Goal: Task Accomplishment & Management: Use online tool/utility

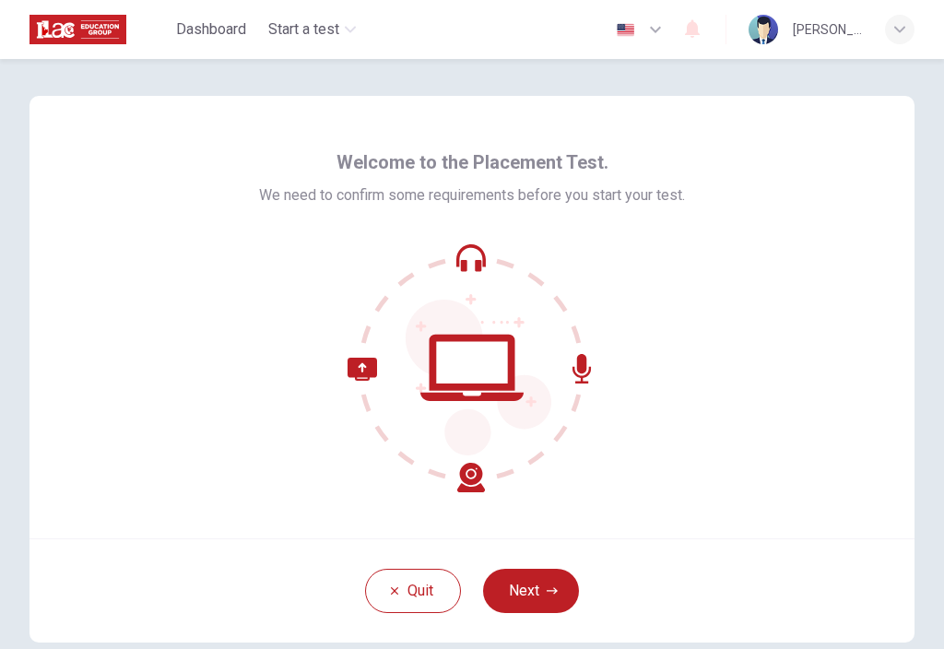
click at [537, 585] on button "Next" at bounding box center [531, 591] width 96 height 44
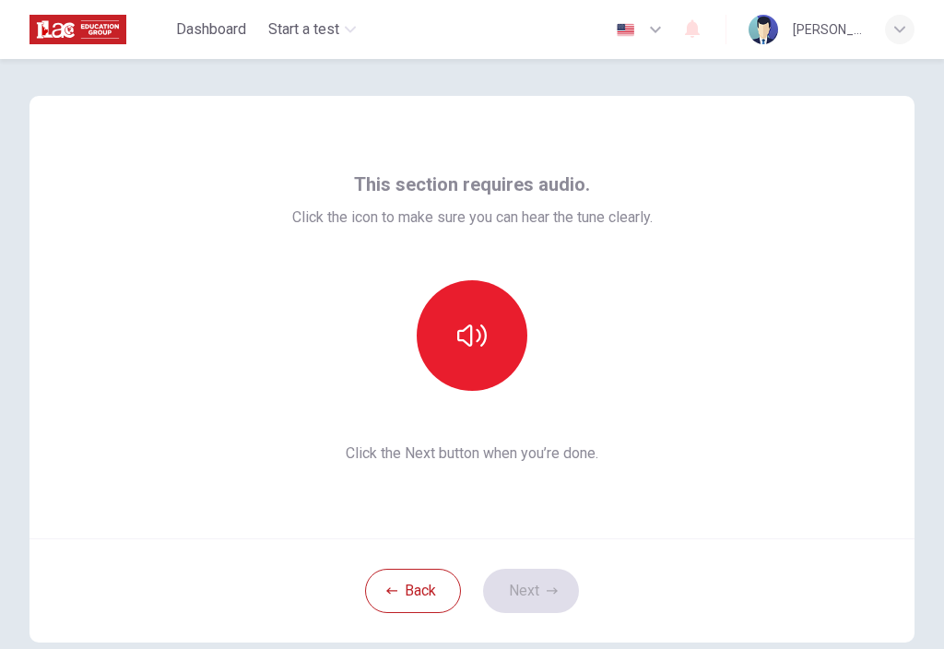
click at [473, 348] on icon "button" at bounding box center [471, 335] width 29 height 29
click at [527, 586] on button "Next" at bounding box center [531, 591] width 96 height 44
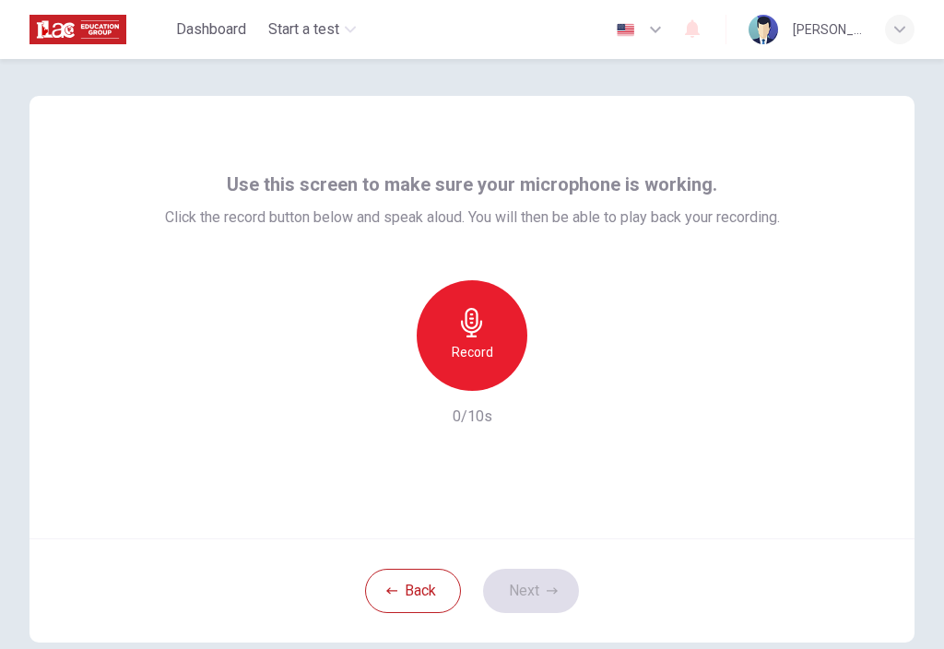
click at [458, 336] on icon "button" at bounding box center [471, 322] width 29 height 29
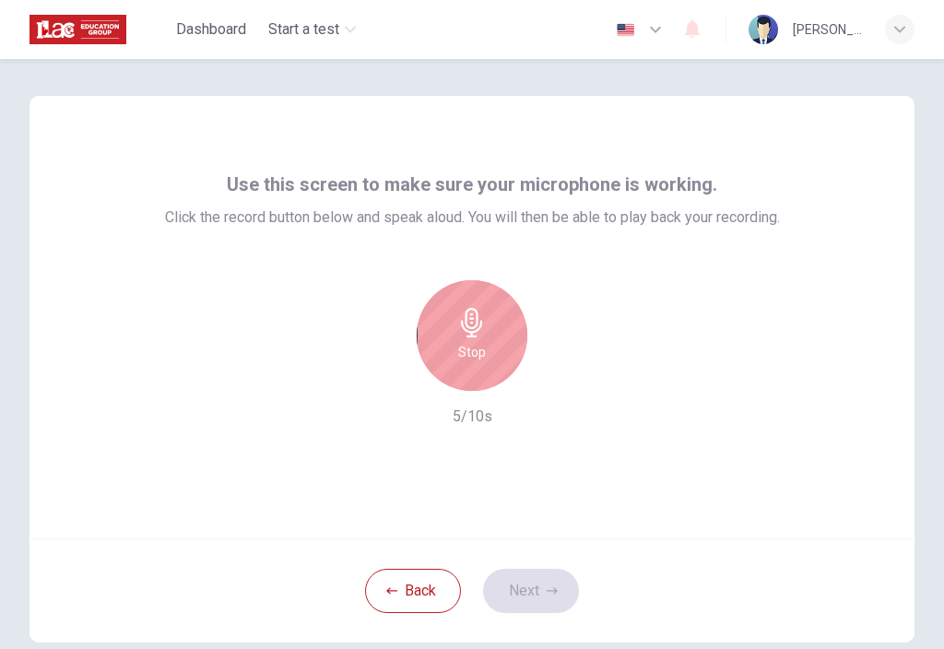
click at [462, 337] on div "Stop" at bounding box center [472, 335] width 111 height 111
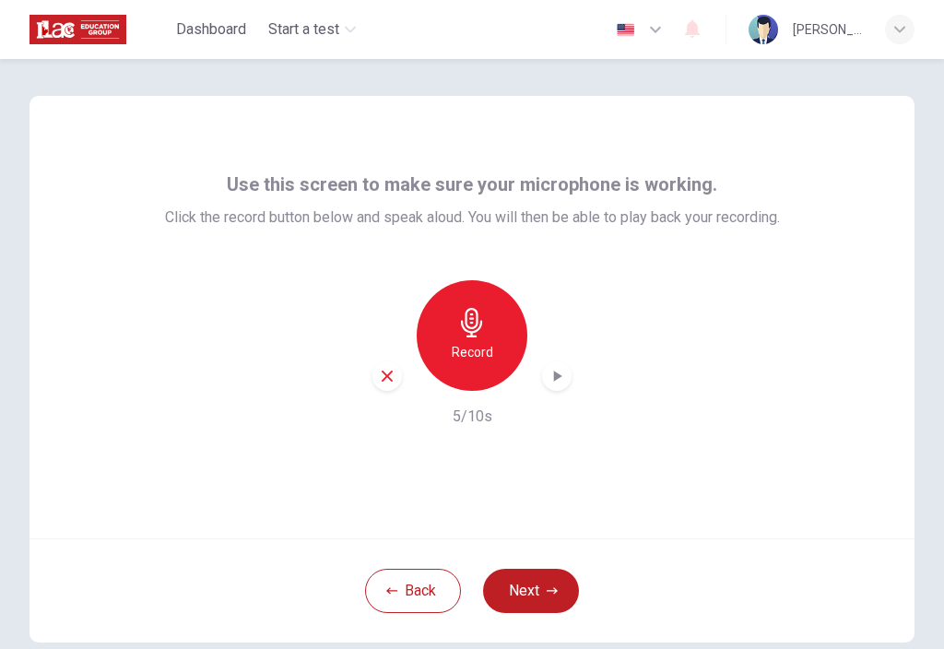
click at [542, 373] on div "button" at bounding box center [556, 375] width 29 height 29
click at [393, 383] on icon "button" at bounding box center [387, 376] width 17 height 17
click at [479, 335] on icon "button" at bounding box center [471, 322] width 29 height 29
click at [555, 370] on icon "button" at bounding box center [557, 376] width 18 height 18
click at [552, 371] on icon "button" at bounding box center [557, 376] width 18 height 18
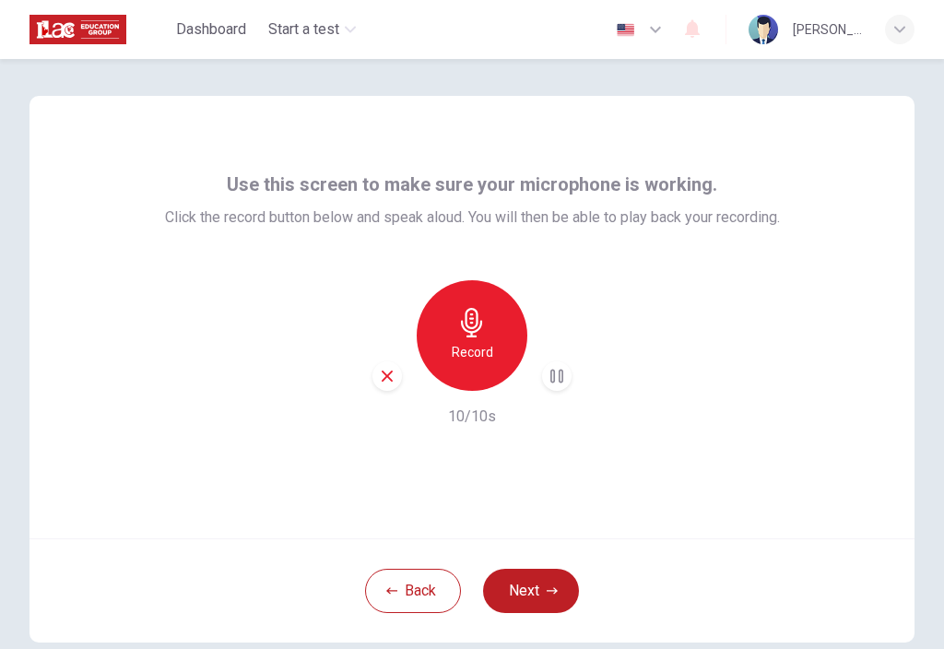
click at [558, 366] on div "button" at bounding box center [556, 375] width 29 height 29
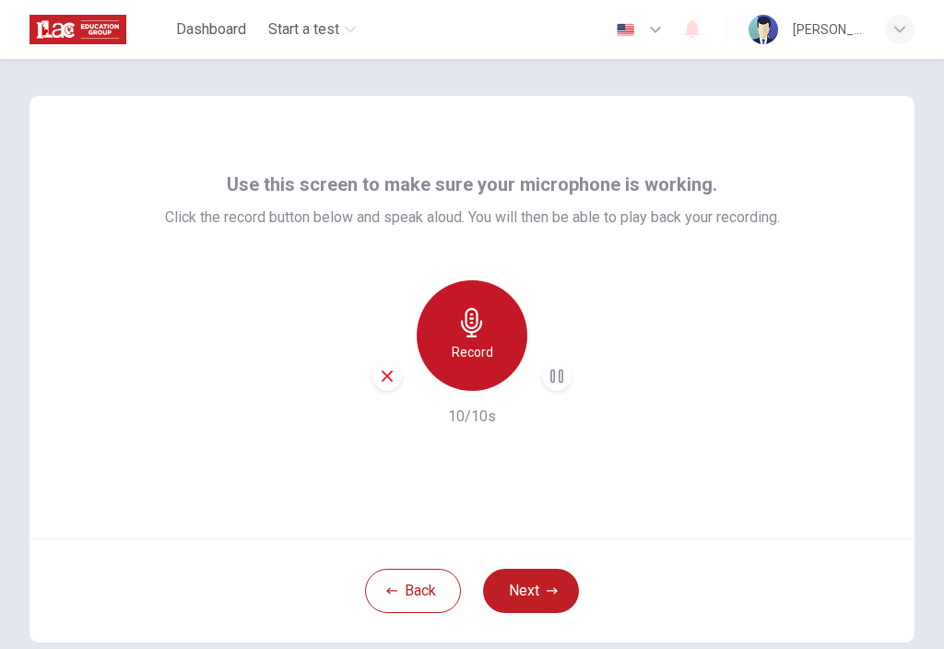
click at [478, 337] on div "Record" at bounding box center [472, 335] width 111 height 111
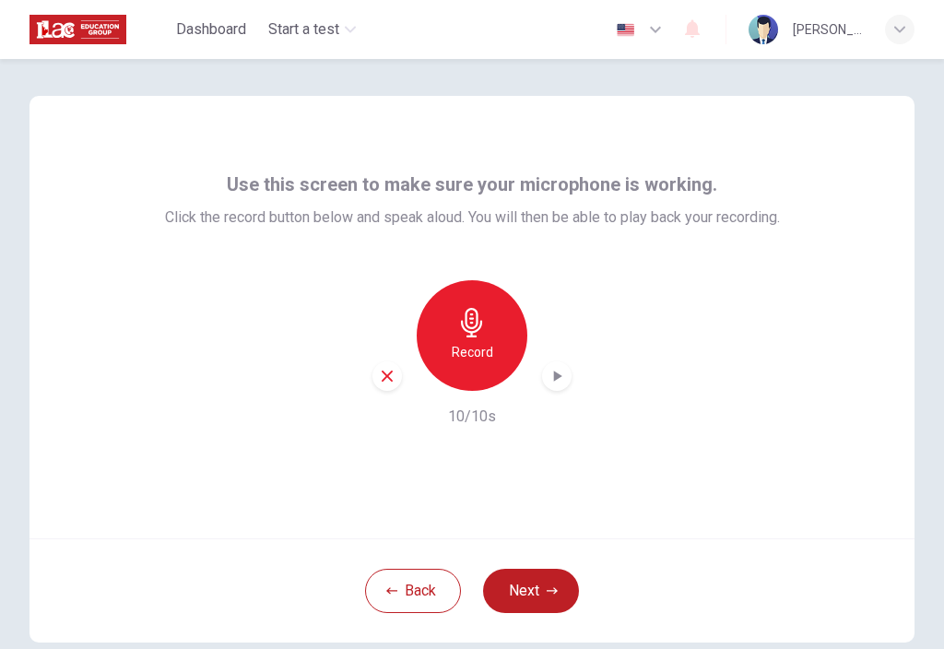
click at [560, 390] on div "button" at bounding box center [556, 375] width 29 height 29
click at [538, 589] on button "Next" at bounding box center [531, 591] width 96 height 44
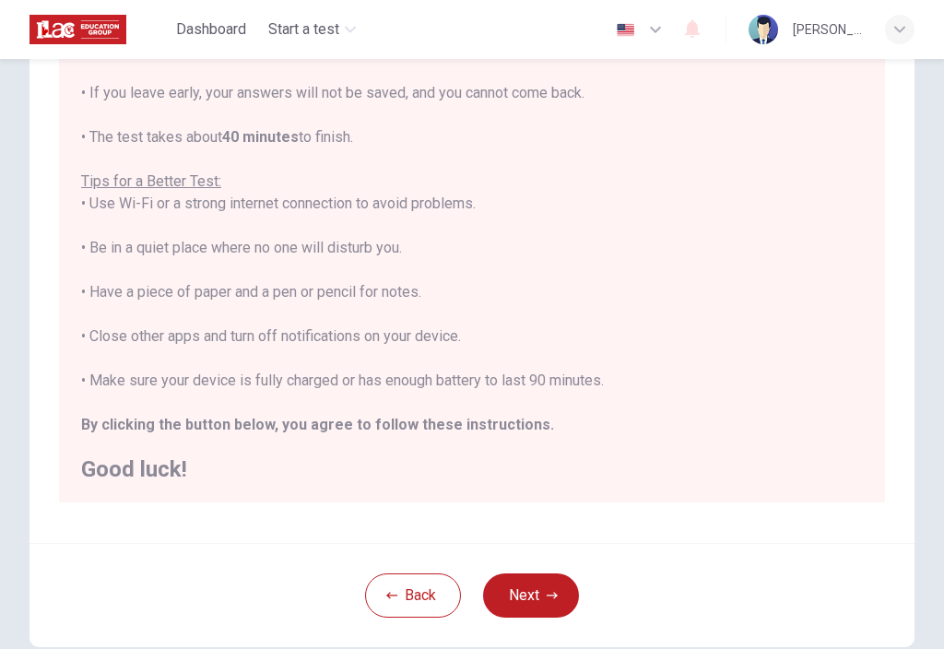
scroll to position [232, 0]
click at [537, 591] on button "Next" at bounding box center [531, 594] width 96 height 44
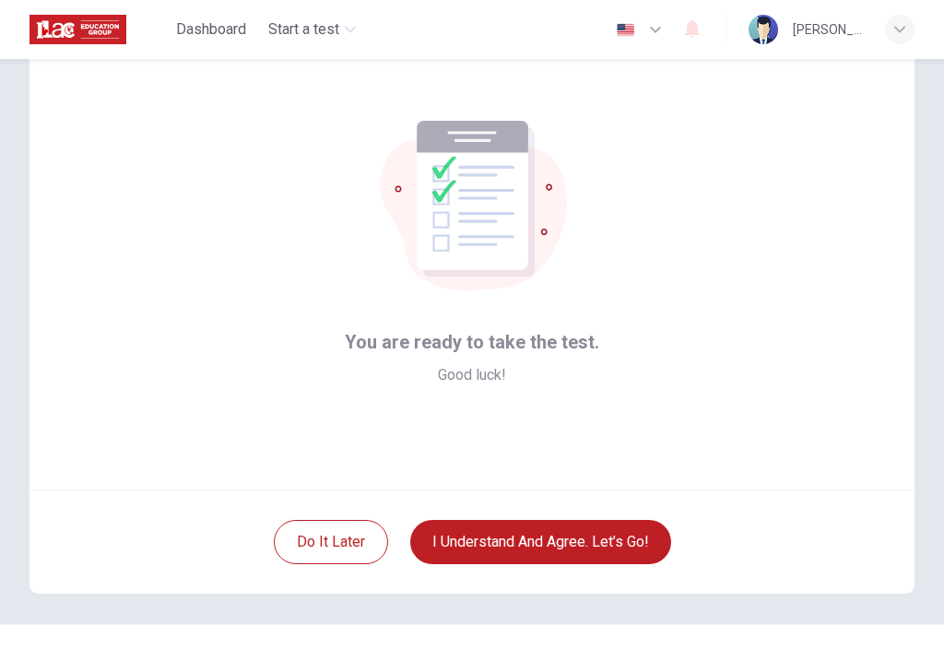
scroll to position [48, 0]
click at [620, 548] on button "I understand and agree. Let’s go!" at bounding box center [540, 543] width 261 height 44
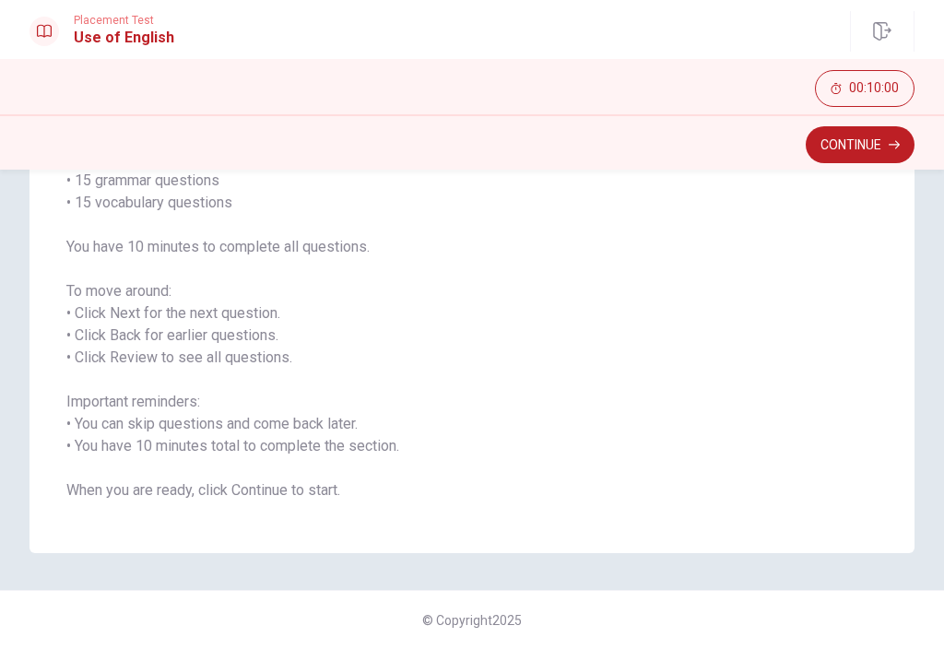
scroll to position [177, 0]
click at [857, 160] on button "Continue" at bounding box center [860, 144] width 109 height 37
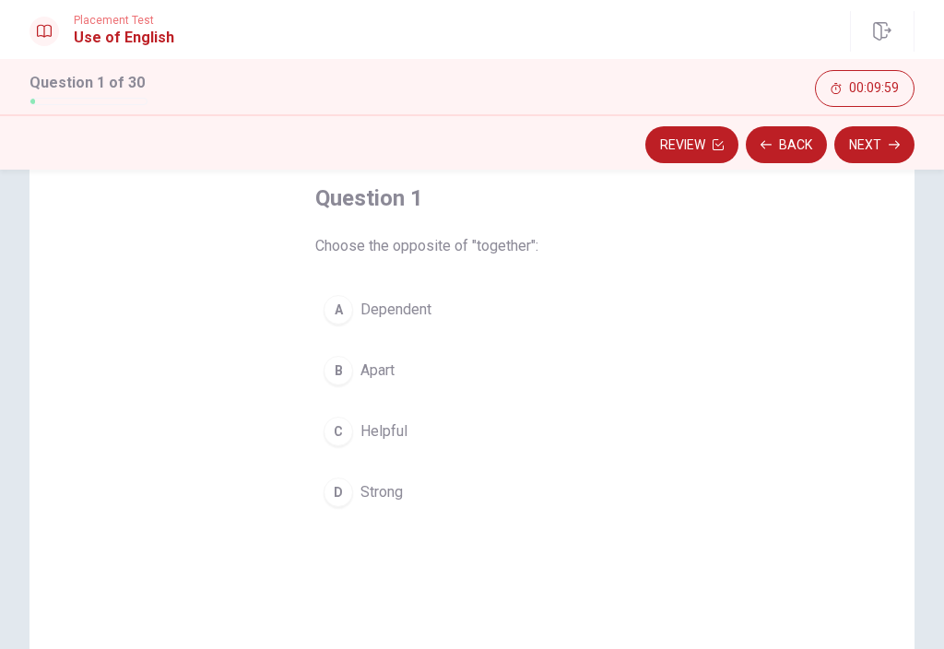
scroll to position [97, 0]
click at [348, 380] on div "B" at bounding box center [338, 372] width 29 height 29
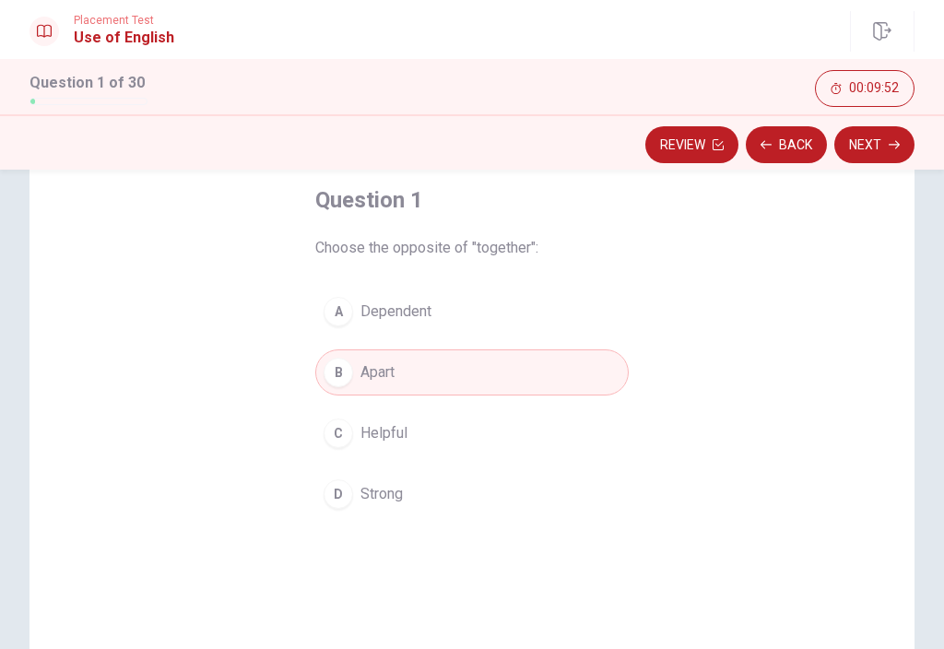
click at [882, 150] on button "Next" at bounding box center [874, 144] width 80 height 37
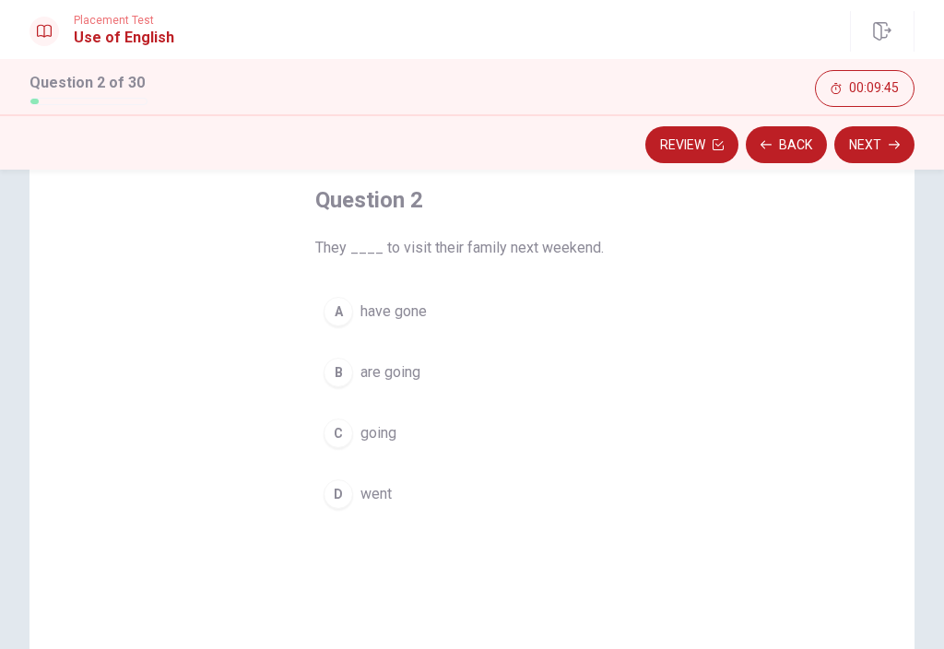
click at [348, 377] on div "B" at bounding box center [338, 372] width 29 height 29
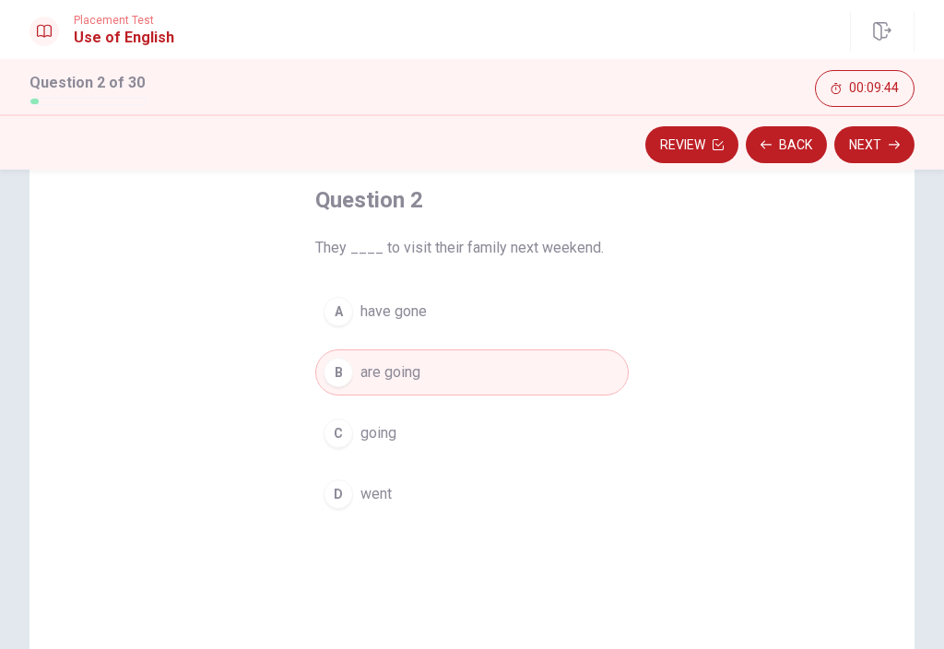
click at [886, 143] on button "Next" at bounding box center [874, 144] width 80 height 37
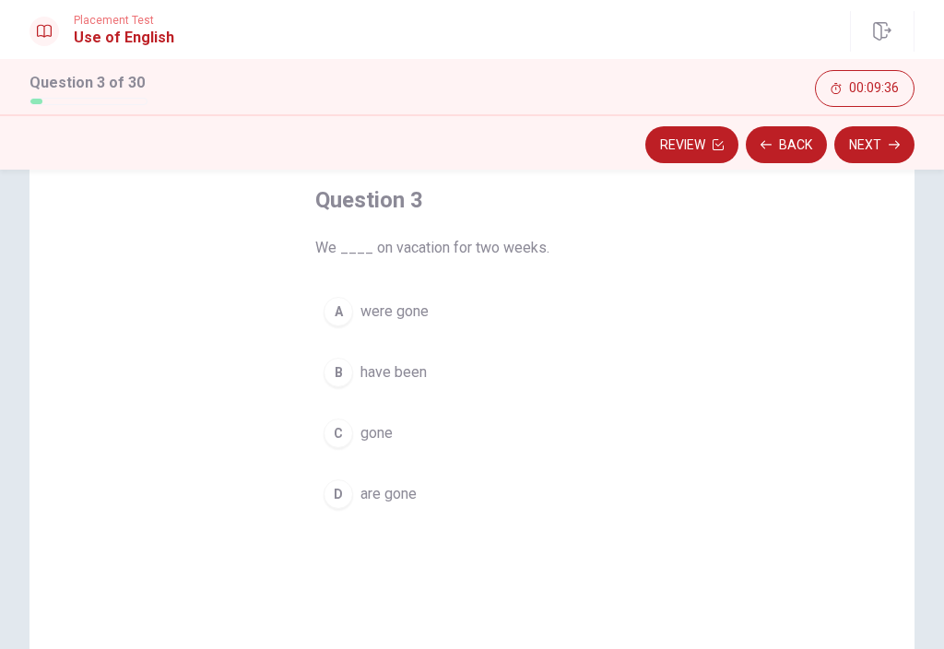
click at [345, 370] on div "B" at bounding box center [338, 372] width 29 height 29
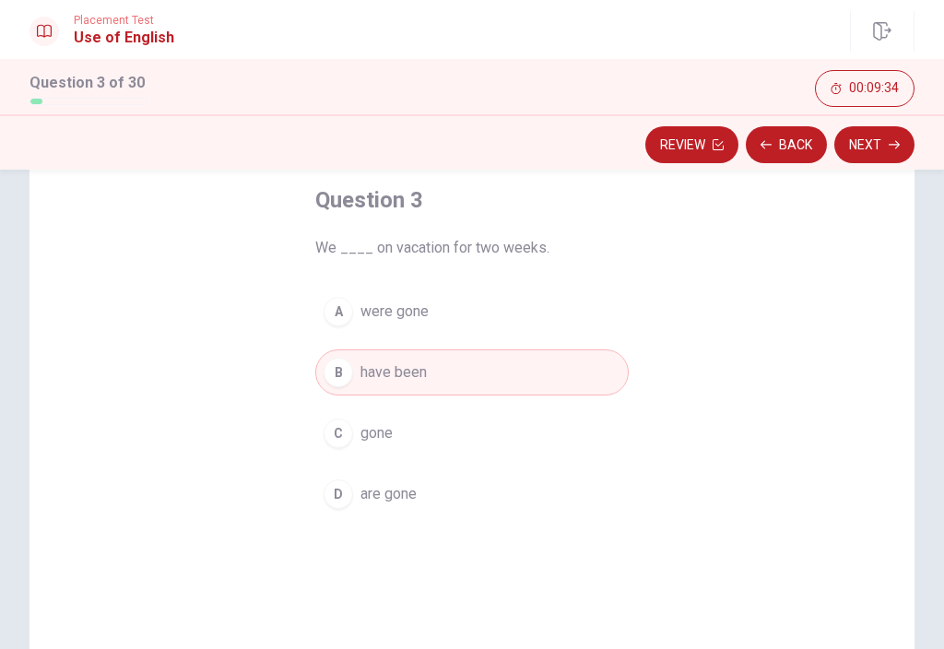
click at [894, 147] on icon "button" at bounding box center [894, 144] width 11 height 11
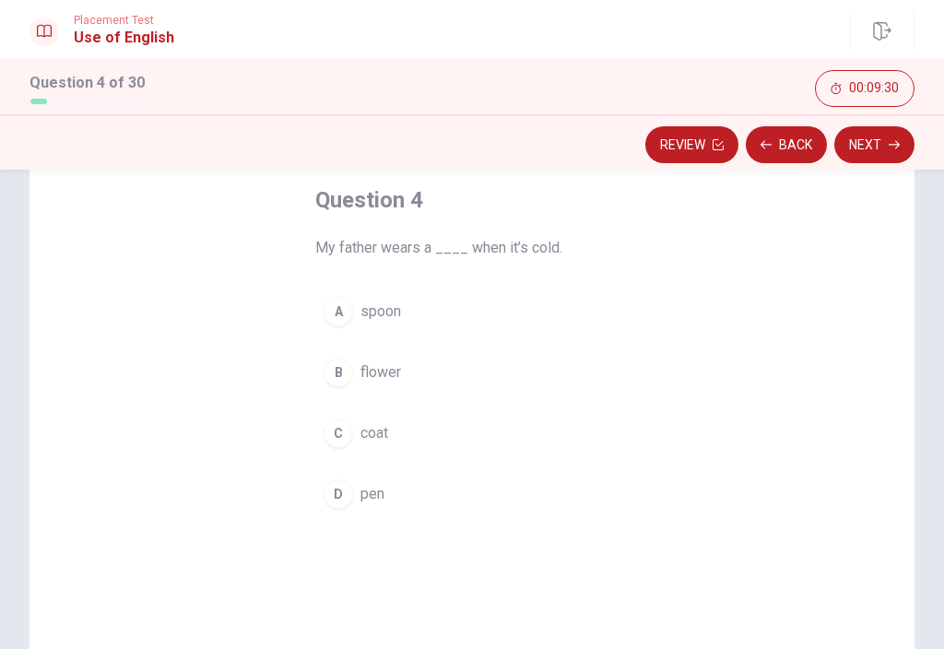
click at [342, 432] on div "C" at bounding box center [338, 433] width 29 height 29
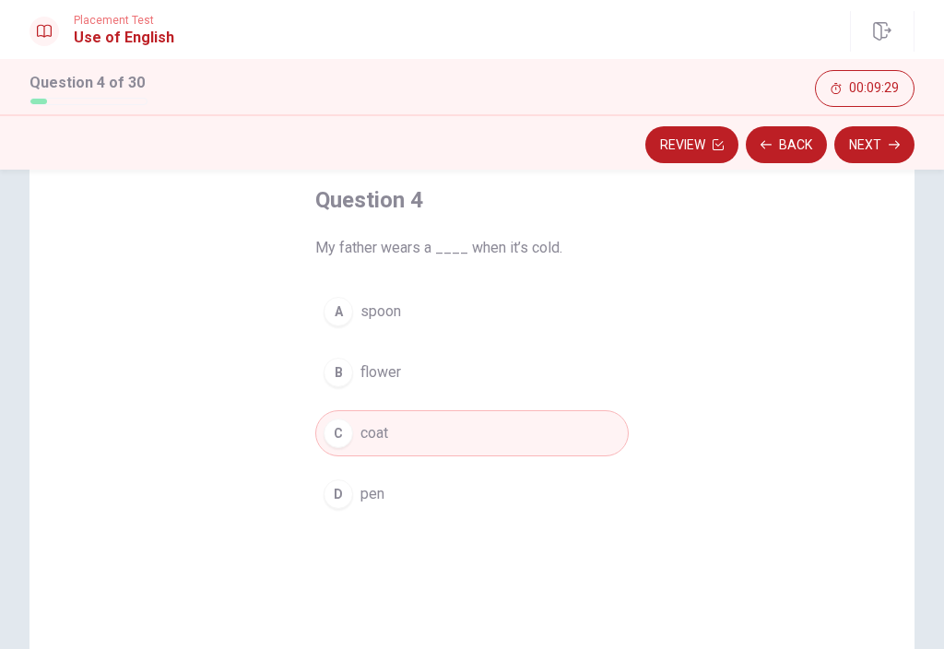
click at [899, 143] on icon "button" at bounding box center [894, 144] width 11 height 11
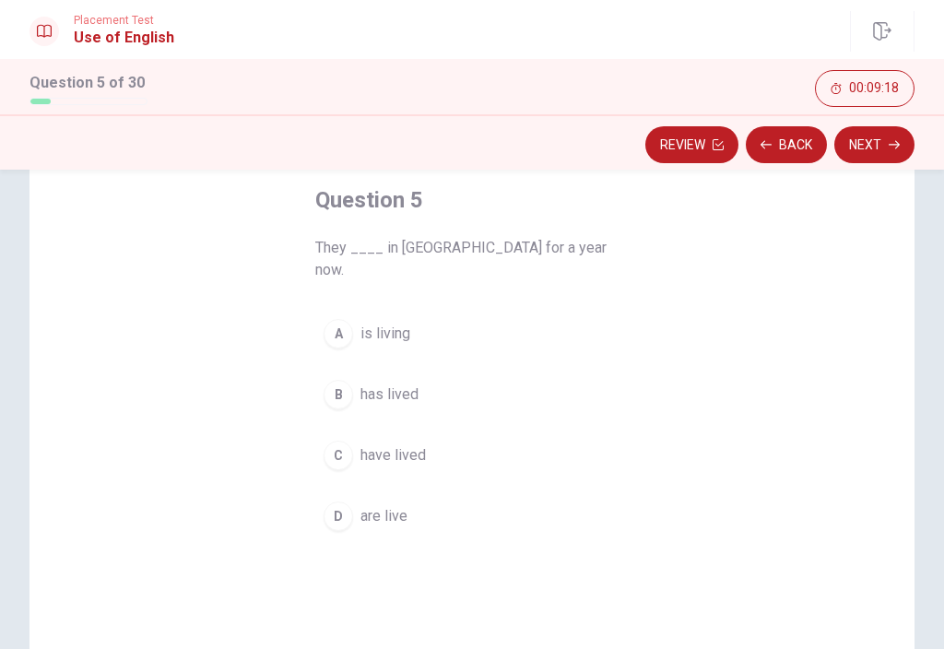
click at [400, 444] on span "have lived" at bounding box center [392, 455] width 65 height 22
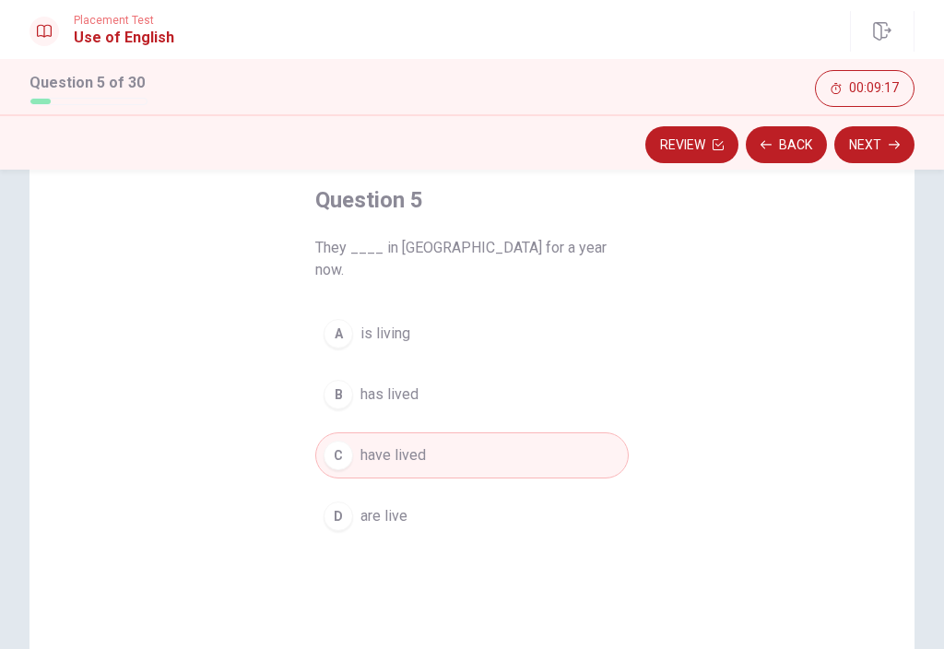
click at [873, 156] on button "Next" at bounding box center [874, 144] width 80 height 37
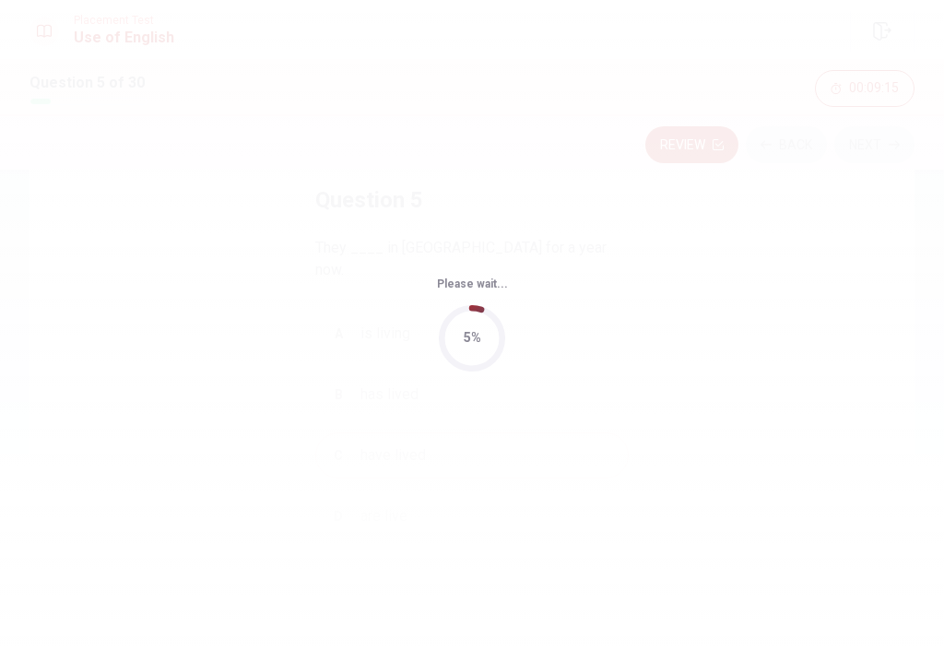
scroll to position [0, 0]
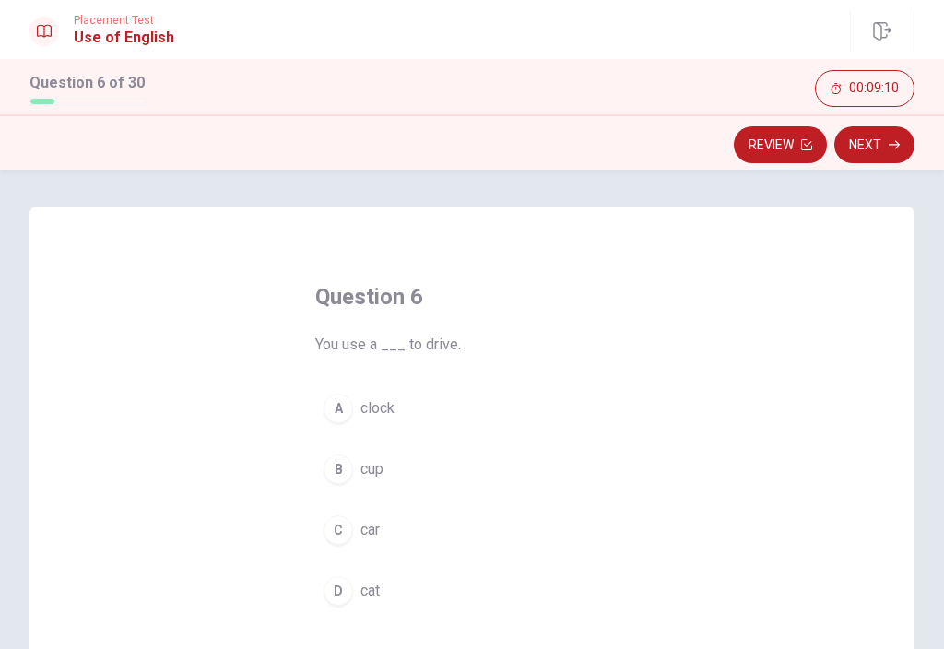
click at [351, 527] on div "C" at bounding box center [338, 529] width 29 height 29
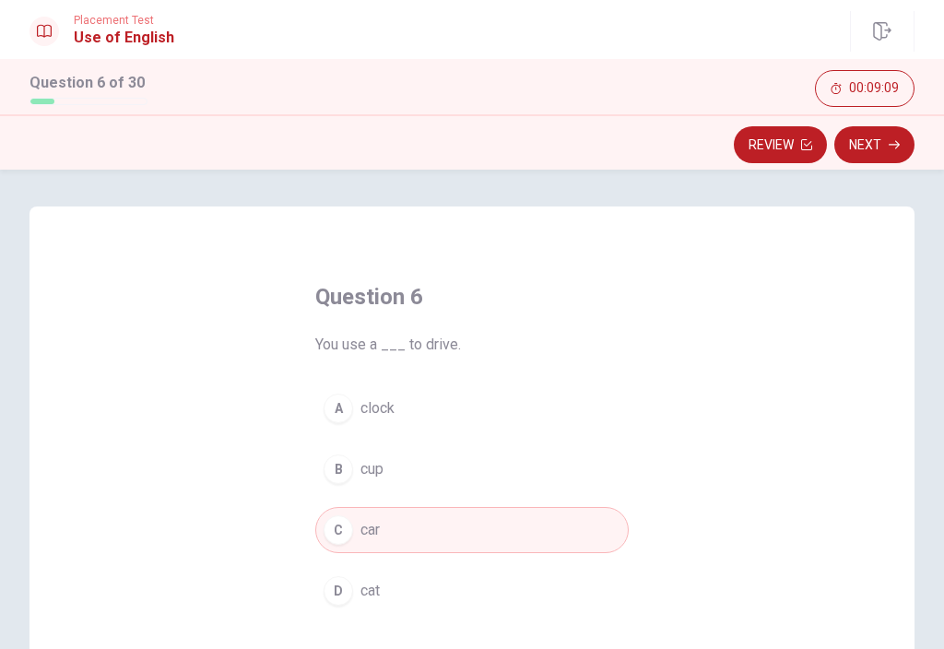
click at [873, 153] on button "Next" at bounding box center [874, 144] width 80 height 37
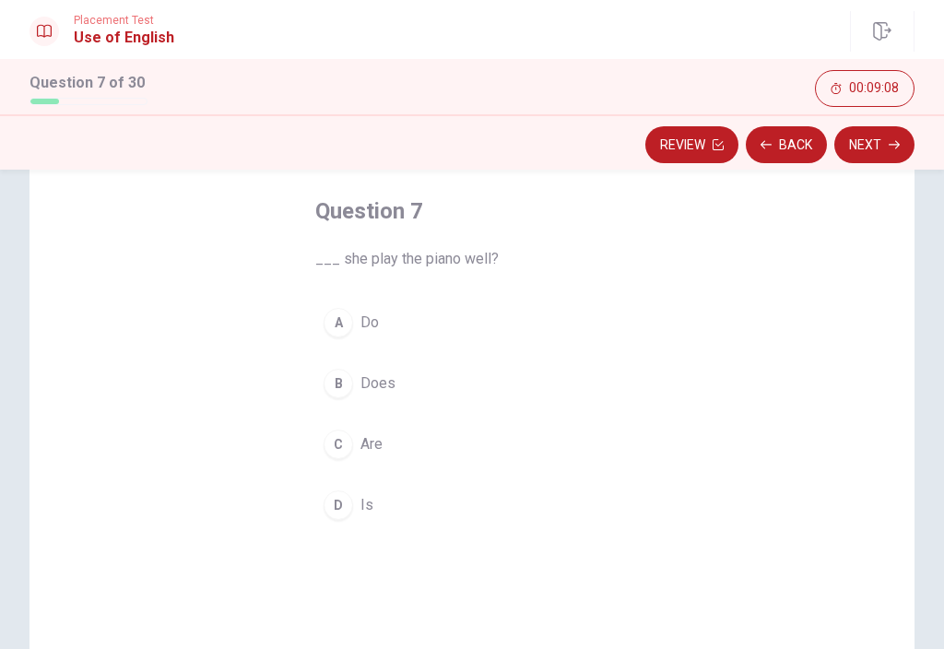
scroll to position [88, 0]
click at [348, 503] on div "D" at bounding box center [338, 502] width 29 height 29
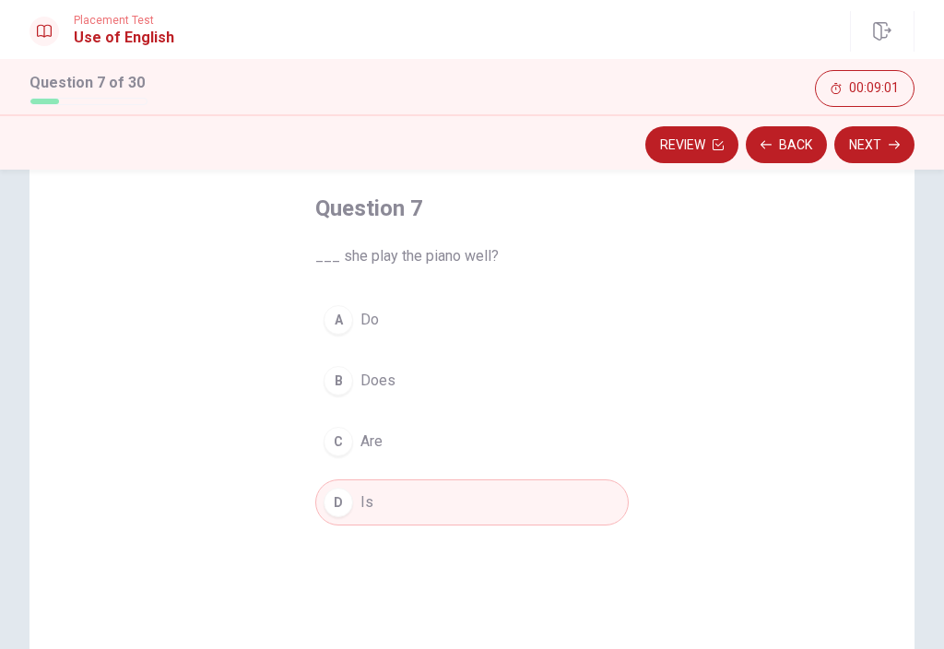
click at [878, 136] on button "Next" at bounding box center [874, 144] width 80 height 37
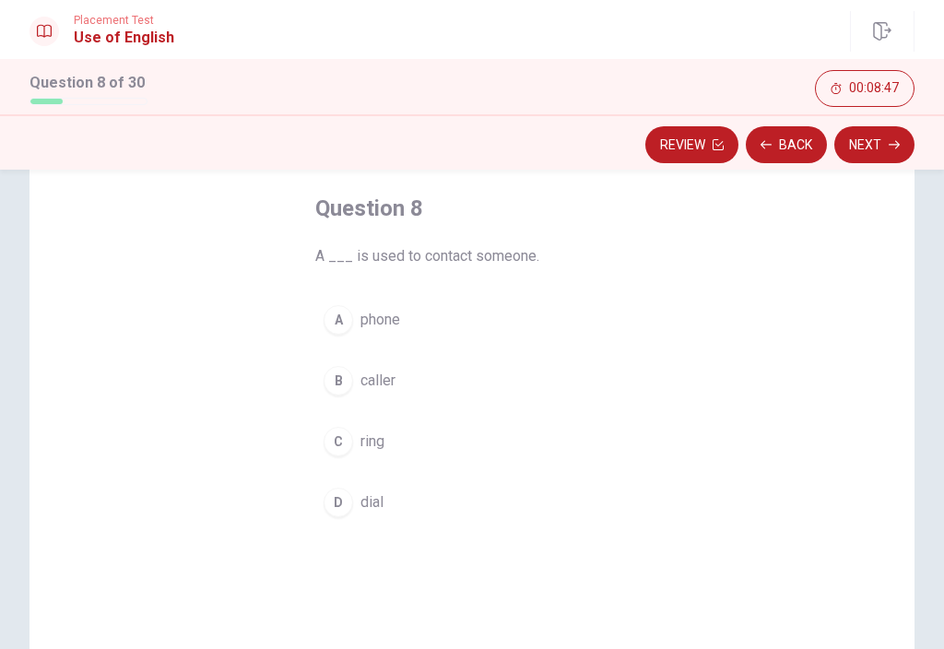
click at [371, 359] on button "B caller" at bounding box center [471, 381] width 313 height 46
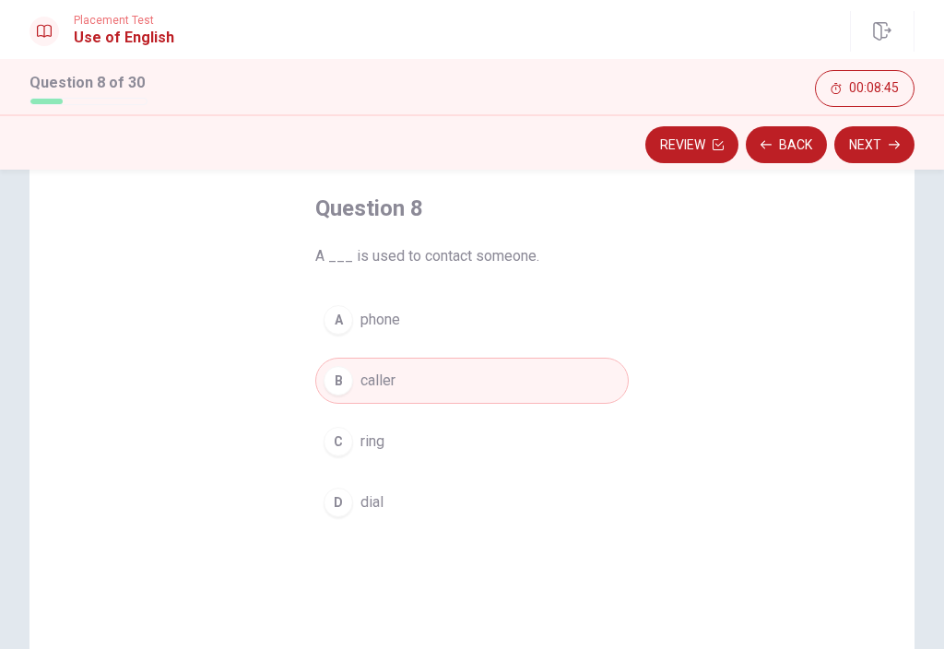
click at [351, 503] on div "D" at bounding box center [338, 502] width 29 height 29
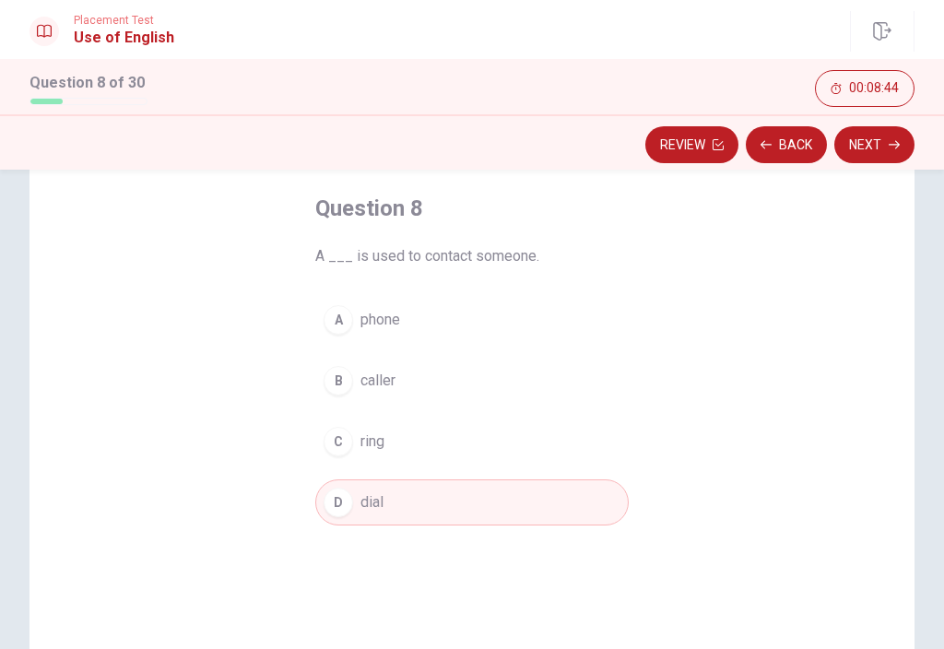
click at [386, 378] on span "caller" at bounding box center [377, 381] width 35 height 22
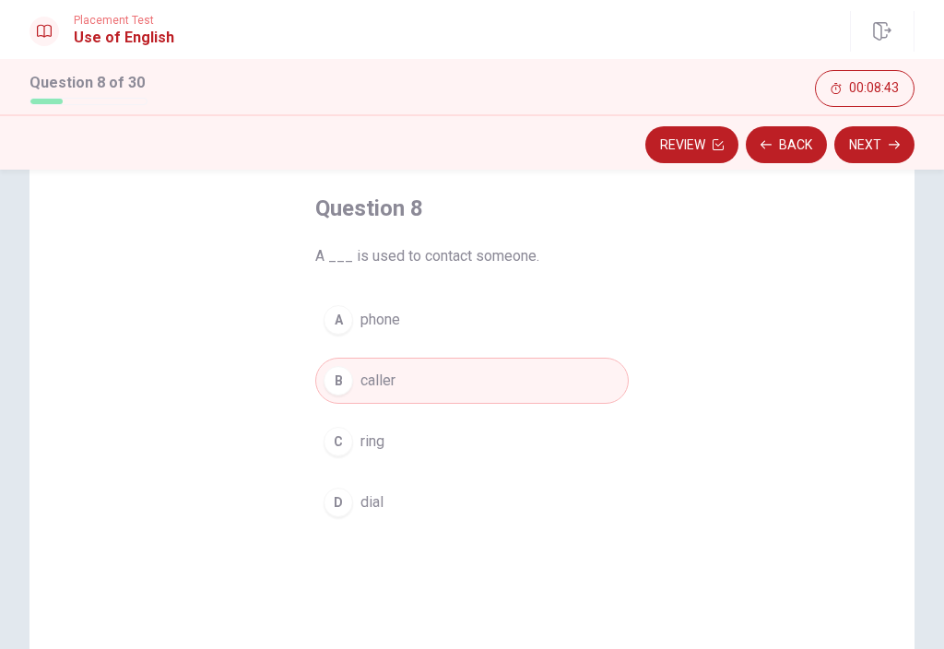
click at [356, 523] on button "D dial" at bounding box center [471, 502] width 313 height 46
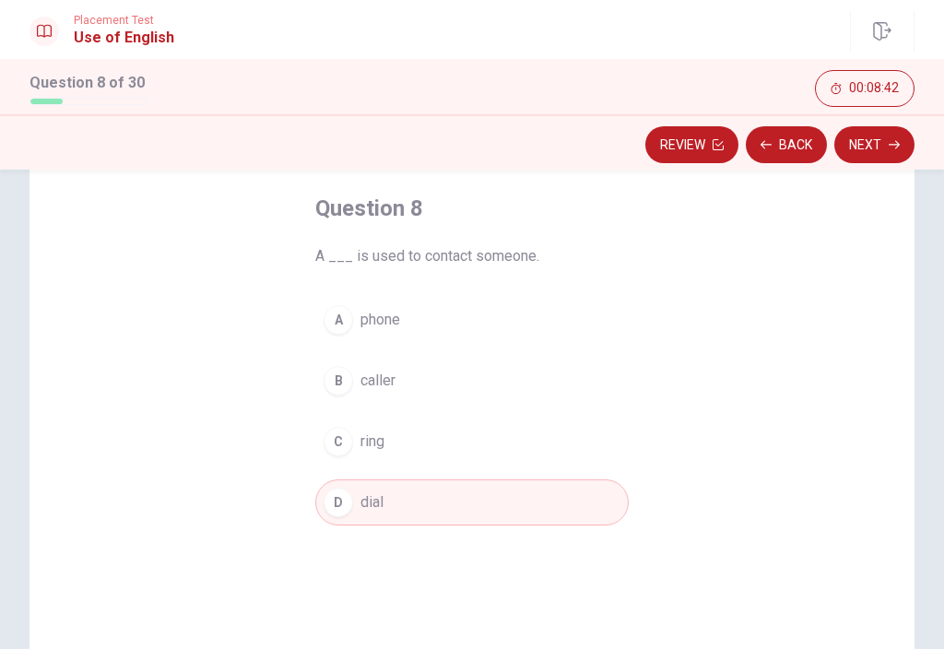
click at [902, 148] on button "Next" at bounding box center [874, 144] width 80 height 37
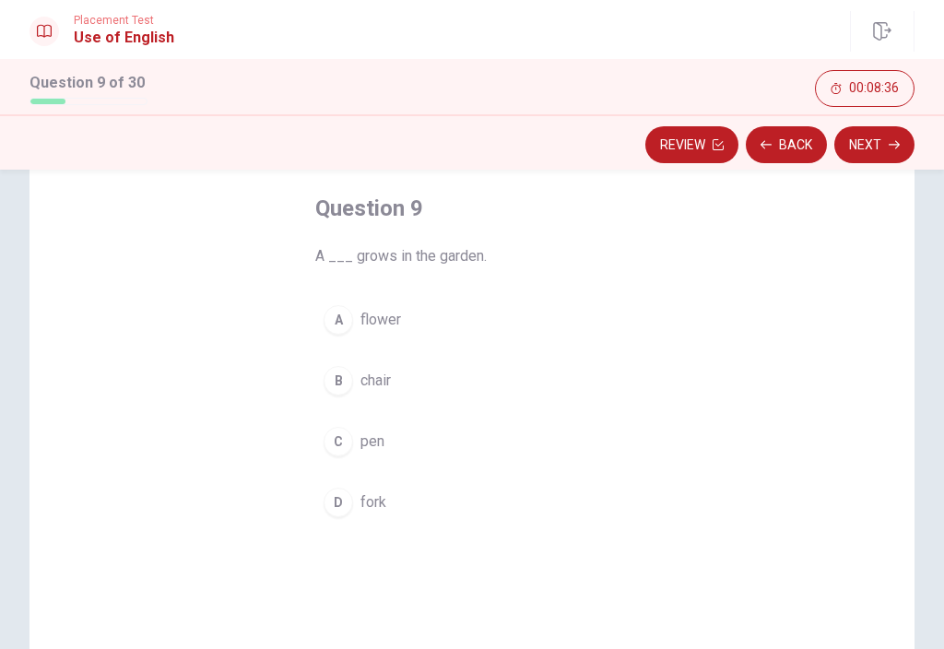
click at [348, 324] on div "A" at bounding box center [338, 319] width 29 height 29
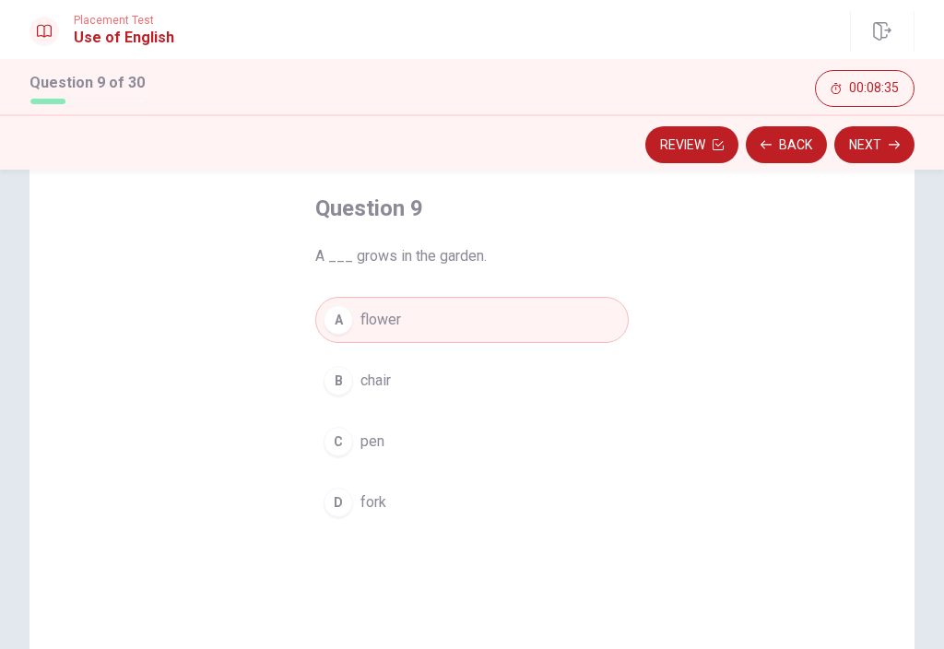
click at [867, 161] on button "Next" at bounding box center [874, 144] width 80 height 37
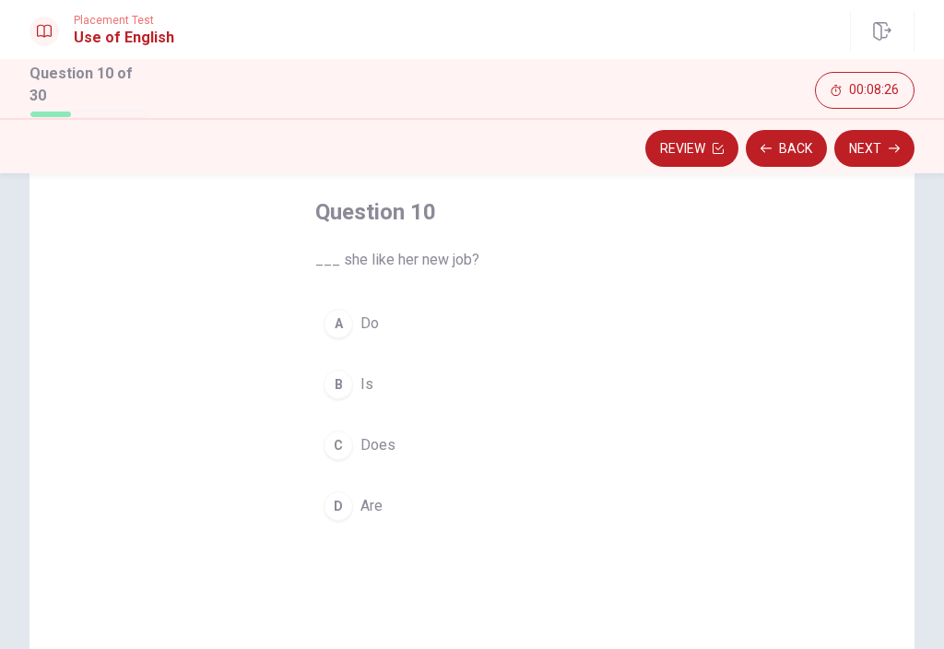
click at [353, 312] on button "A Do" at bounding box center [471, 324] width 313 height 46
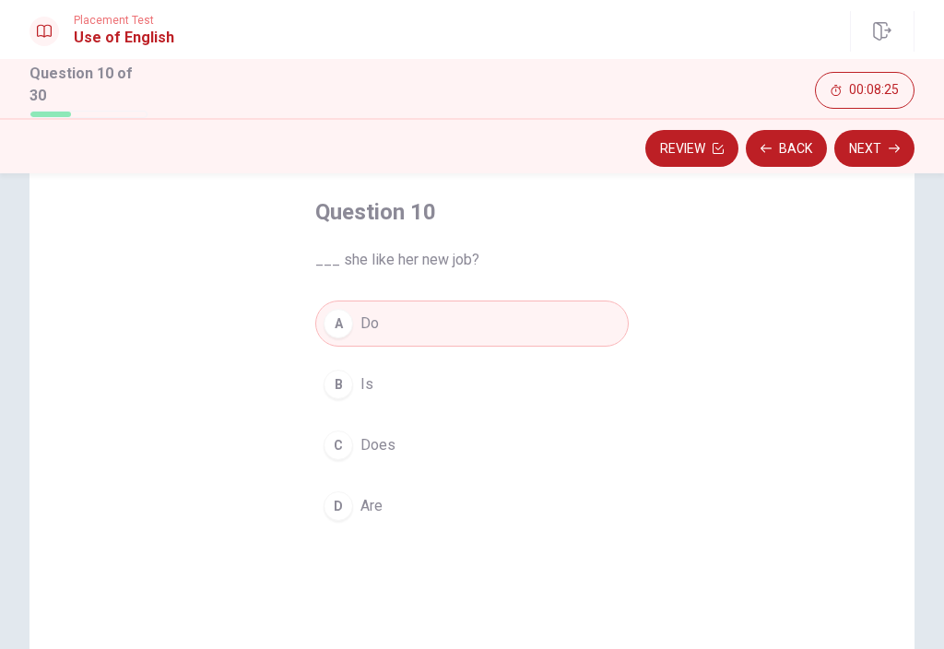
click at [884, 156] on button "Next" at bounding box center [874, 148] width 80 height 37
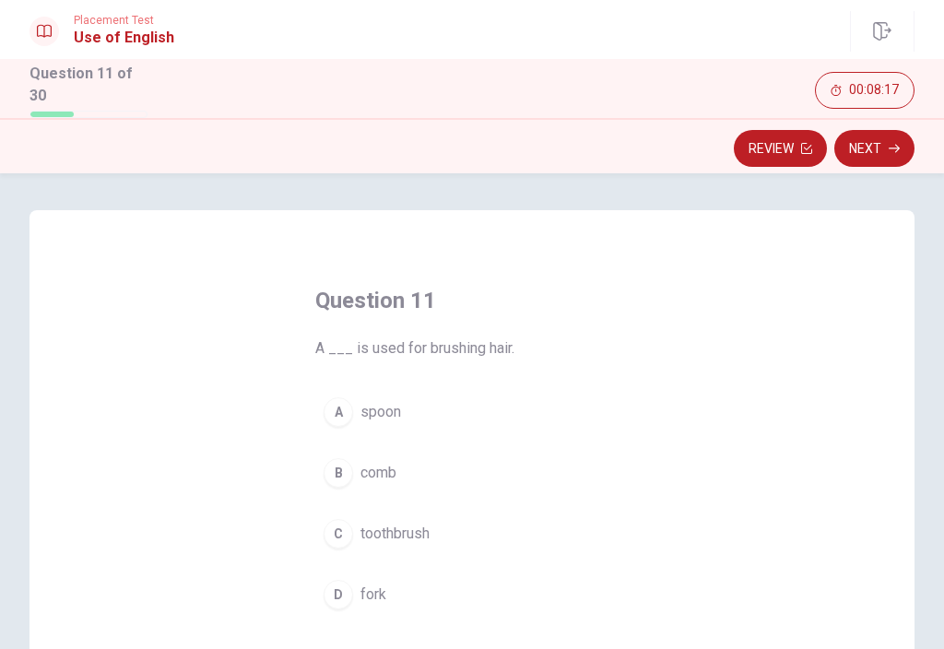
scroll to position [59, 0]
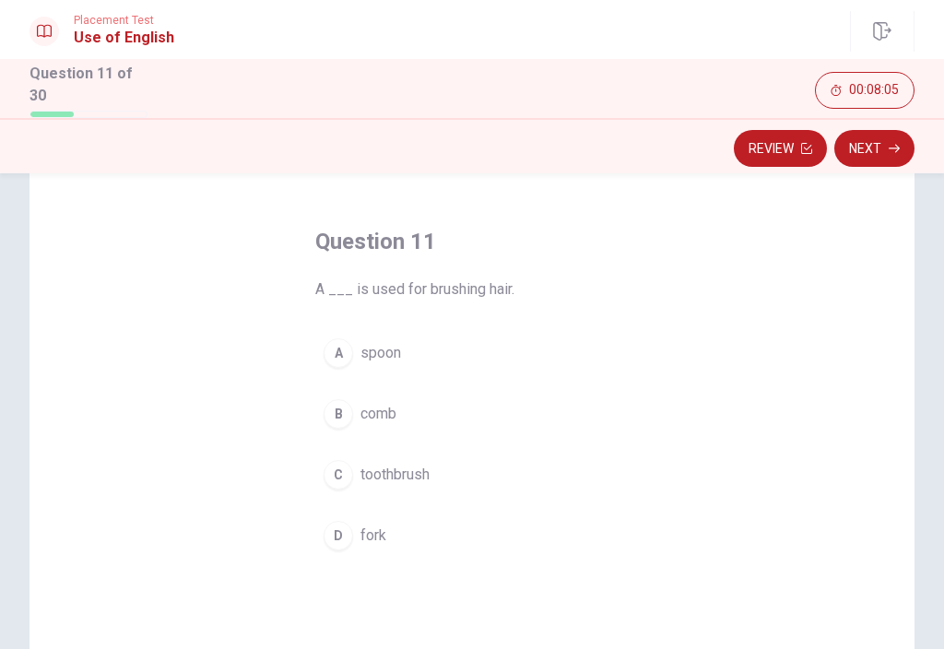
click at [355, 410] on button "B comb" at bounding box center [471, 414] width 313 height 46
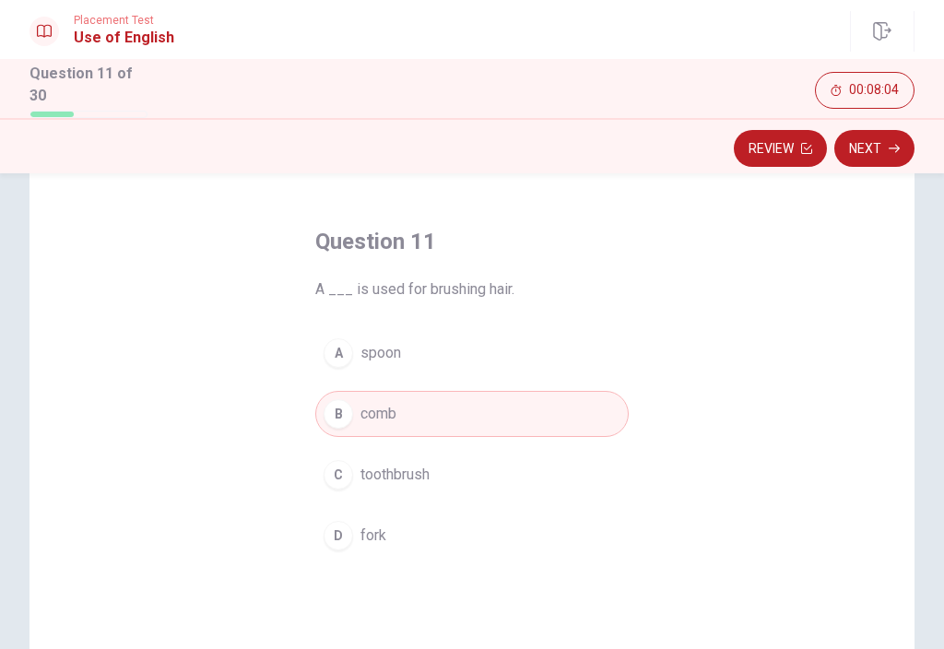
click at [884, 156] on button "Next" at bounding box center [874, 148] width 80 height 37
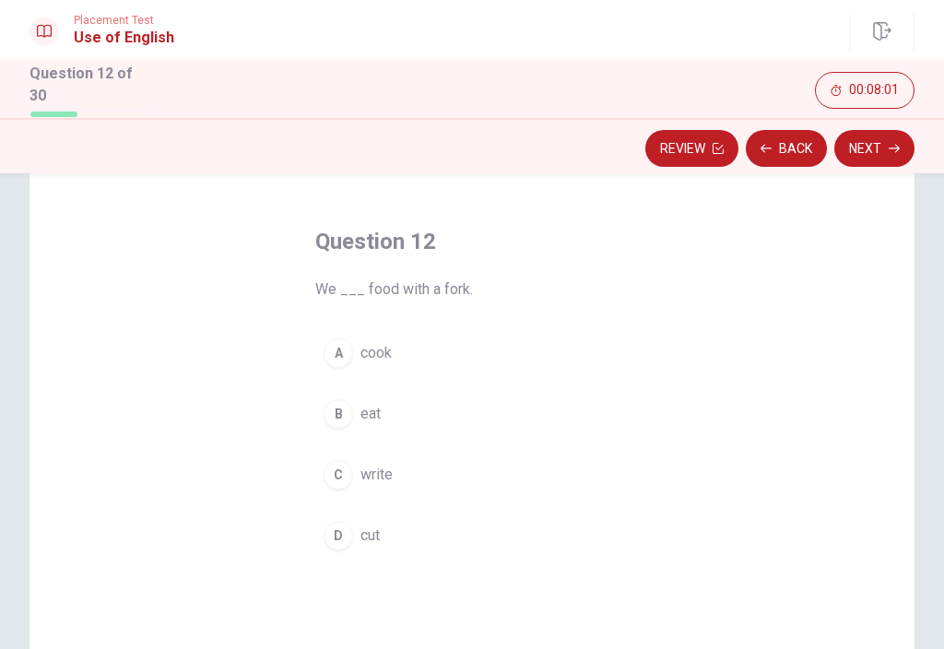
click at [339, 423] on div "B" at bounding box center [338, 413] width 29 height 29
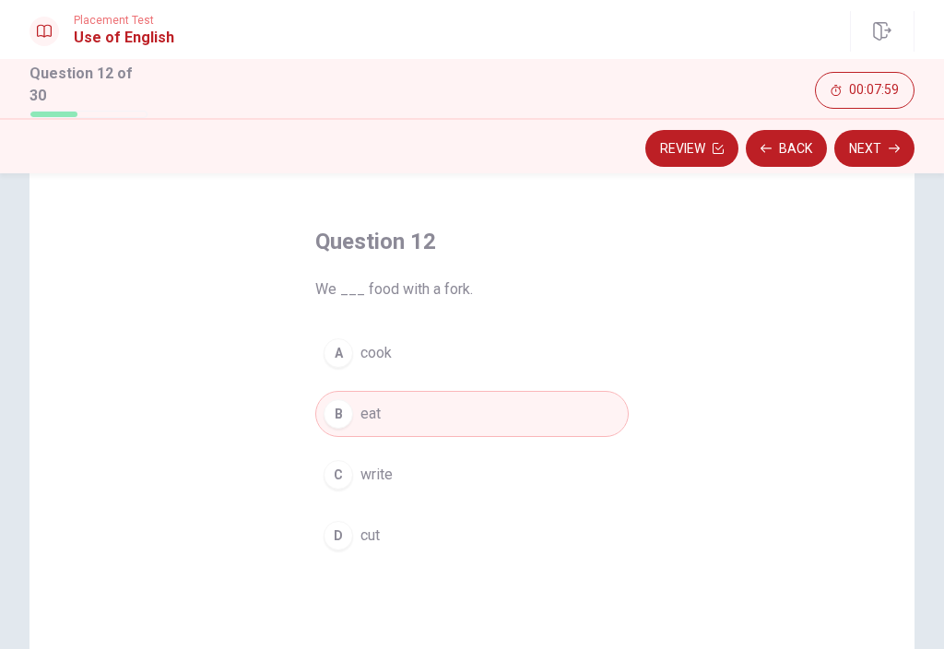
click at [878, 145] on button "Next" at bounding box center [874, 148] width 80 height 37
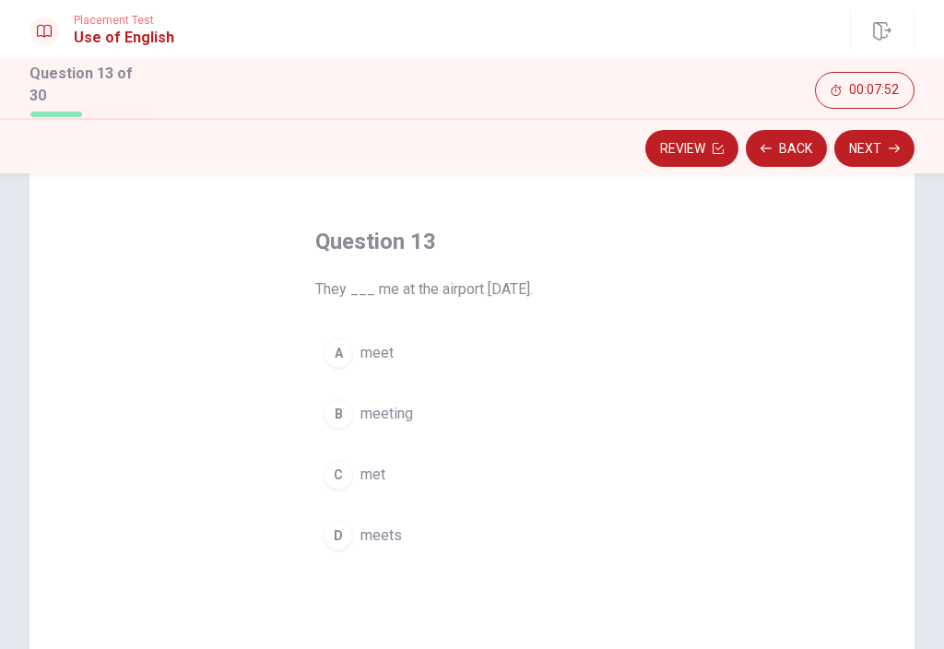
click at [343, 356] on div "A" at bounding box center [338, 352] width 29 height 29
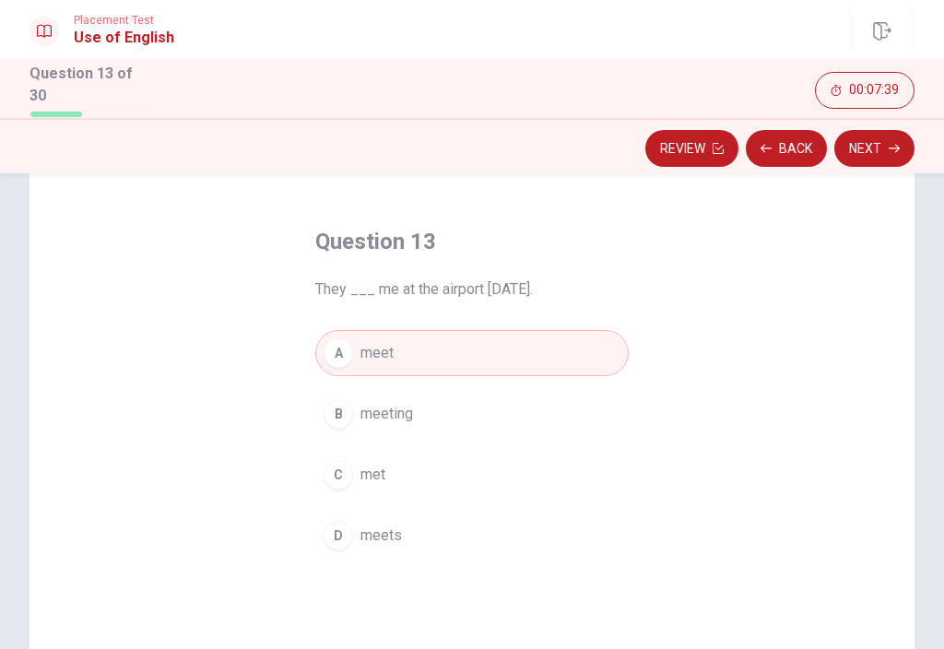
click at [377, 536] on span "meets" at bounding box center [380, 536] width 41 height 22
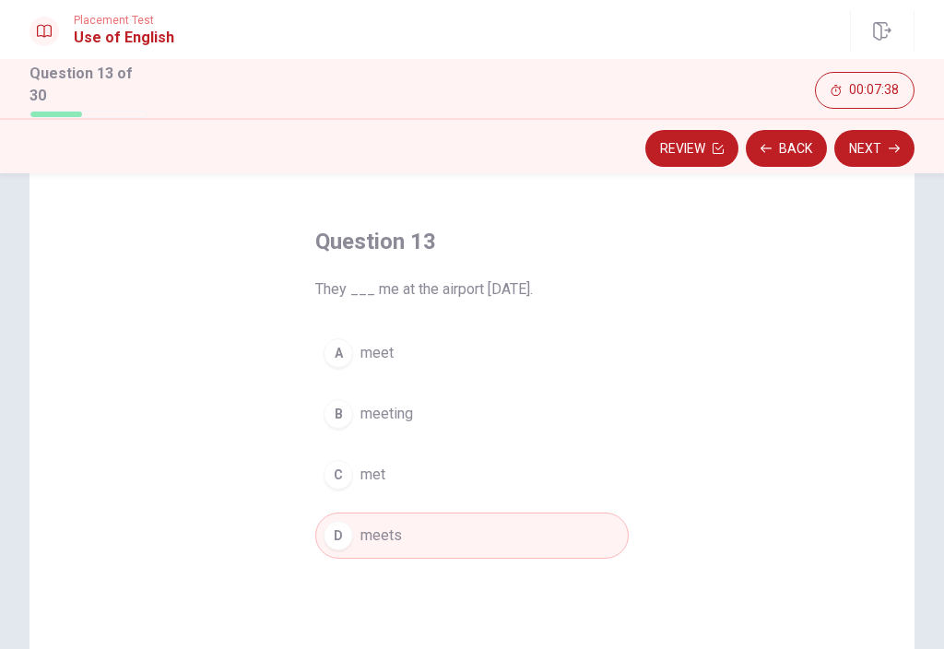
click at [890, 154] on button "Next" at bounding box center [874, 148] width 80 height 37
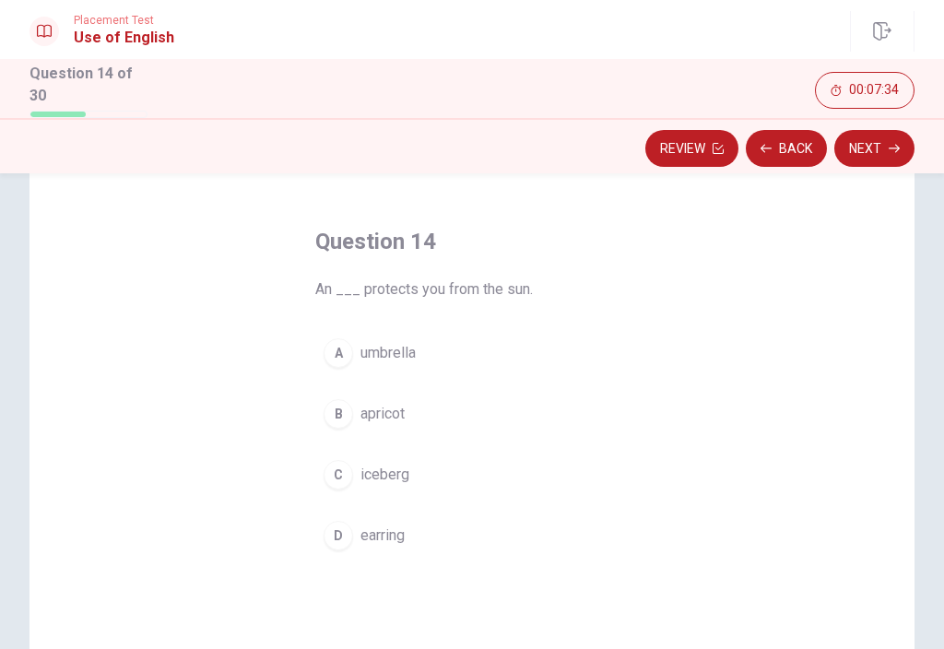
click at [394, 342] on span "umbrella" at bounding box center [387, 353] width 55 height 22
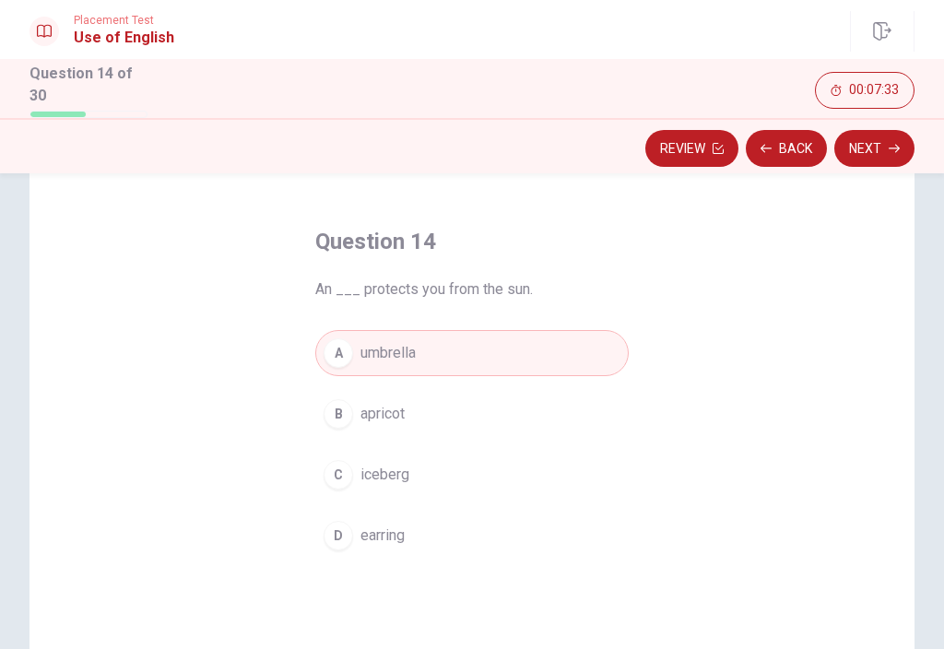
click at [871, 136] on button "Next" at bounding box center [874, 148] width 80 height 37
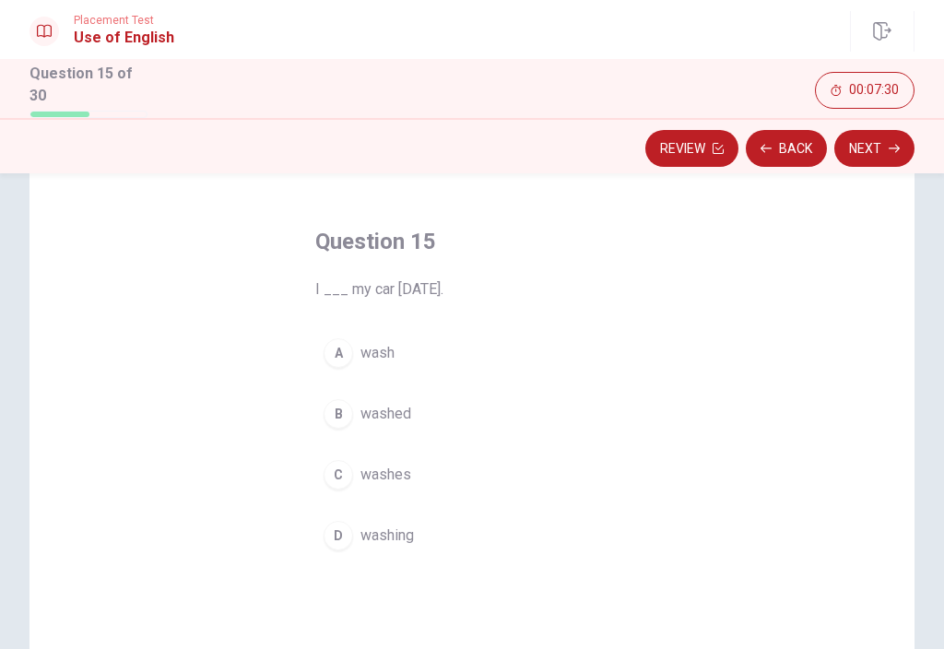
click at [387, 419] on span "washed" at bounding box center [385, 414] width 51 height 22
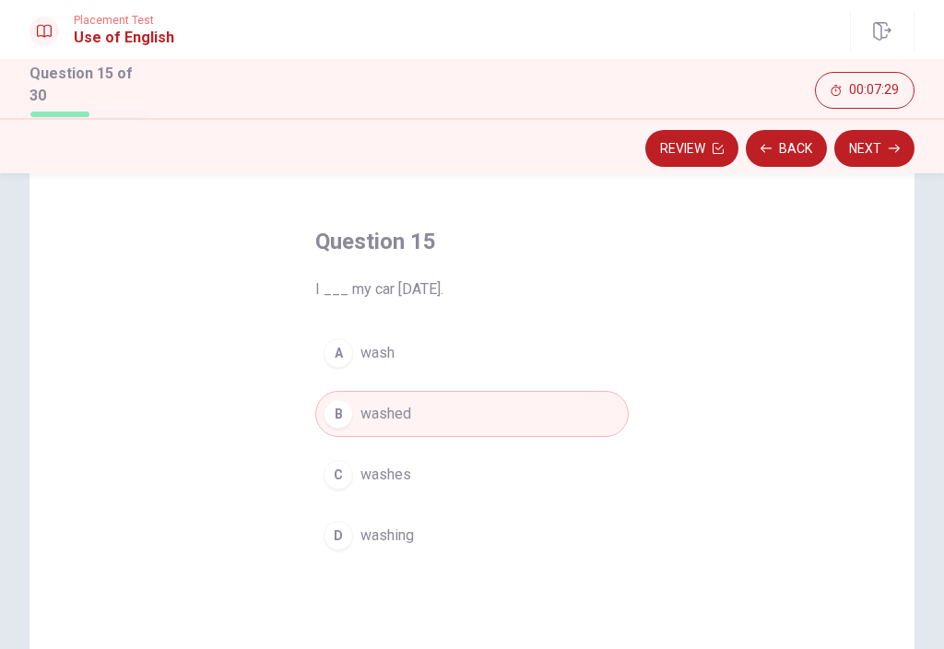
click at [868, 143] on button "Next" at bounding box center [874, 148] width 80 height 37
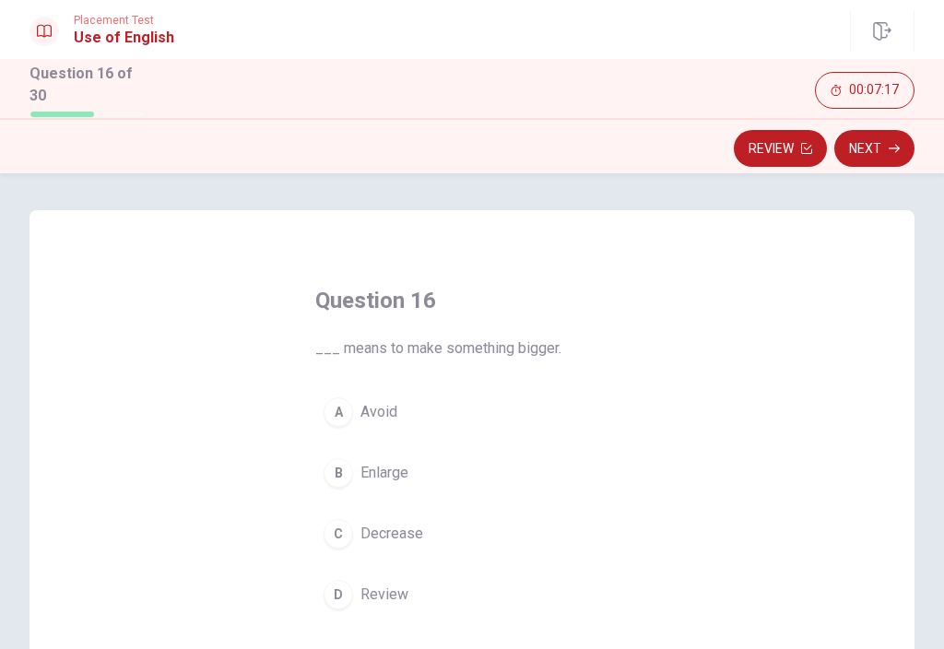
scroll to position [56, 0]
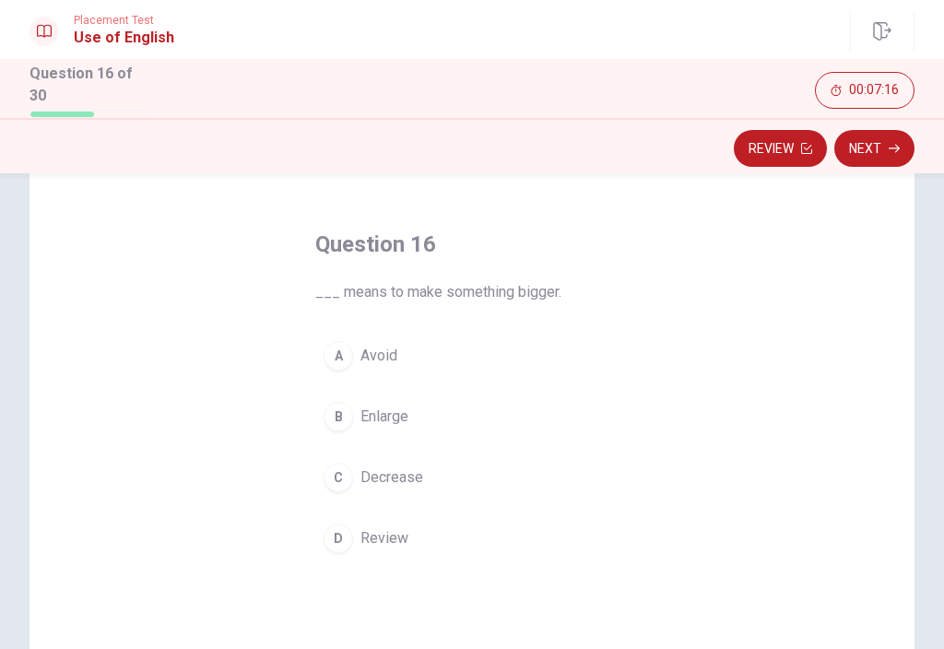
click at [353, 468] on button "C Decrease" at bounding box center [471, 477] width 313 height 46
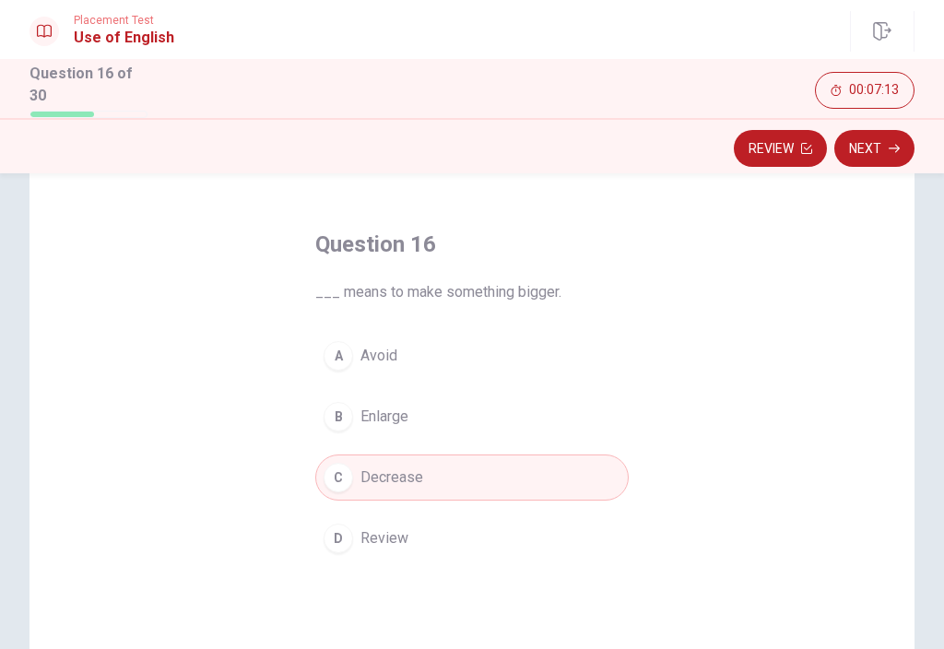
click at [887, 145] on button "Next" at bounding box center [874, 148] width 80 height 37
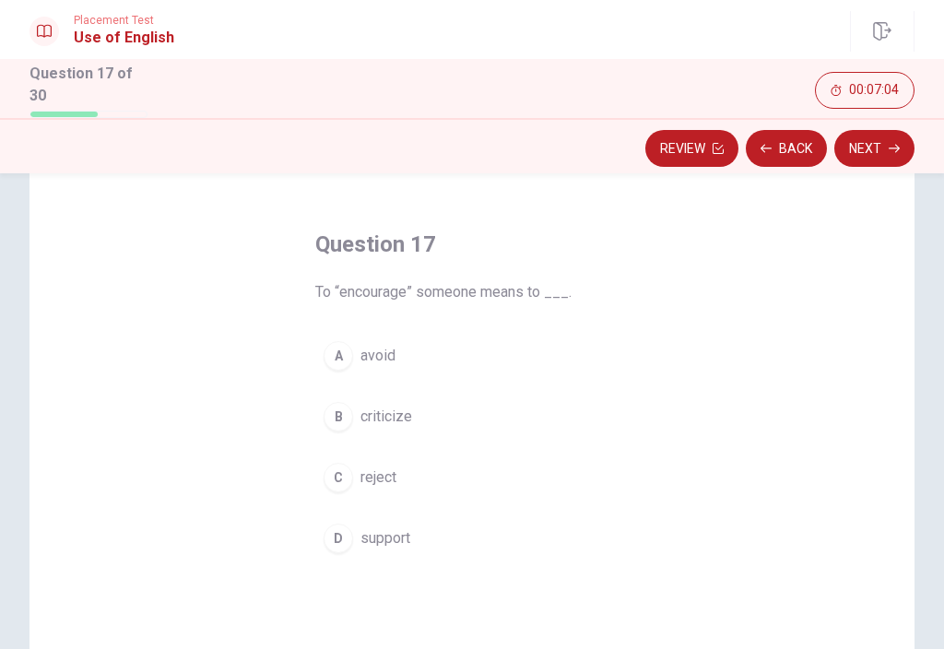
click at [336, 356] on div "A" at bounding box center [338, 355] width 29 height 29
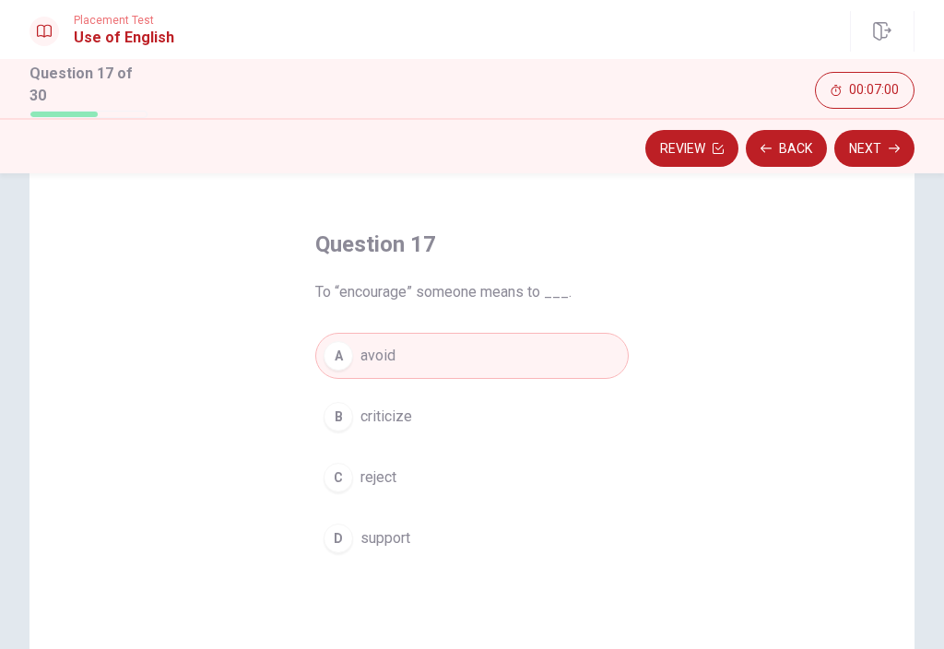
click at [878, 154] on button "Next" at bounding box center [874, 148] width 80 height 37
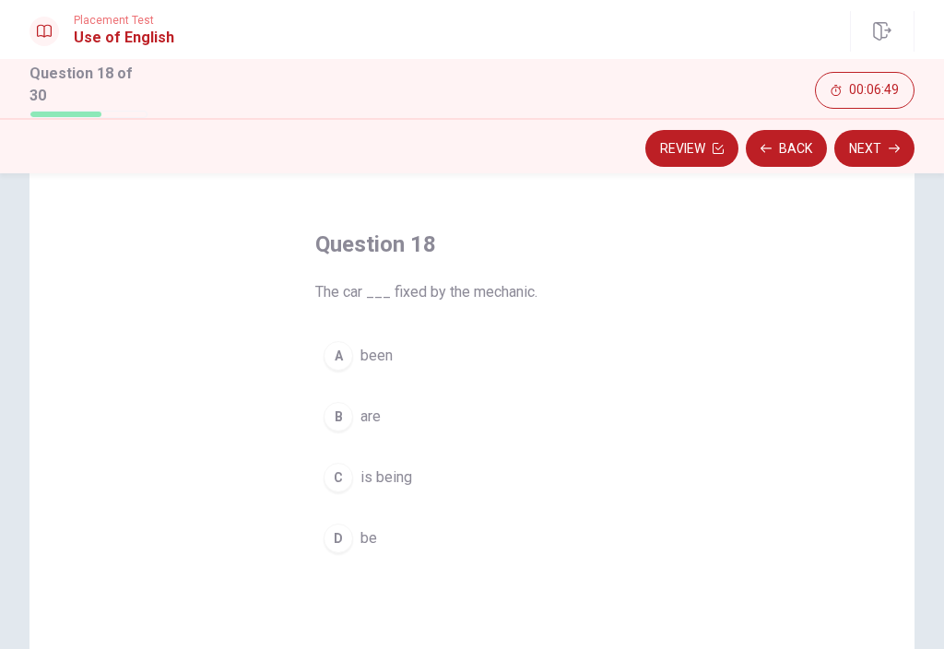
click at [348, 466] on div "C" at bounding box center [338, 477] width 29 height 29
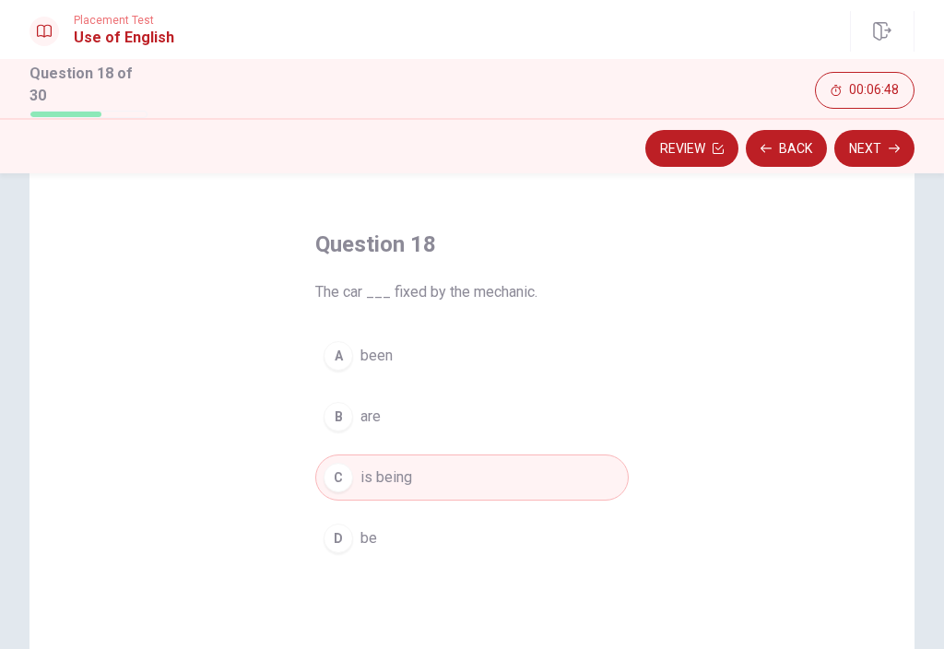
click at [867, 147] on button "Next" at bounding box center [874, 148] width 80 height 37
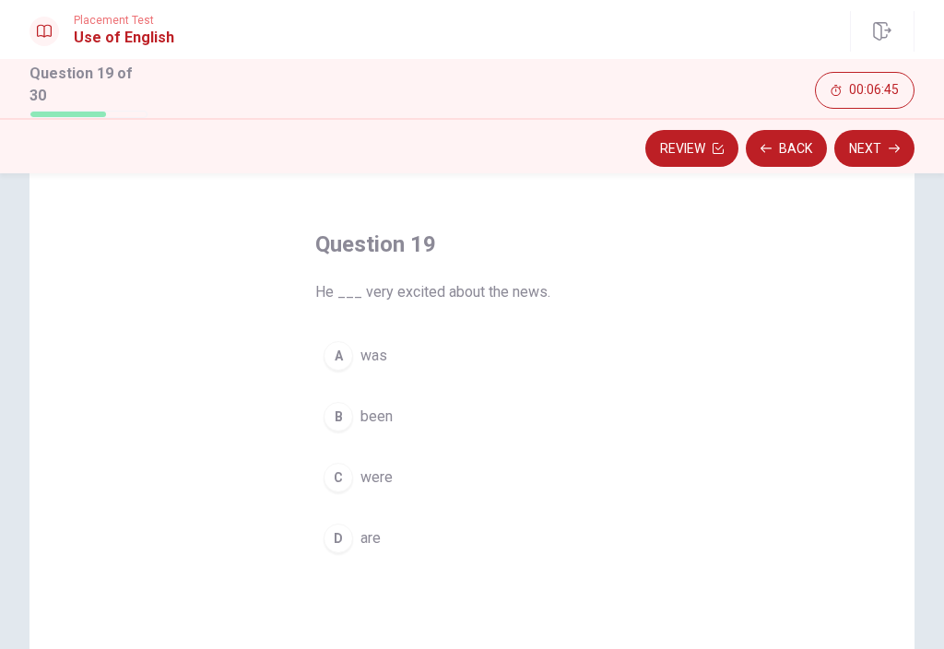
click at [335, 341] on div "A" at bounding box center [338, 355] width 29 height 29
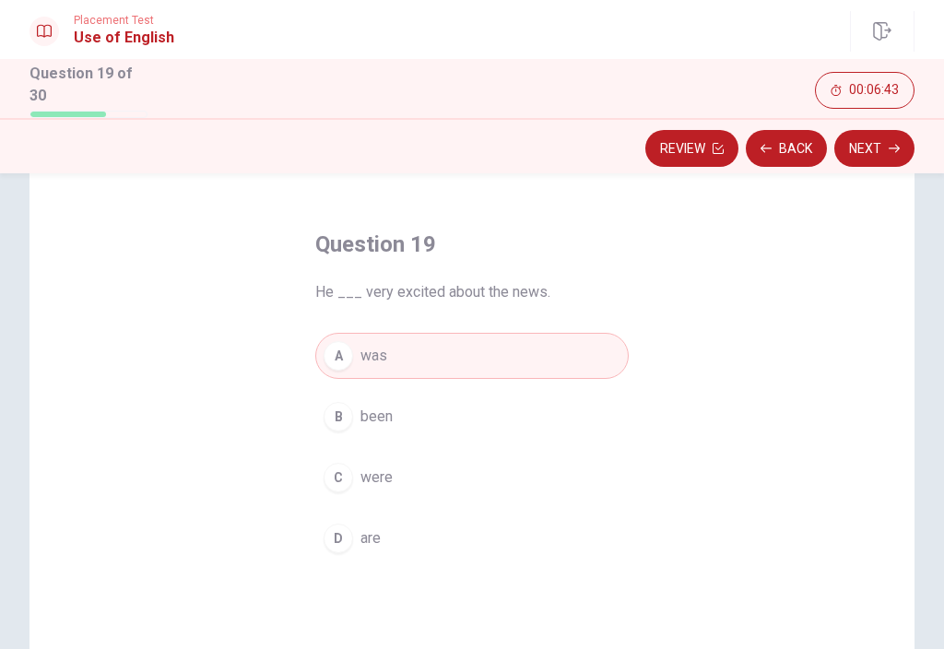
click at [885, 146] on button "Next" at bounding box center [874, 148] width 80 height 37
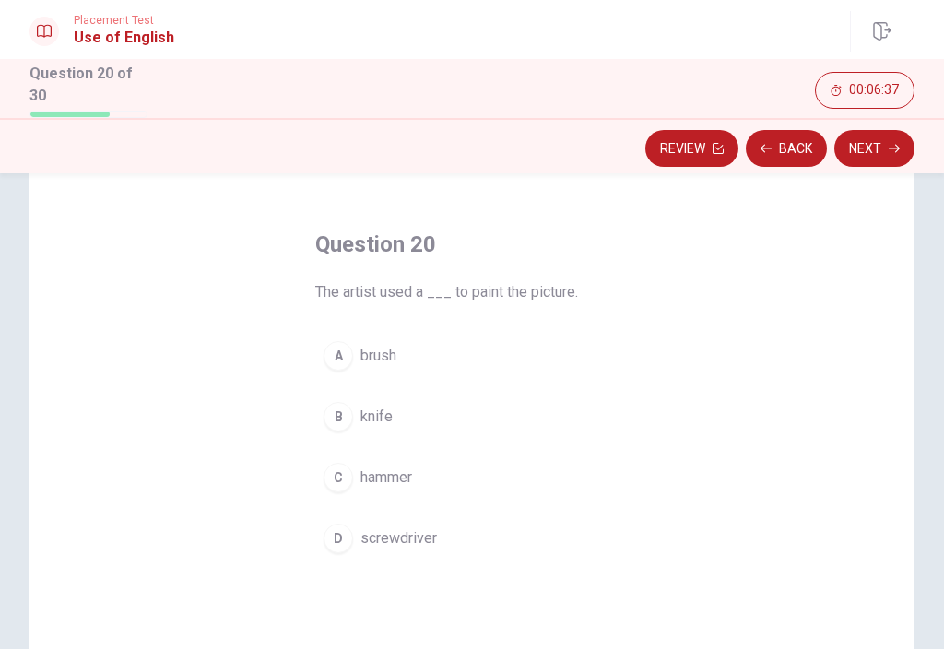
click at [352, 540] on button "D screwdriver" at bounding box center [471, 538] width 313 height 46
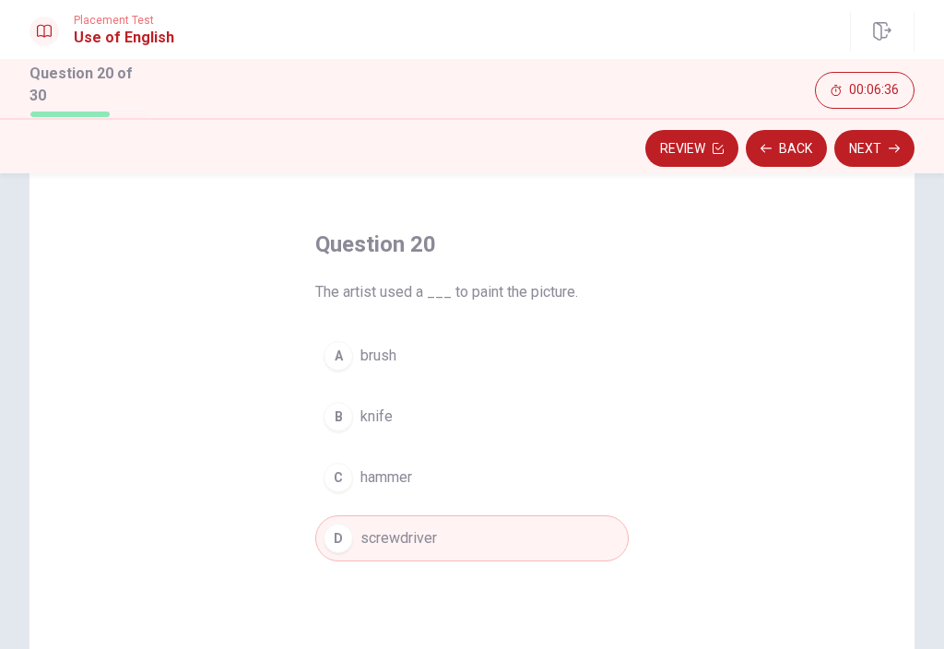
click at [361, 472] on span "hammer" at bounding box center [386, 477] width 52 height 22
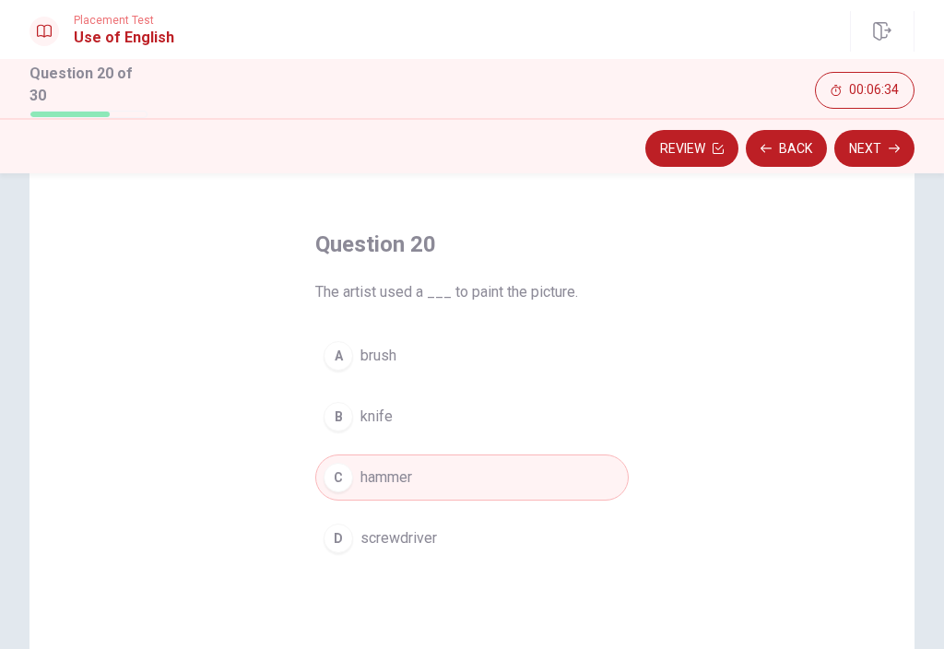
click at [870, 141] on button "Next" at bounding box center [874, 148] width 80 height 37
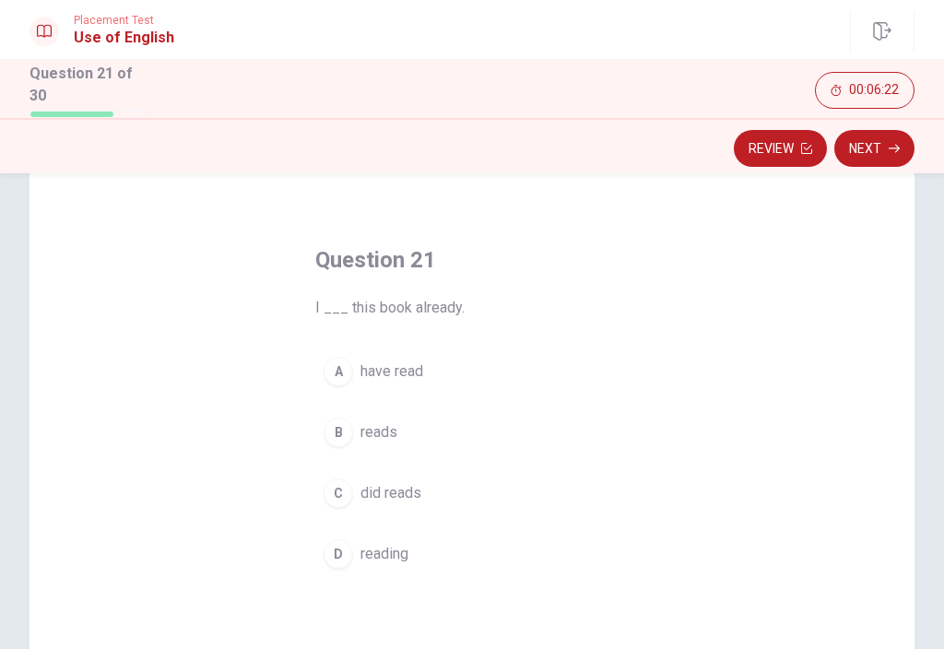
scroll to position [43, 0]
click at [348, 418] on div "B" at bounding box center [338, 429] width 29 height 29
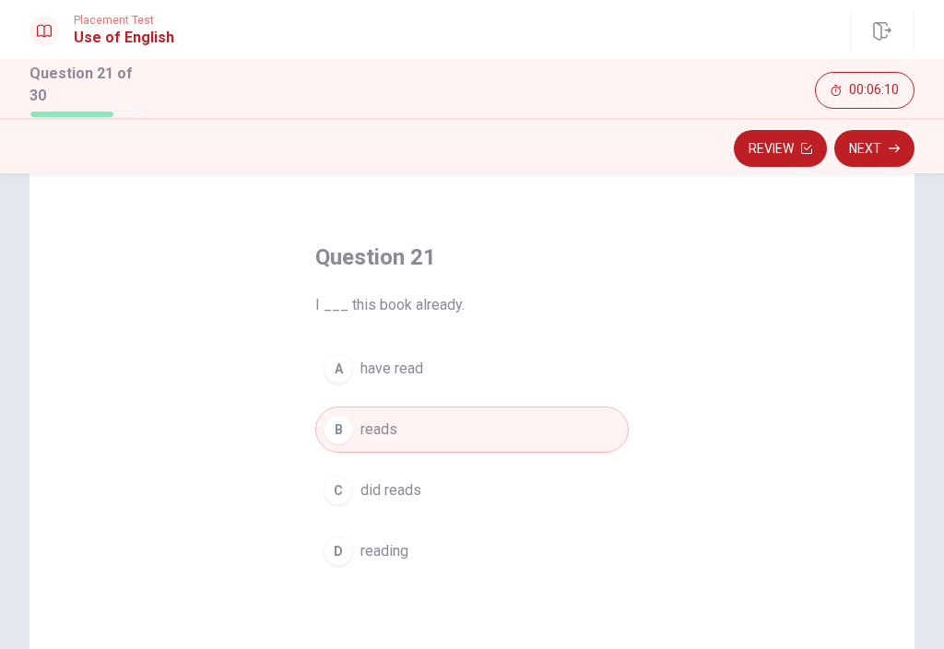
click at [871, 136] on button "Next" at bounding box center [874, 148] width 80 height 37
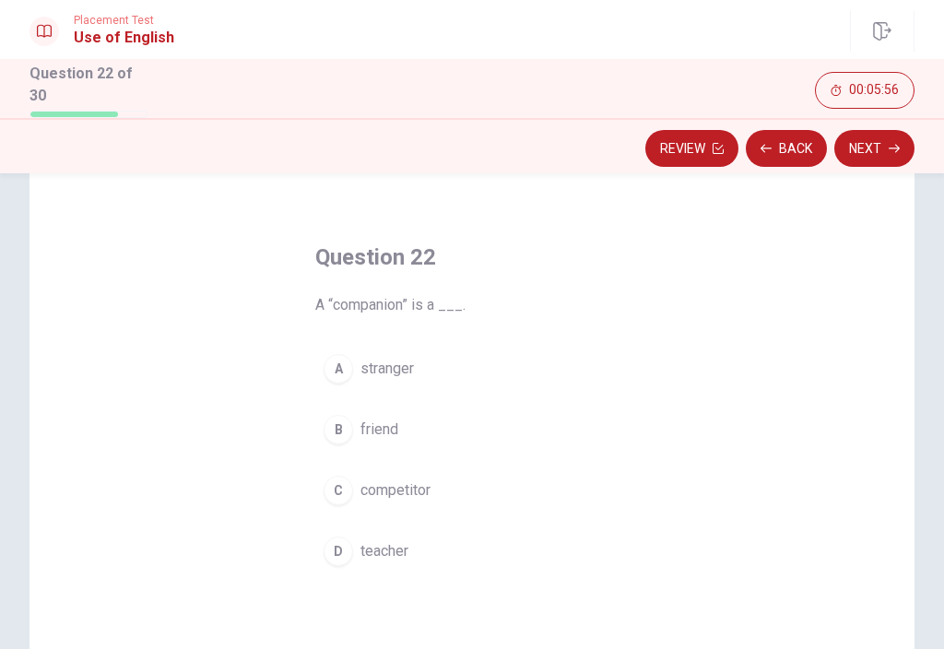
click at [355, 487] on button "C competitor" at bounding box center [471, 490] width 313 height 46
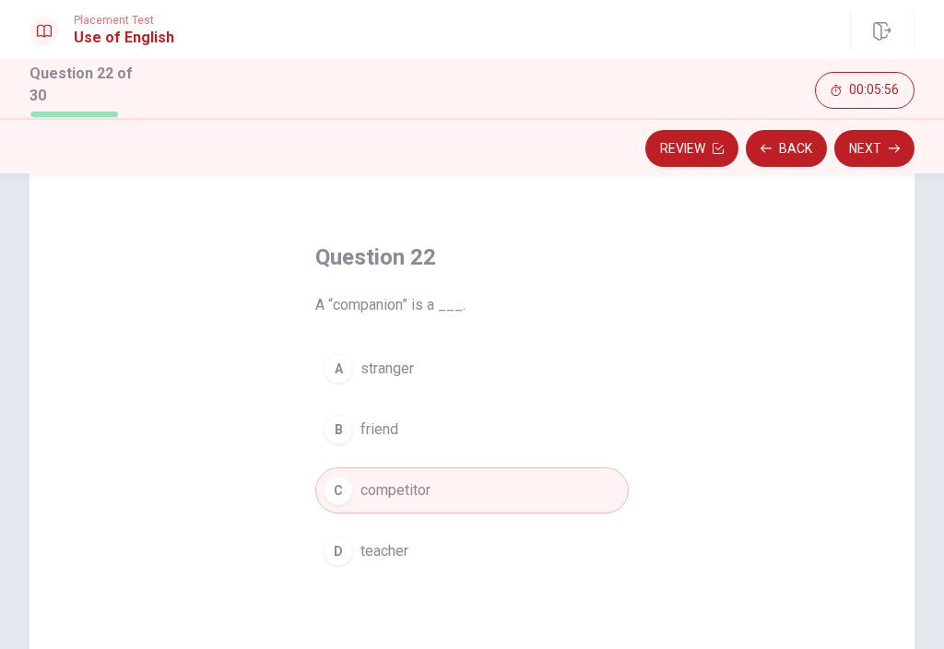
click at [886, 141] on button "Next" at bounding box center [874, 148] width 80 height 37
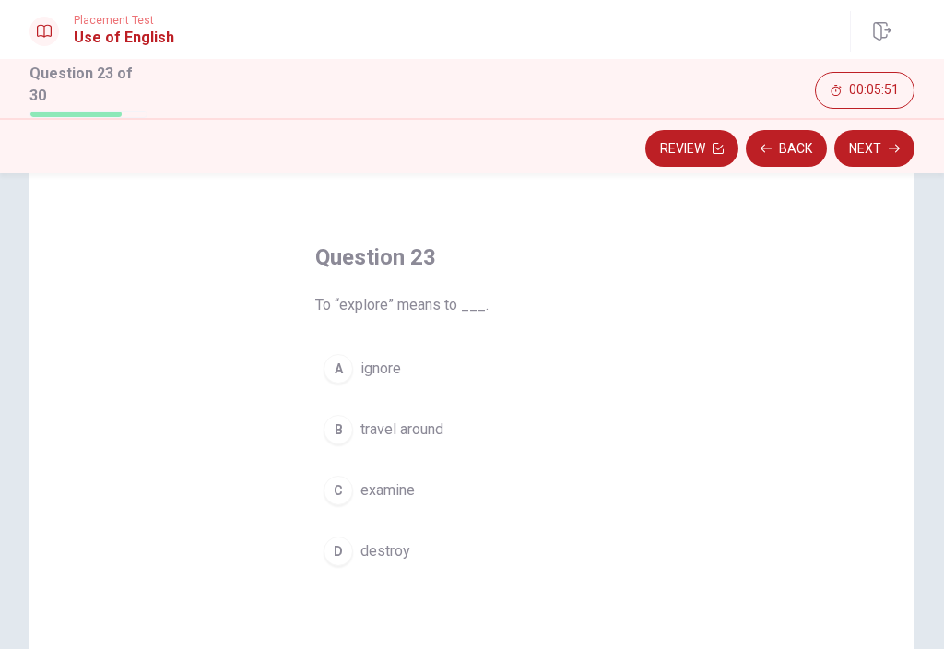
click at [348, 423] on div "B" at bounding box center [338, 429] width 29 height 29
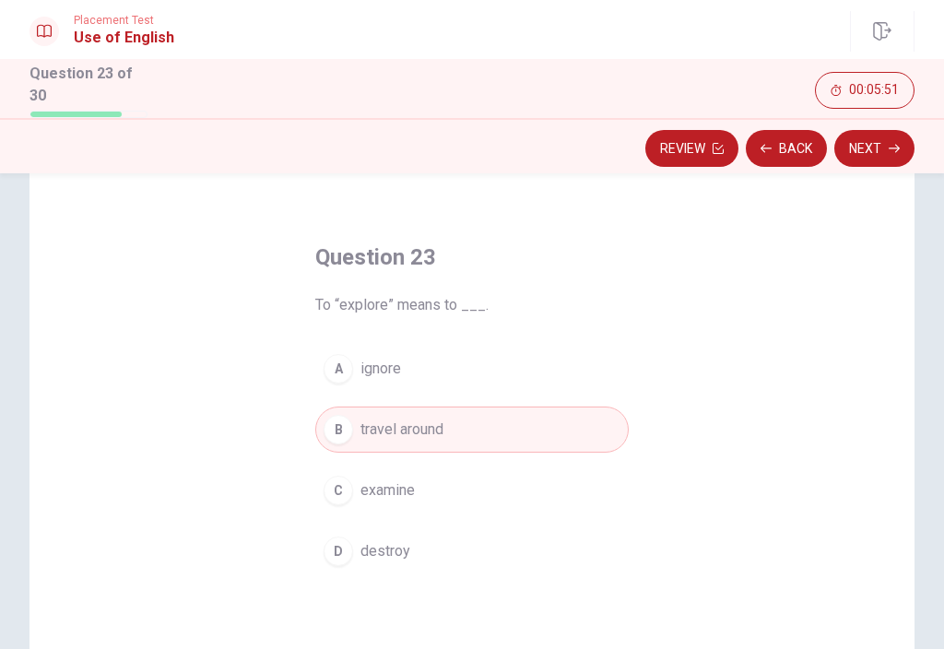
click at [891, 144] on icon "button" at bounding box center [894, 148] width 11 height 11
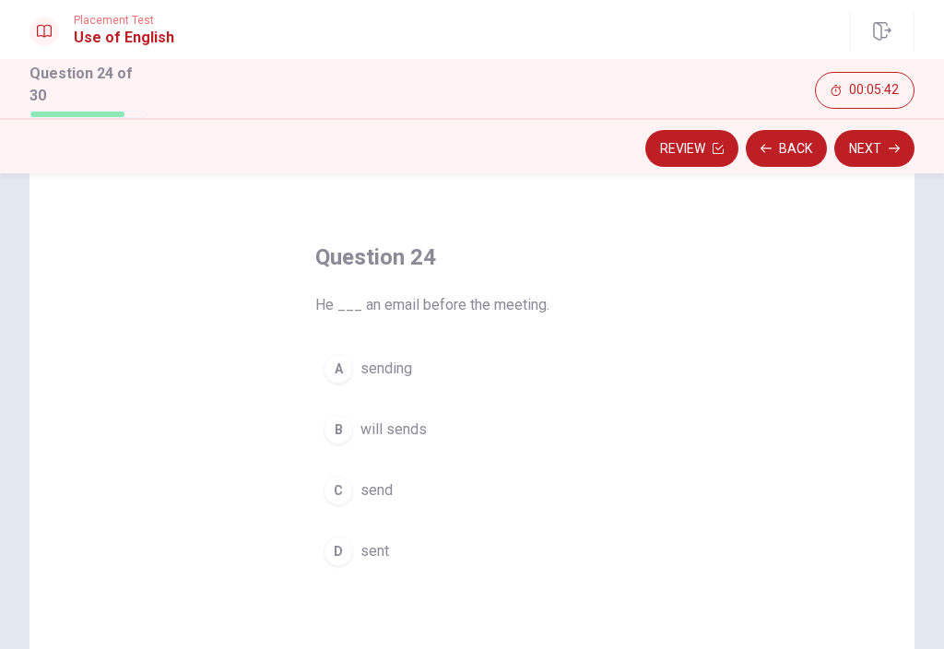
click at [347, 487] on div "C" at bounding box center [338, 490] width 29 height 29
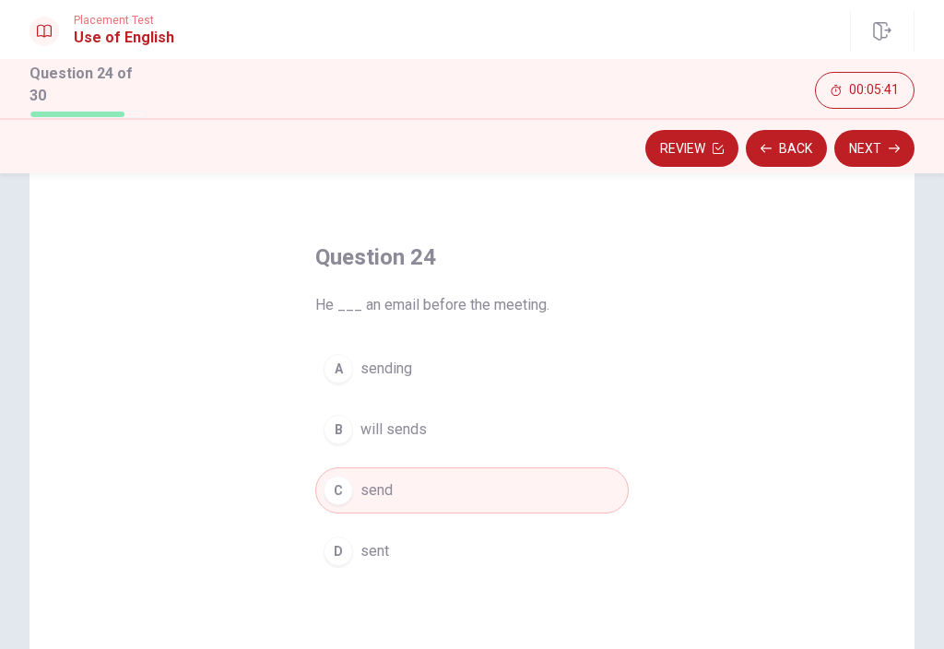
click at [902, 137] on button "Next" at bounding box center [874, 148] width 80 height 37
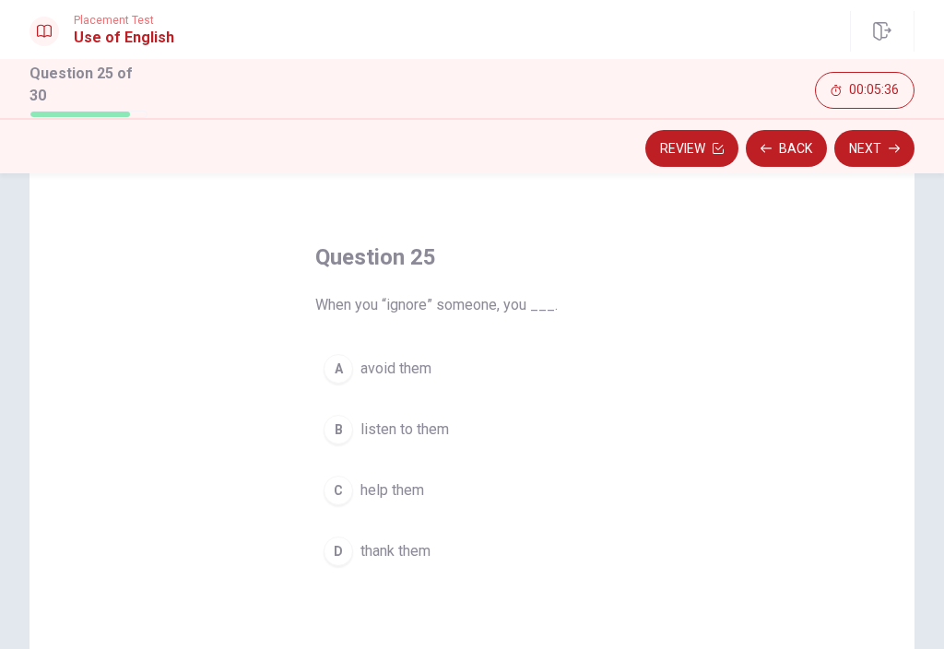
click at [335, 372] on div "A" at bounding box center [338, 368] width 29 height 29
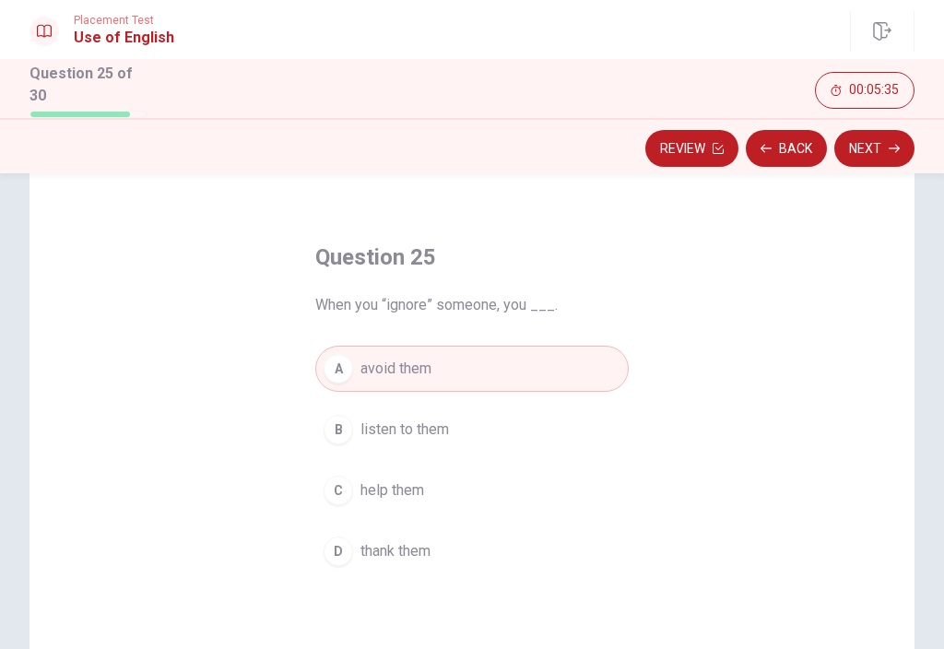
click at [886, 146] on button "Next" at bounding box center [874, 148] width 80 height 37
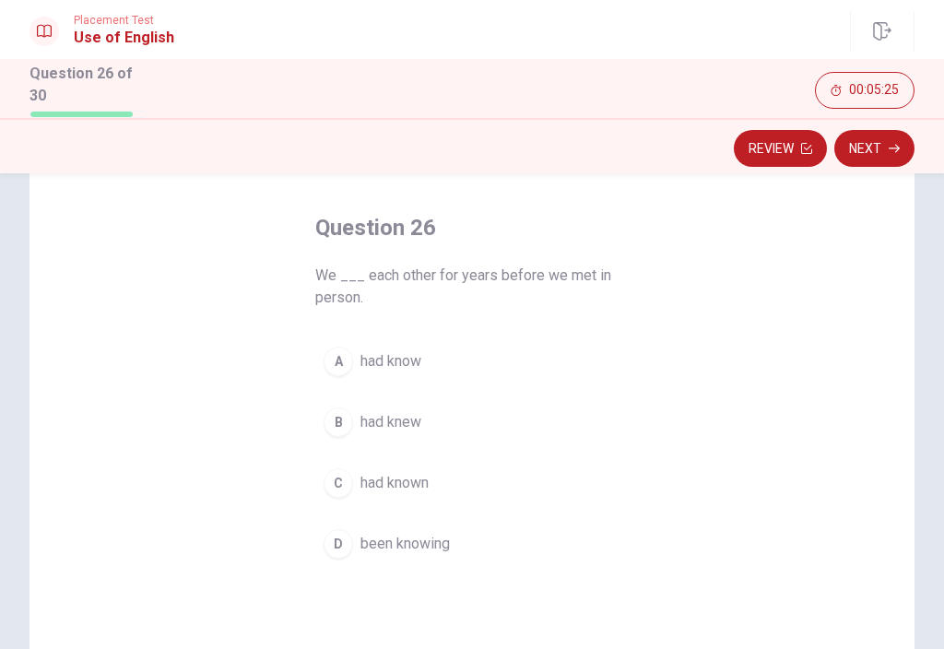
scroll to position [74, 0]
click at [335, 358] on div "A" at bounding box center [338, 360] width 29 height 29
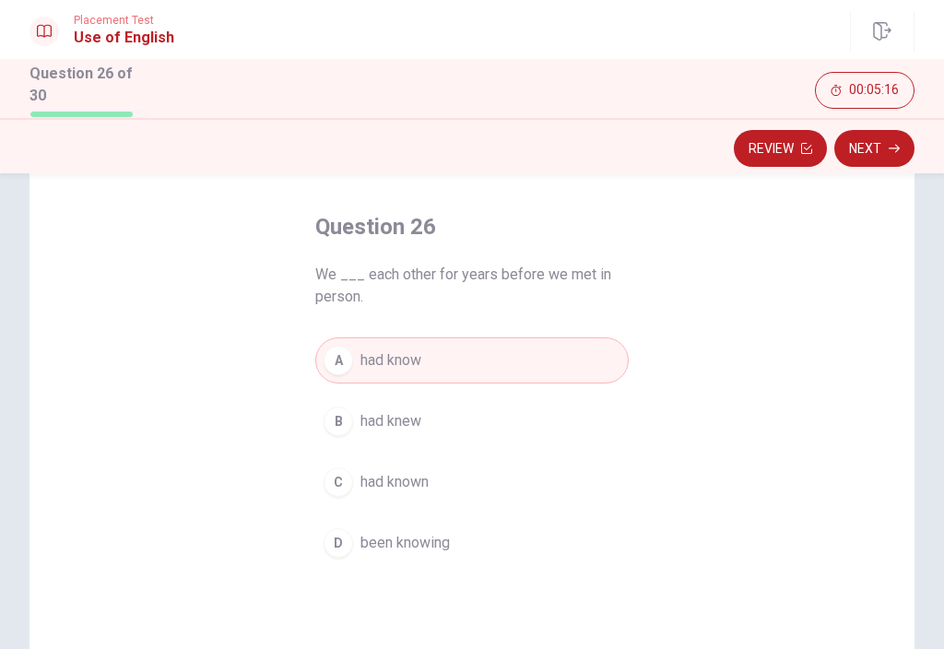
click at [344, 420] on div "B" at bounding box center [338, 421] width 29 height 29
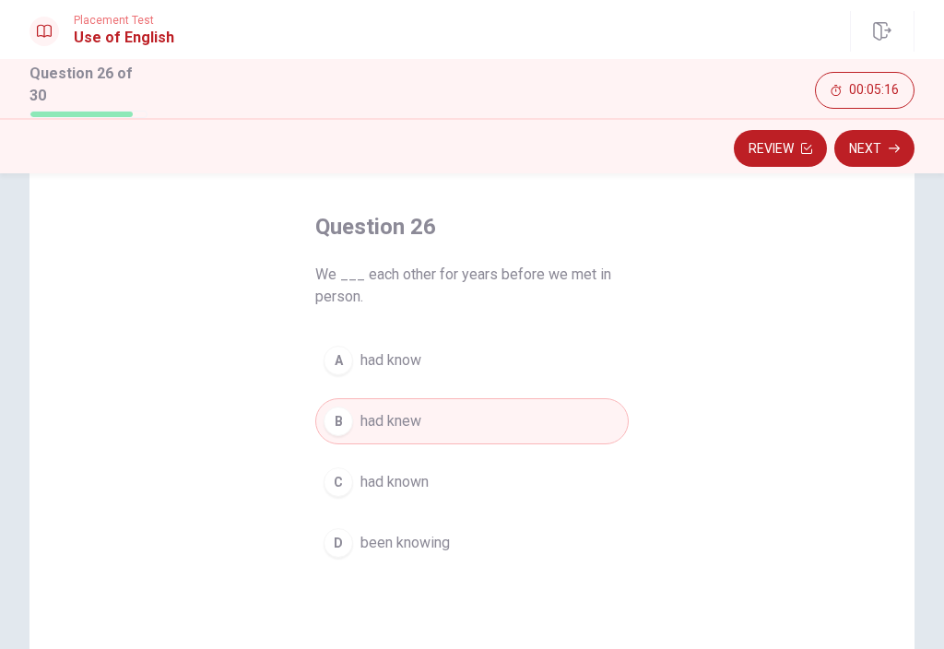
click at [893, 149] on icon "button" at bounding box center [894, 148] width 11 height 11
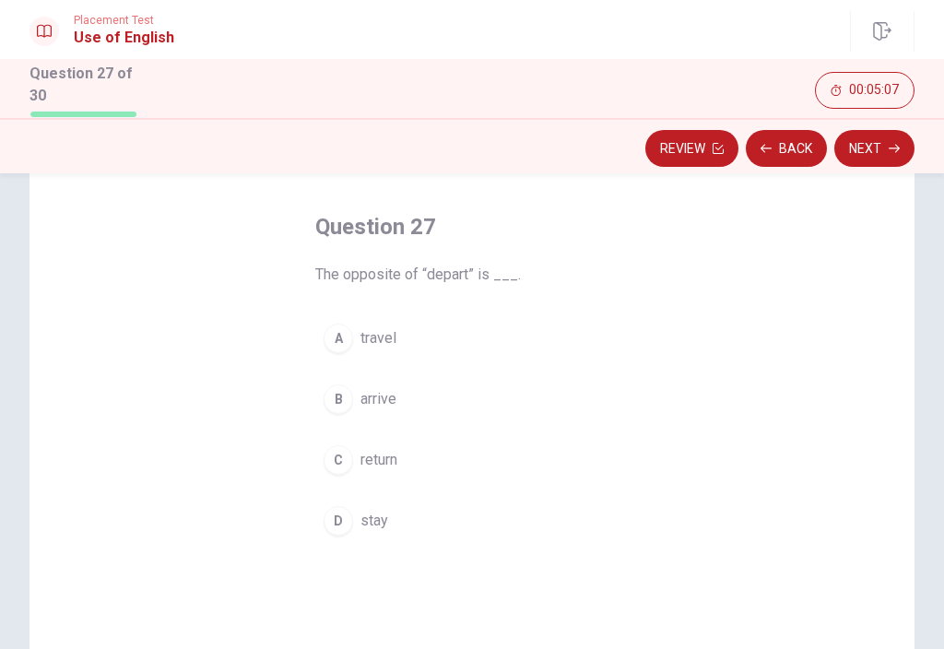
click at [355, 513] on button "D stay" at bounding box center [471, 521] width 313 height 46
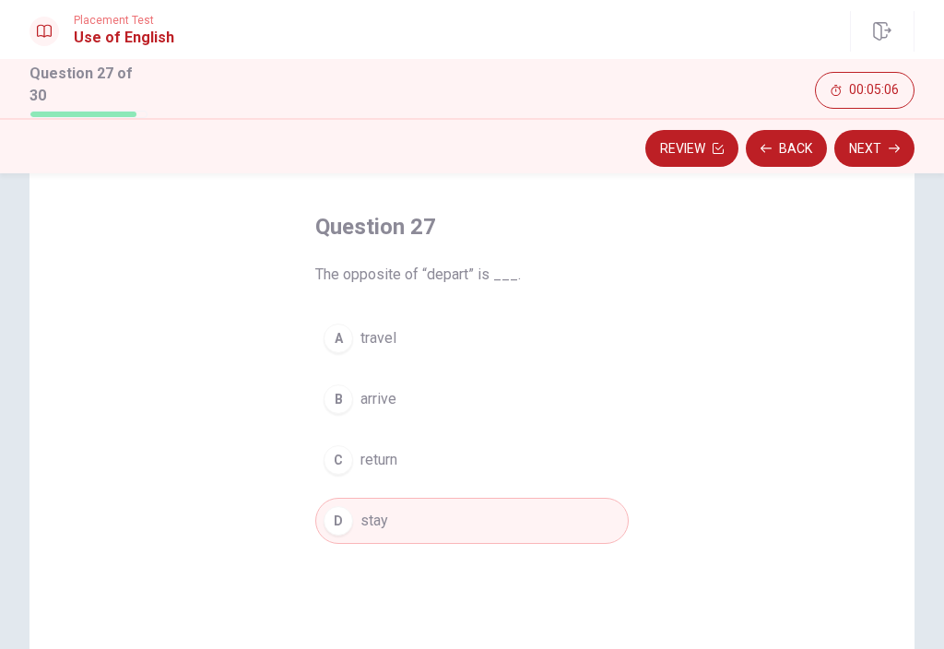
click at [905, 130] on button "Next" at bounding box center [874, 148] width 80 height 37
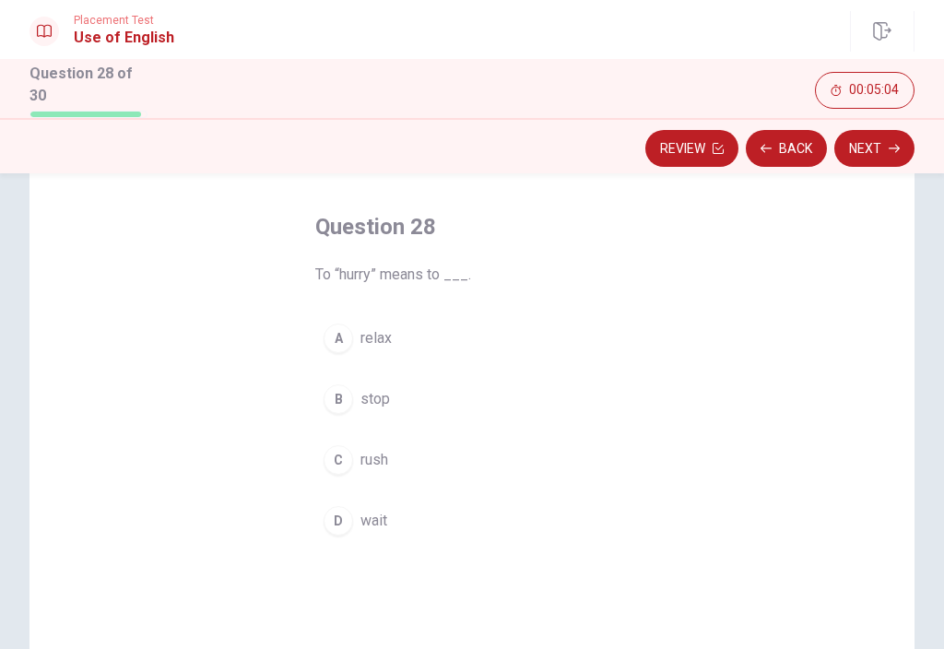
click at [336, 459] on div "C" at bounding box center [338, 459] width 29 height 29
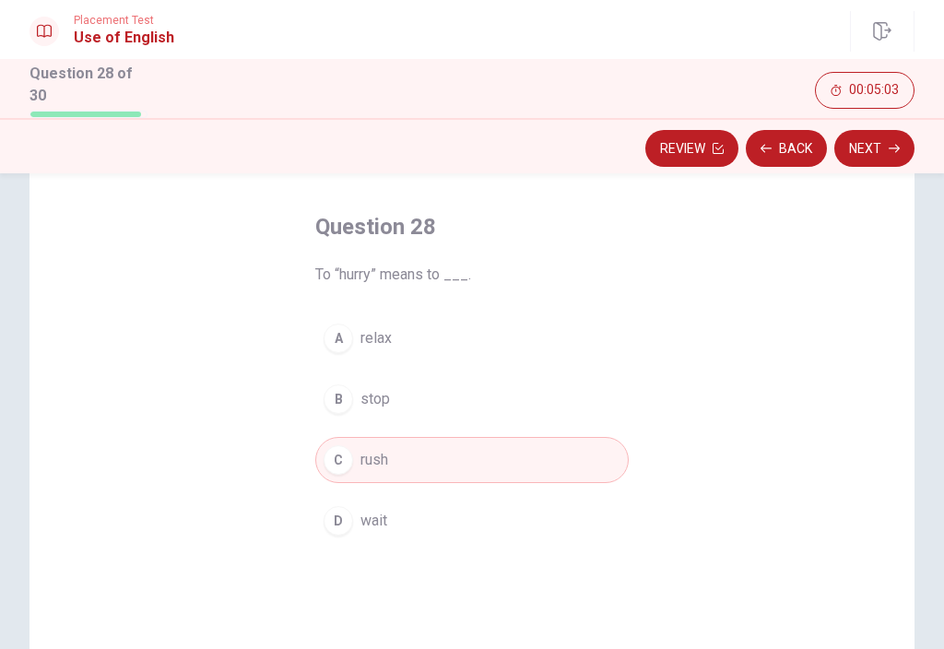
click at [890, 155] on button "Next" at bounding box center [874, 148] width 80 height 37
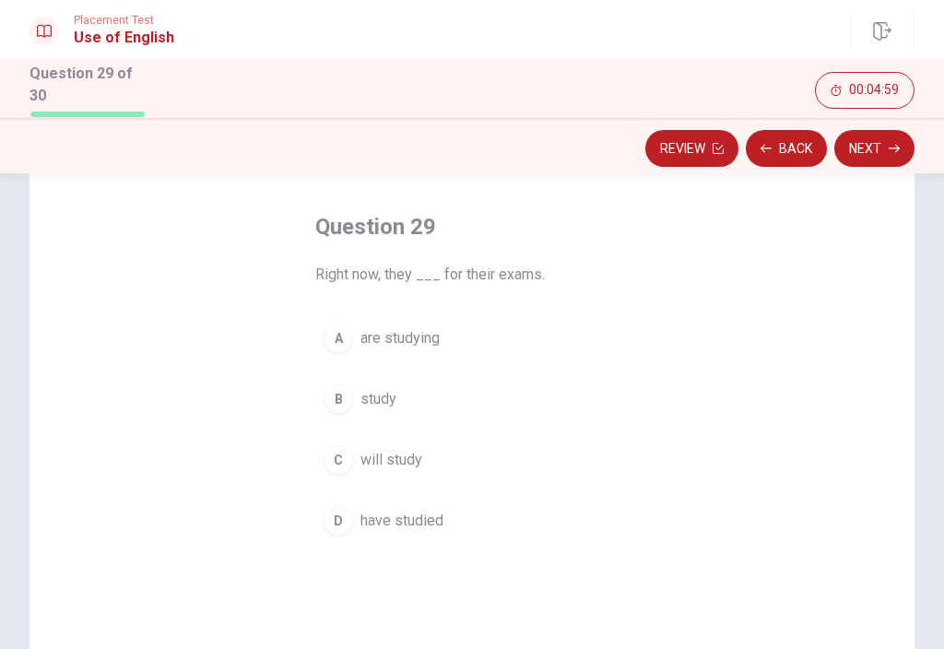
click at [350, 339] on div "A" at bounding box center [338, 338] width 29 height 29
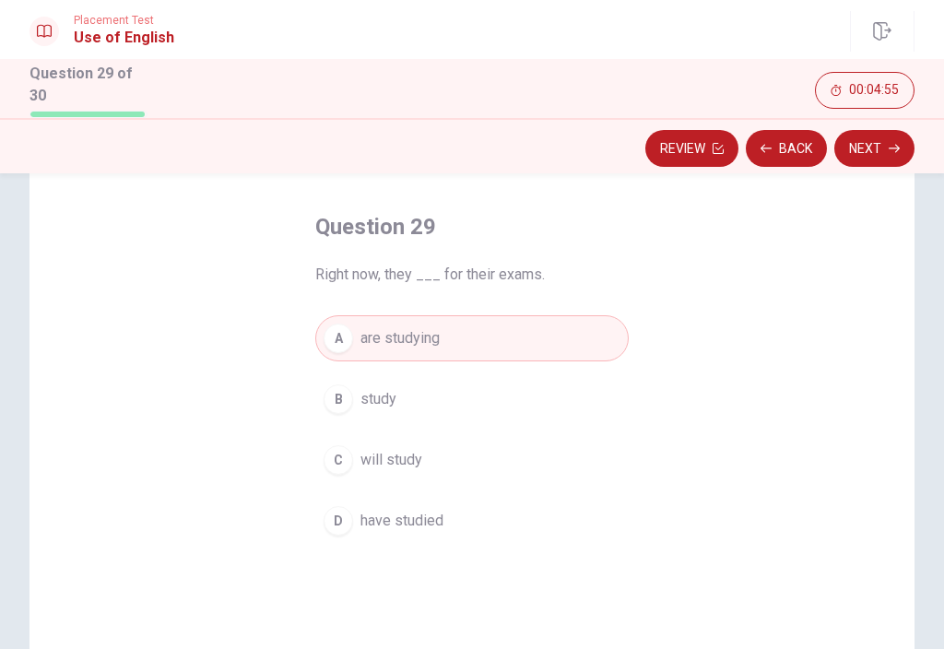
click at [889, 150] on button "Next" at bounding box center [874, 148] width 80 height 37
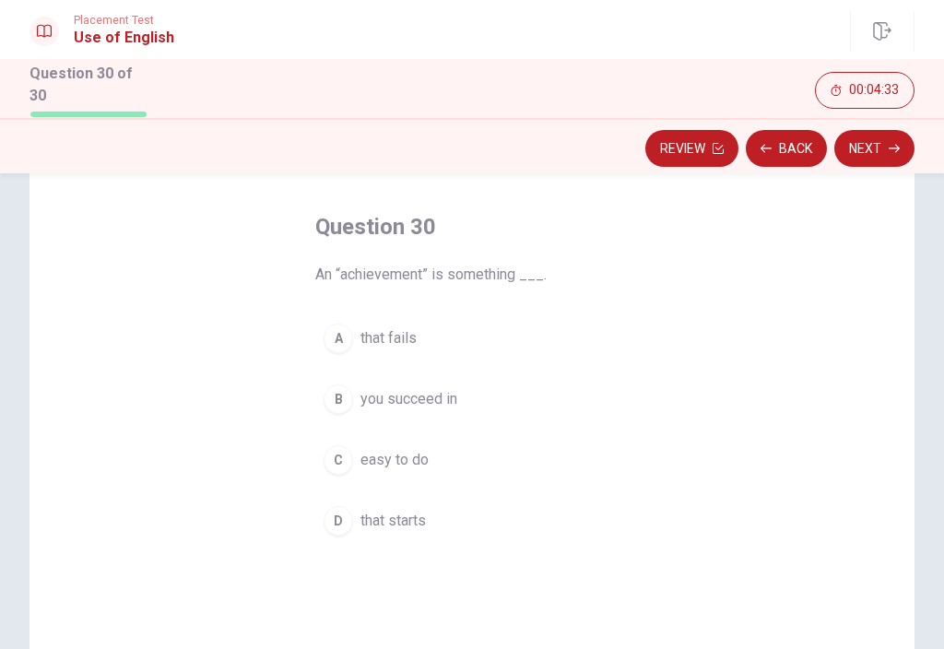
click at [331, 398] on div "B" at bounding box center [338, 398] width 29 height 29
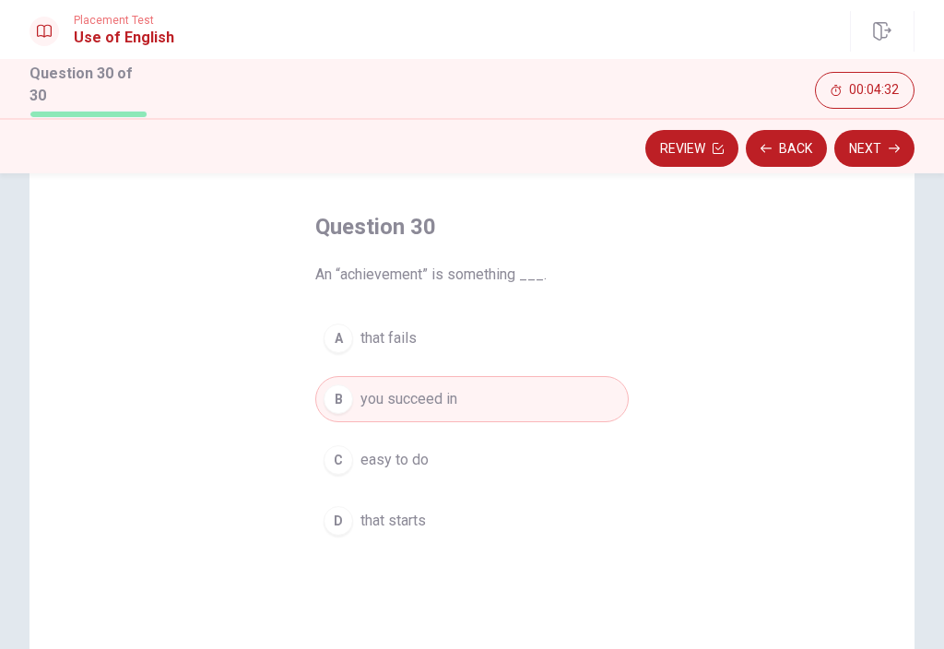
click at [889, 143] on icon "button" at bounding box center [894, 148] width 11 height 11
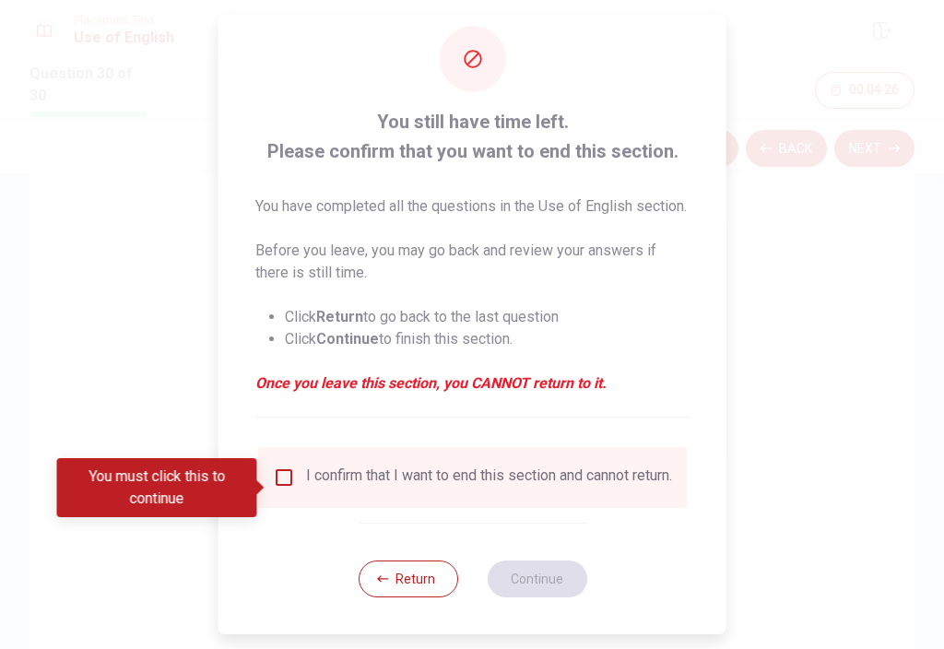
scroll to position [38, 0]
click at [284, 489] on input "You must click this to continue" at bounding box center [284, 477] width 22 height 22
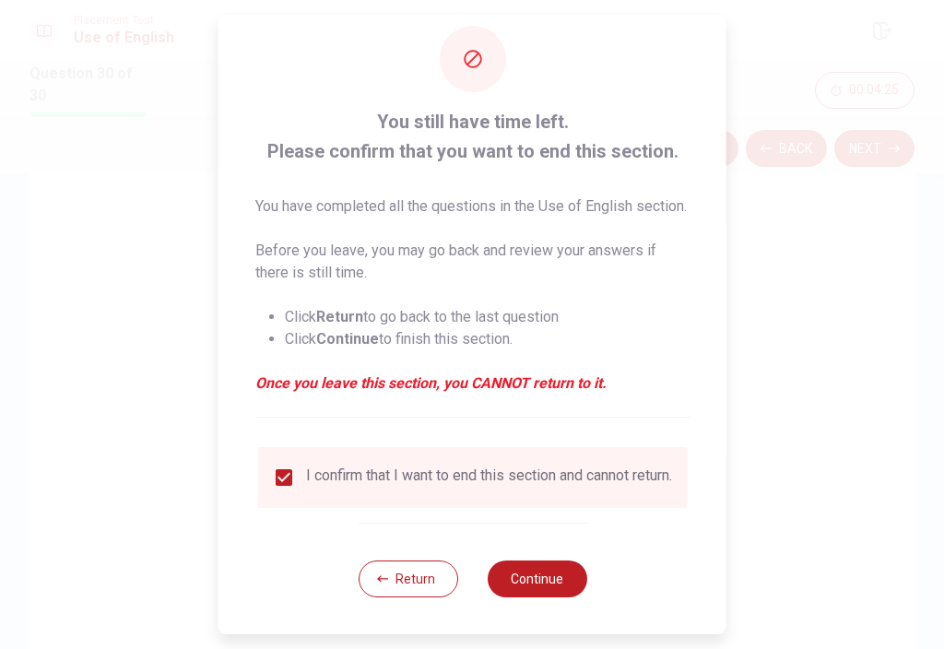
click at [560, 595] on button "Continue" at bounding box center [537, 578] width 100 height 37
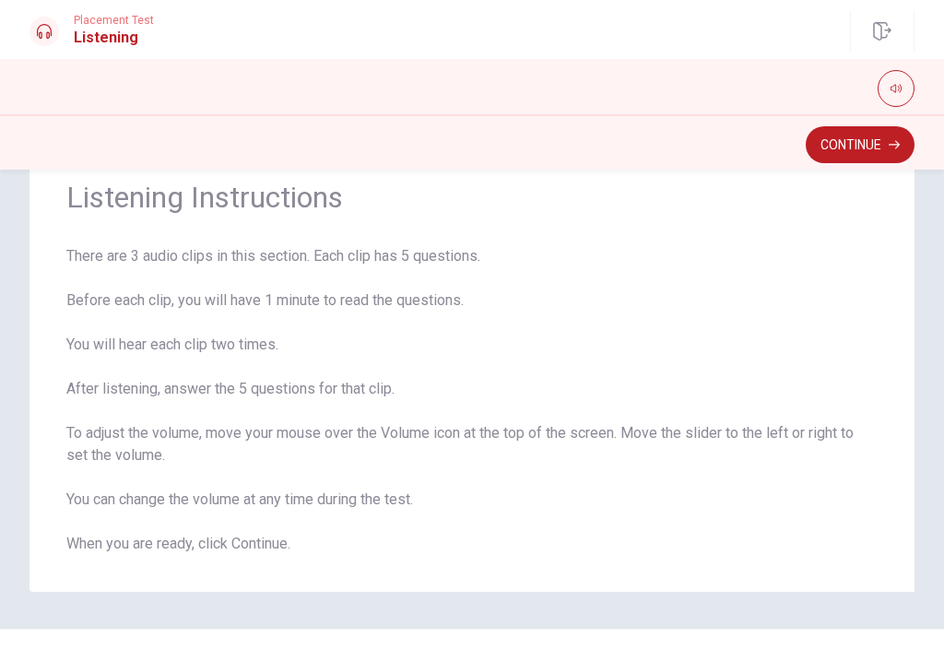
scroll to position [64, 0]
click at [888, 152] on button "Continue" at bounding box center [860, 144] width 109 height 37
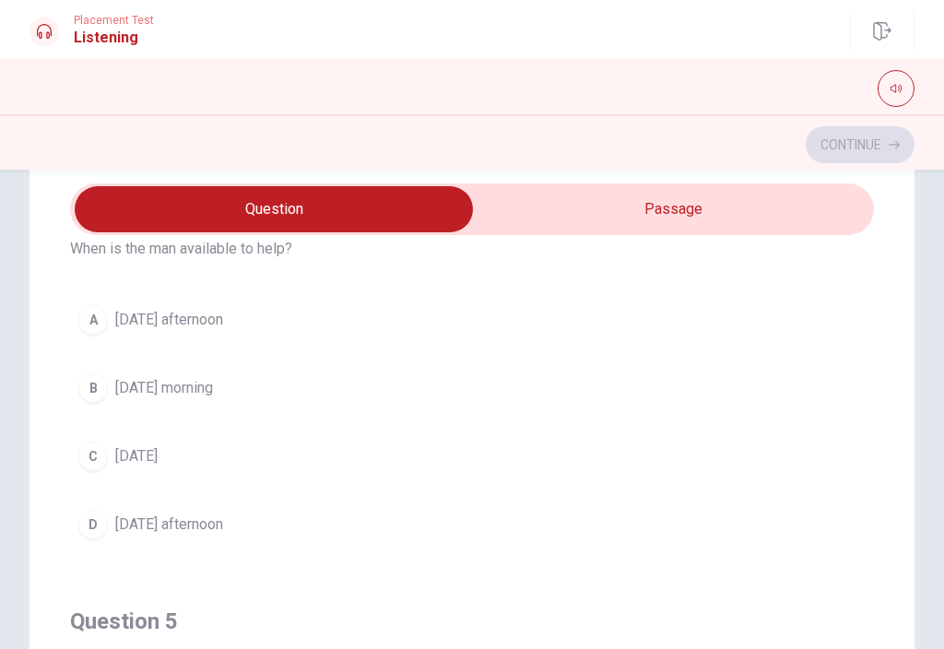
scroll to position [1335, 0]
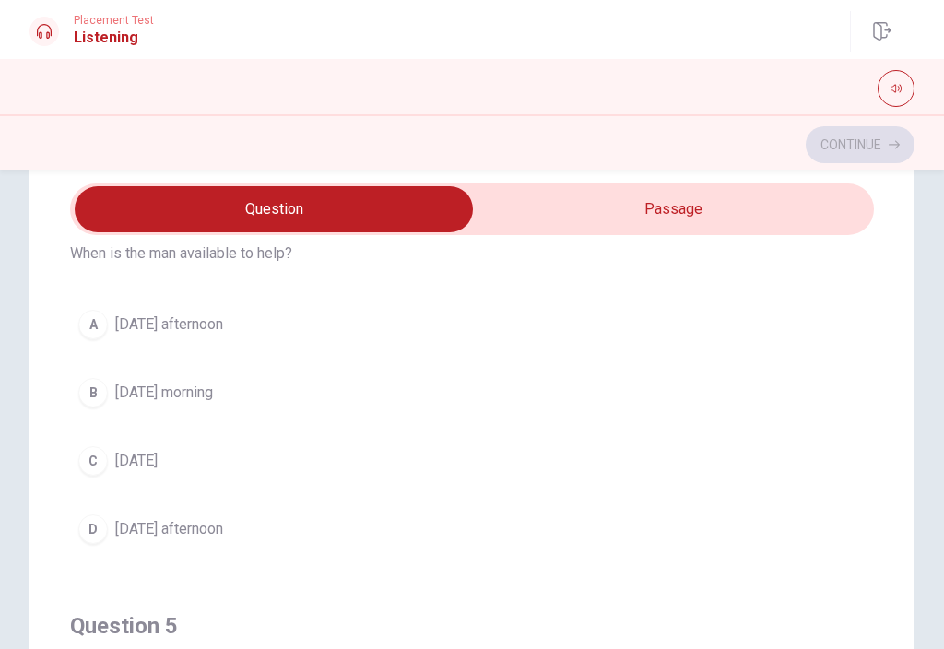
click at [169, 333] on span "[DATE] afternoon" at bounding box center [169, 324] width 108 height 22
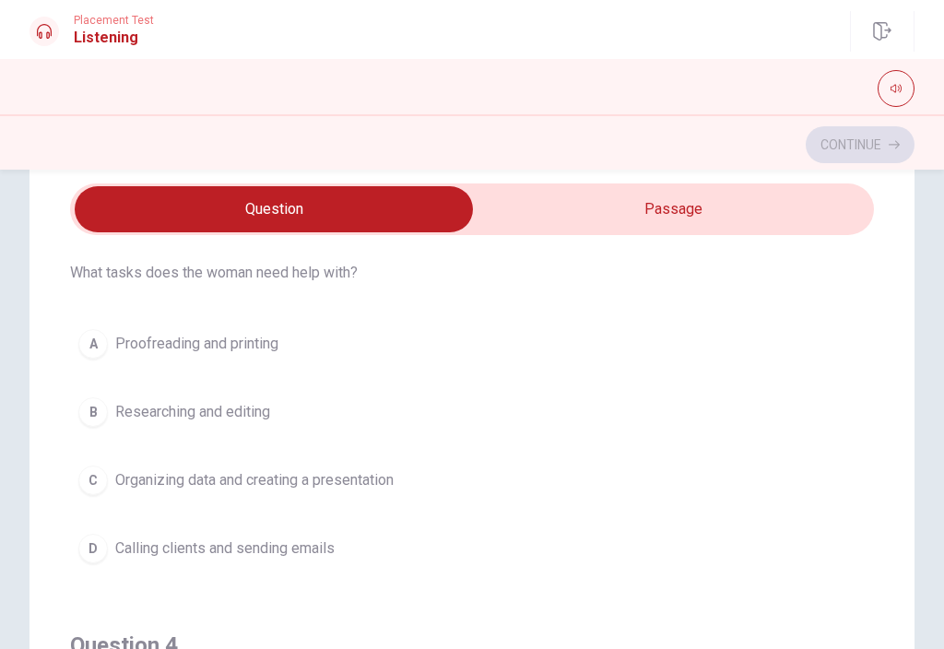
scroll to position [897, 0]
click at [402, 474] on button "C Organizing data and creating a presentation" at bounding box center [472, 478] width 804 height 46
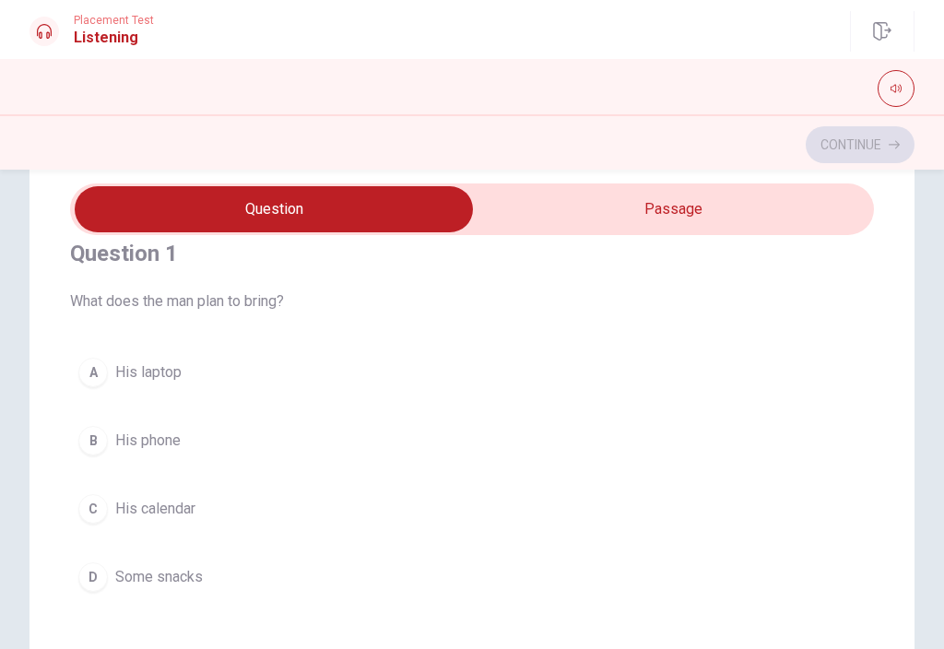
scroll to position [12, 0]
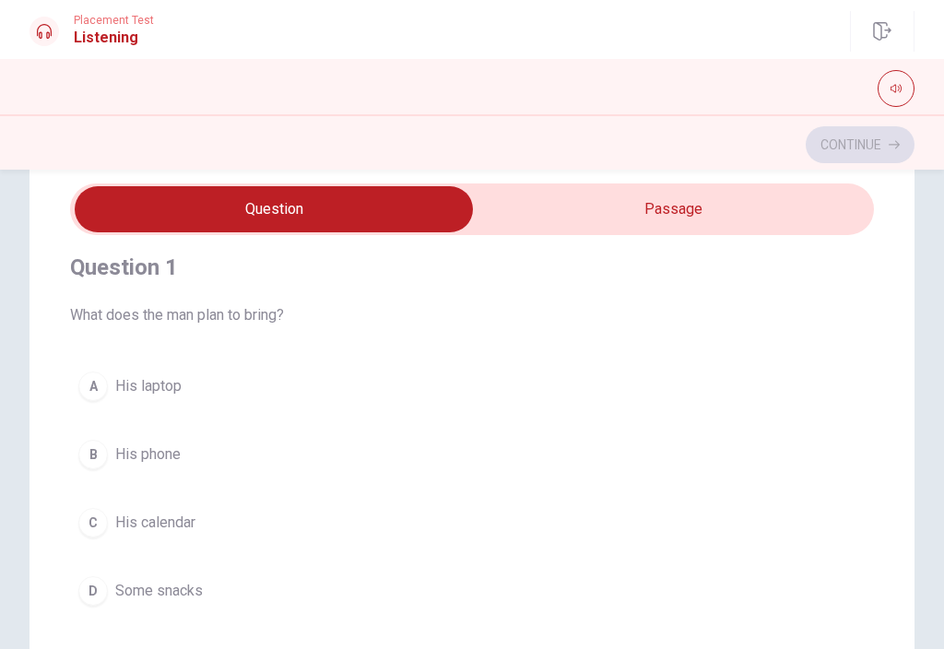
click at [270, 394] on button "A His laptop" at bounding box center [472, 386] width 804 height 46
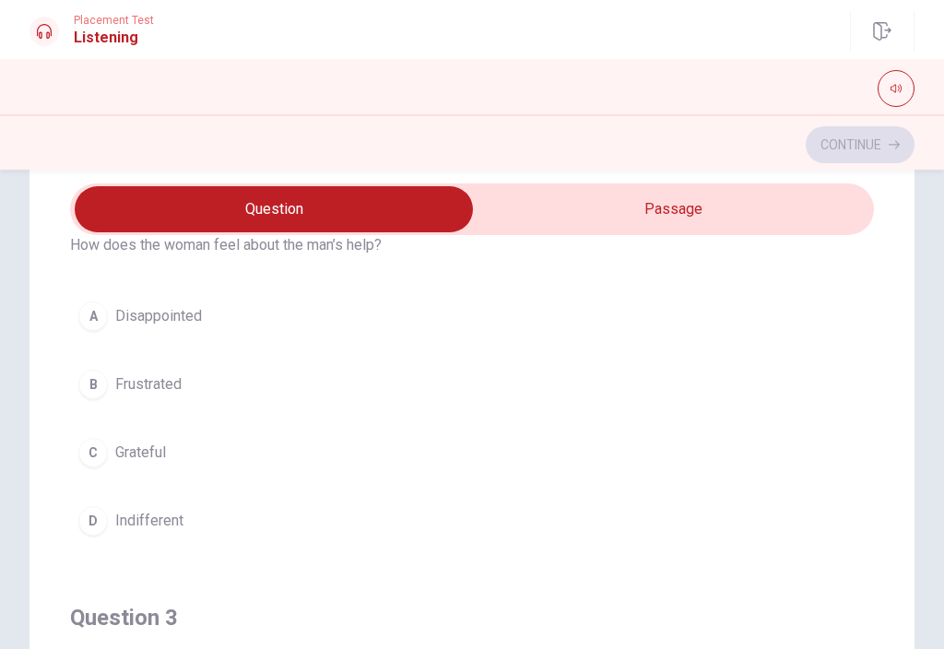
click at [329, 448] on button "C Grateful" at bounding box center [472, 453] width 804 height 46
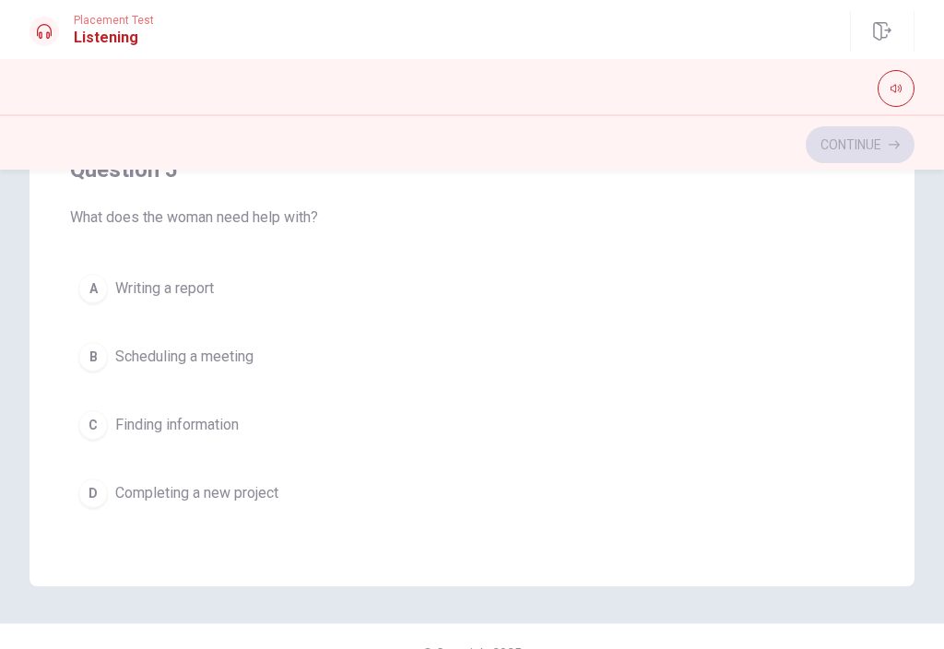
scroll to position [361, 0]
click at [176, 474] on button "D Completing a new project" at bounding box center [472, 493] width 804 height 46
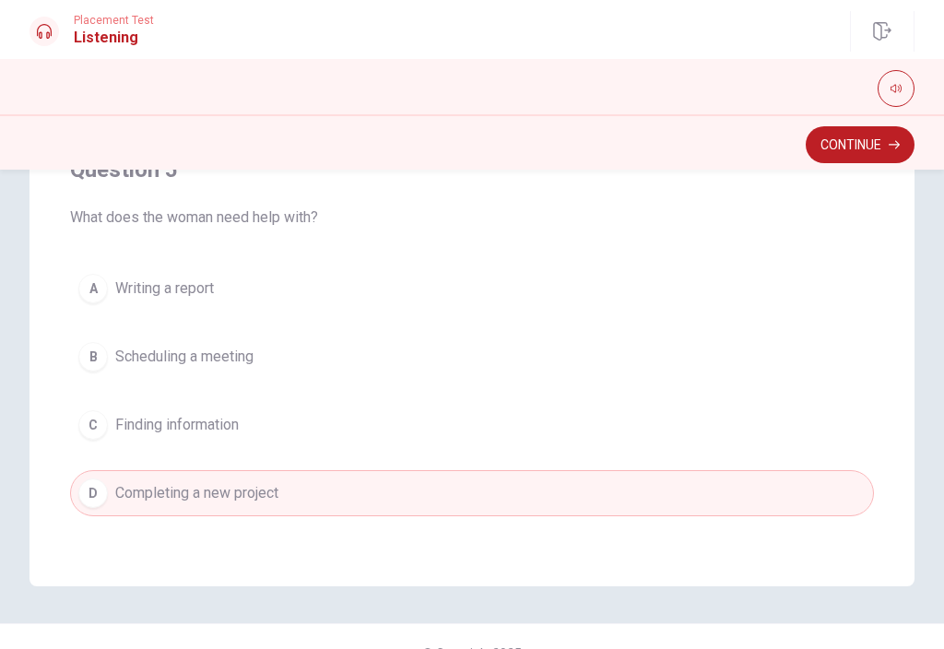
scroll to position [1493, 0]
click at [847, 141] on button "Continue" at bounding box center [860, 144] width 109 height 37
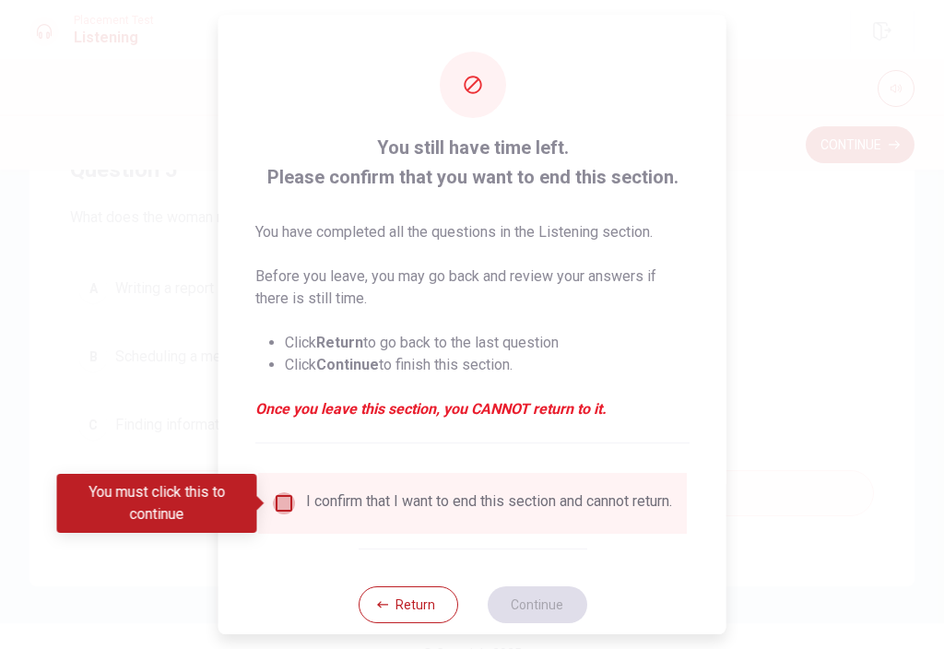
click at [287, 501] on input "You must click this to continue" at bounding box center [284, 503] width 22 height 22
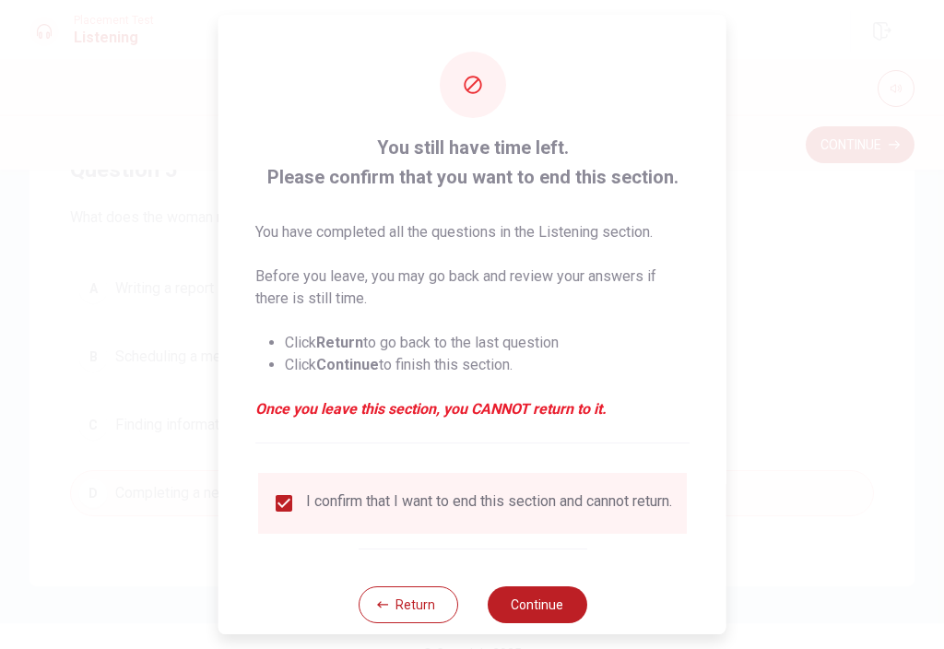
click at [551, 599] on button "Continue" at bounding box center [537, 604] width 100 height 37
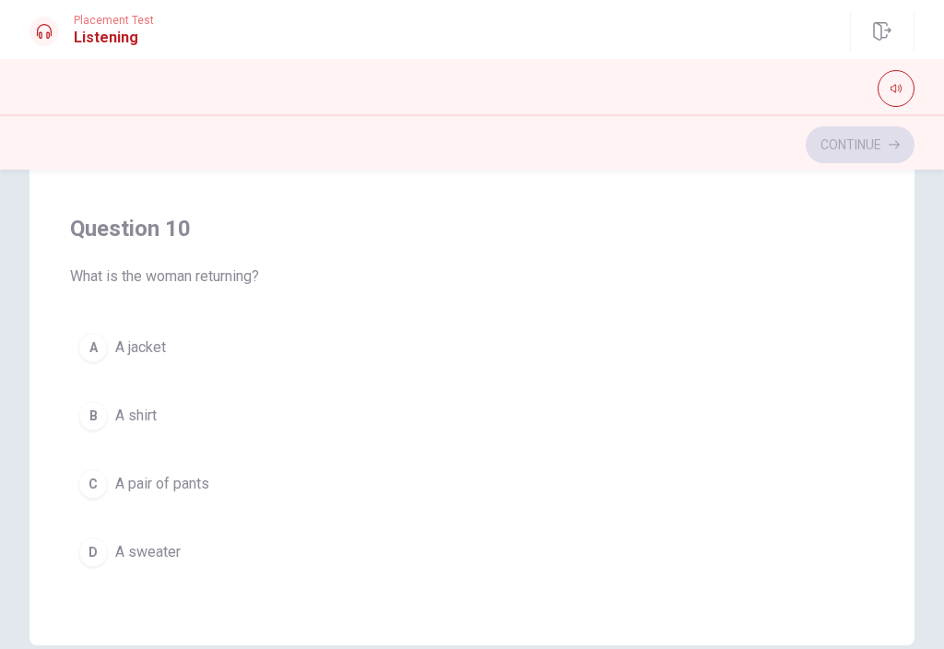
scroll to position [311, 0]
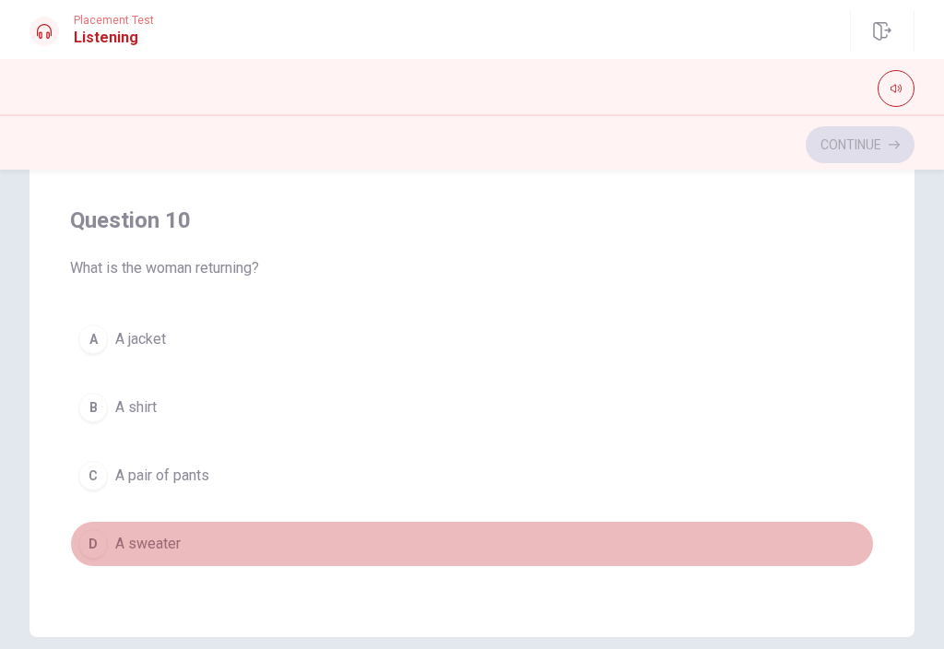
click at [254, 546] on button "D A sweater" at bounding box center [472, 544] width 804 height 46
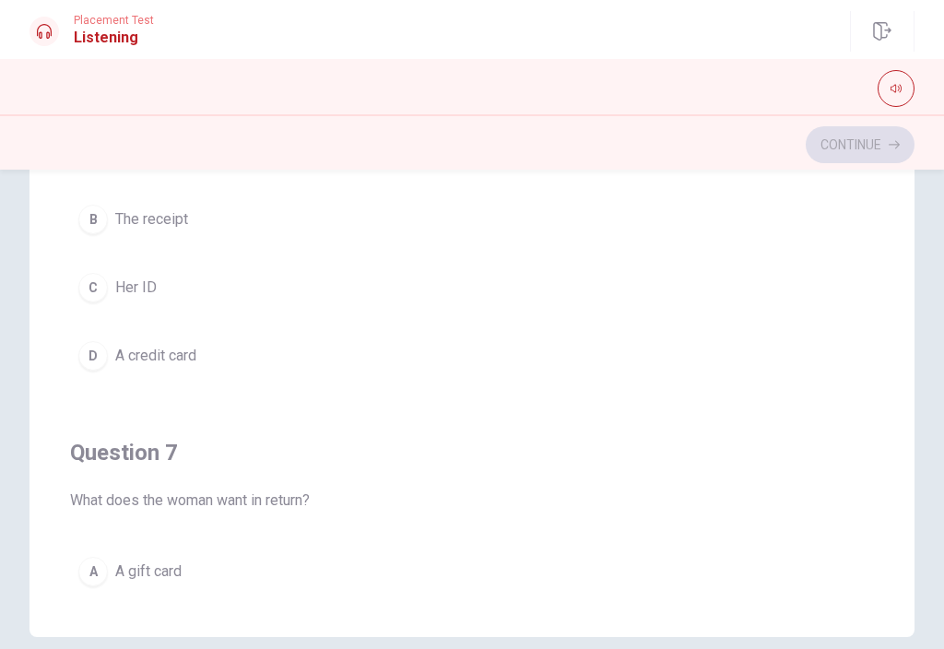
scroll to position [0, 0]
click at [214, 218] on button "B The receipt" at bounding box center [472, 219] width 804 height 46
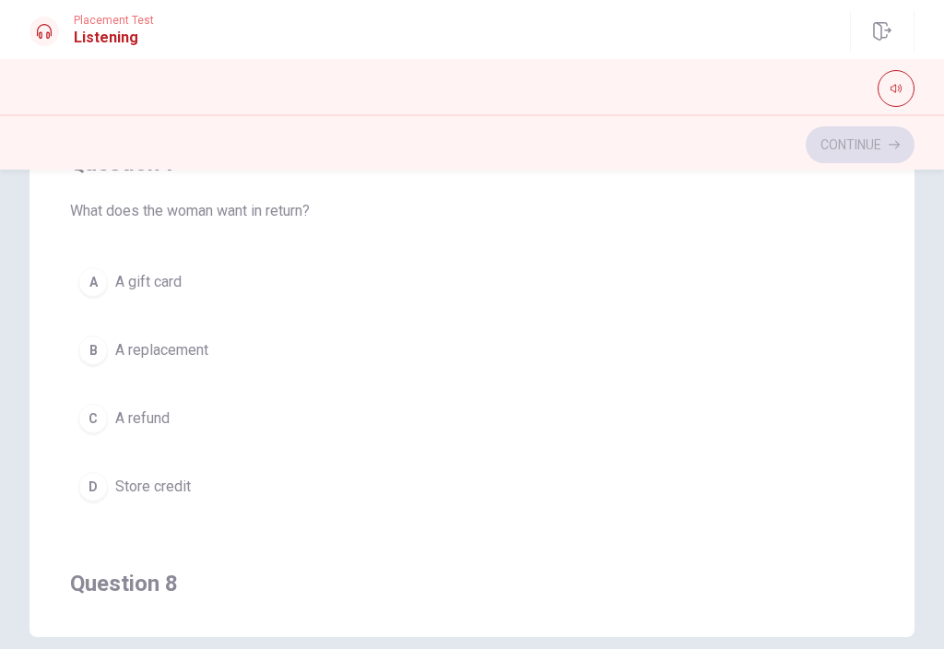
scroll to position [308, 0]
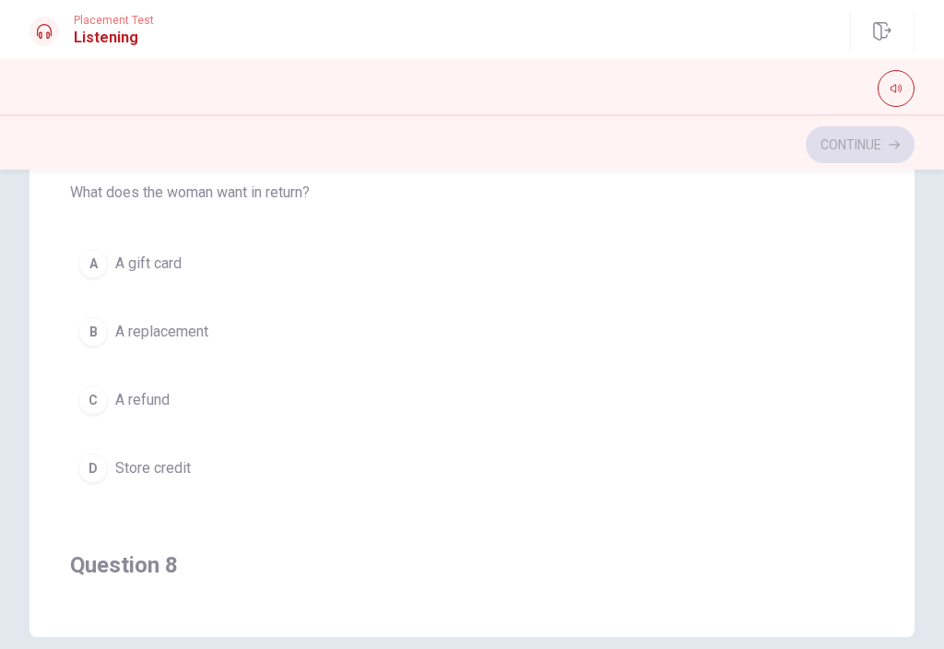
click at [292, 420] on button "C A refund" at bounding box center [472, 400] width 804 height 46
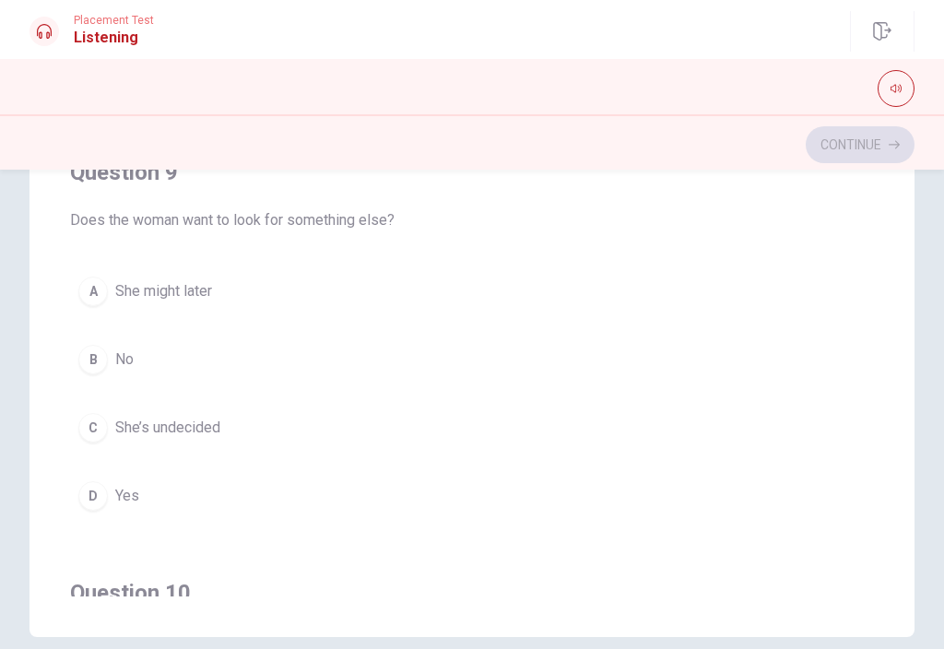
scroll to position [1122, 0]
click at [312, 299] on button "A She might later" at bounding box center [472, 290] width 804 height 46
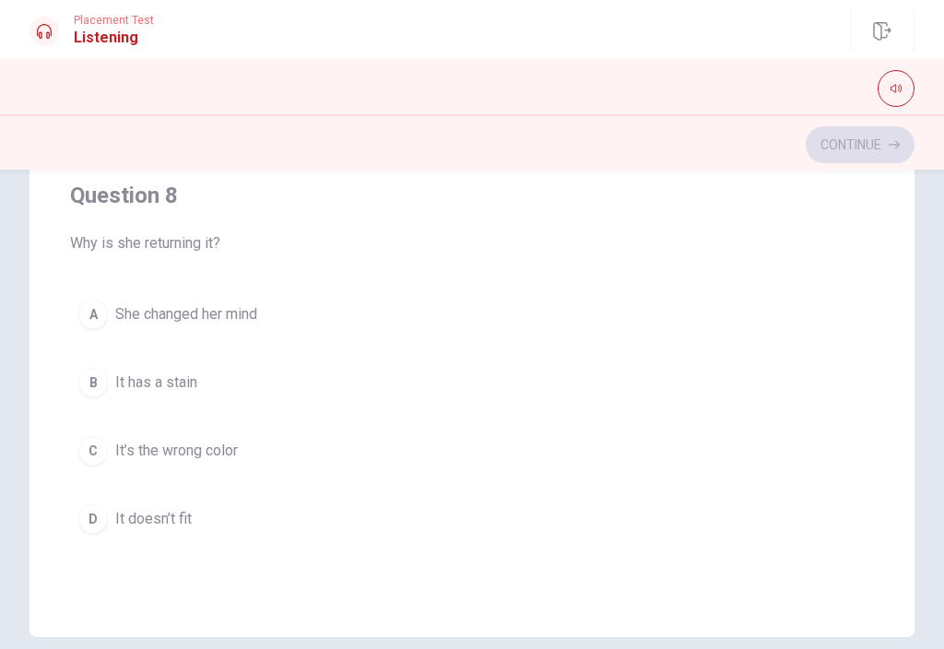
scroll to position [680, 0]
click at [177, 516] on span "It doesn’t fit" at bounding box center [153, 516] width 77 height 22
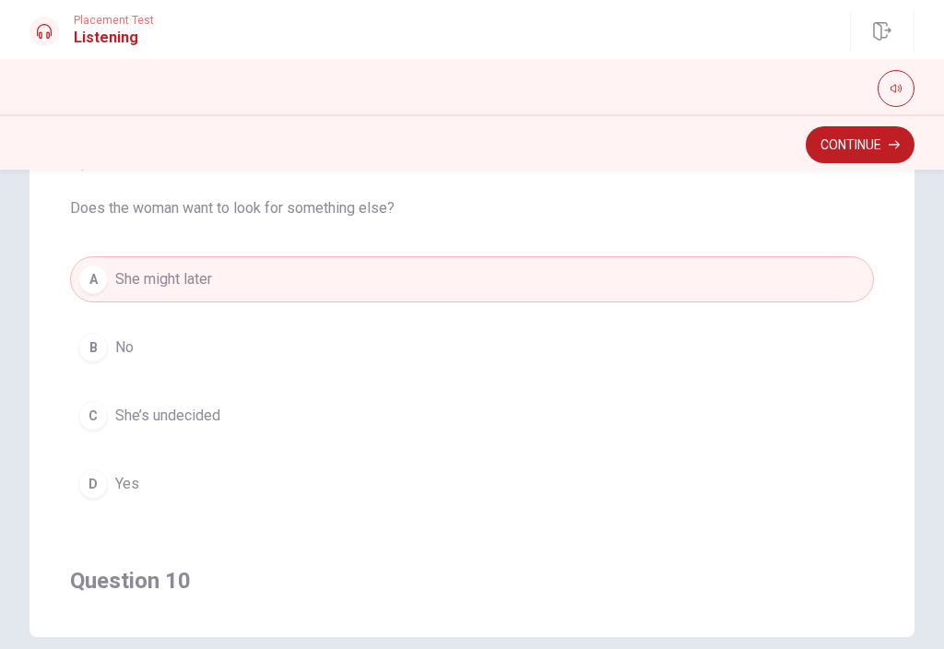
scroll to position [1139, 0]
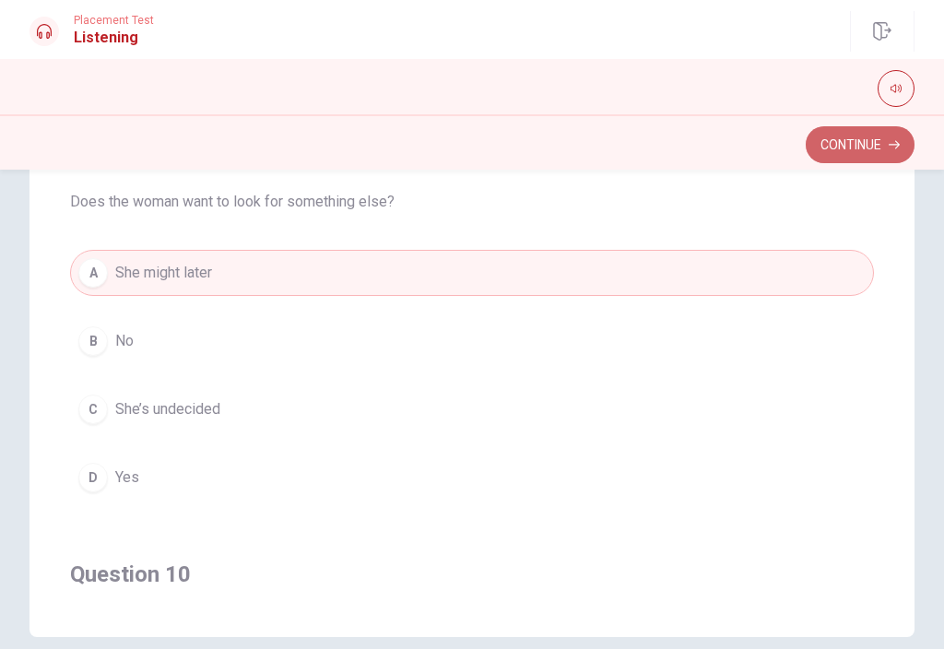
click at [855, 146] on button "Continue" at bounding box center [860, 144] width 109 height 37
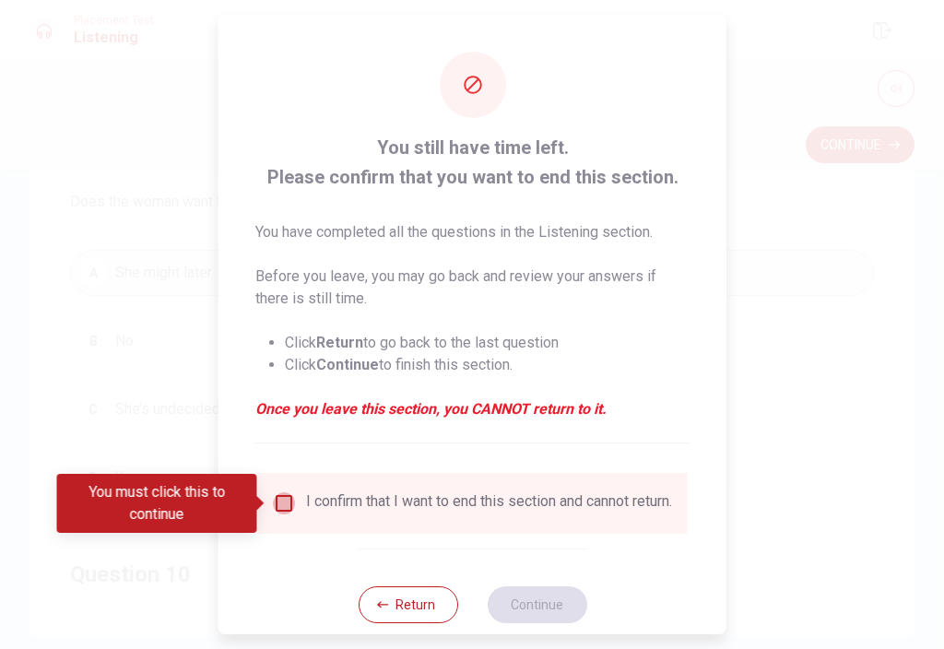
click at [283, 513] on input "You must click this to continue" at bounding box center [284, 503] width 22 height 22
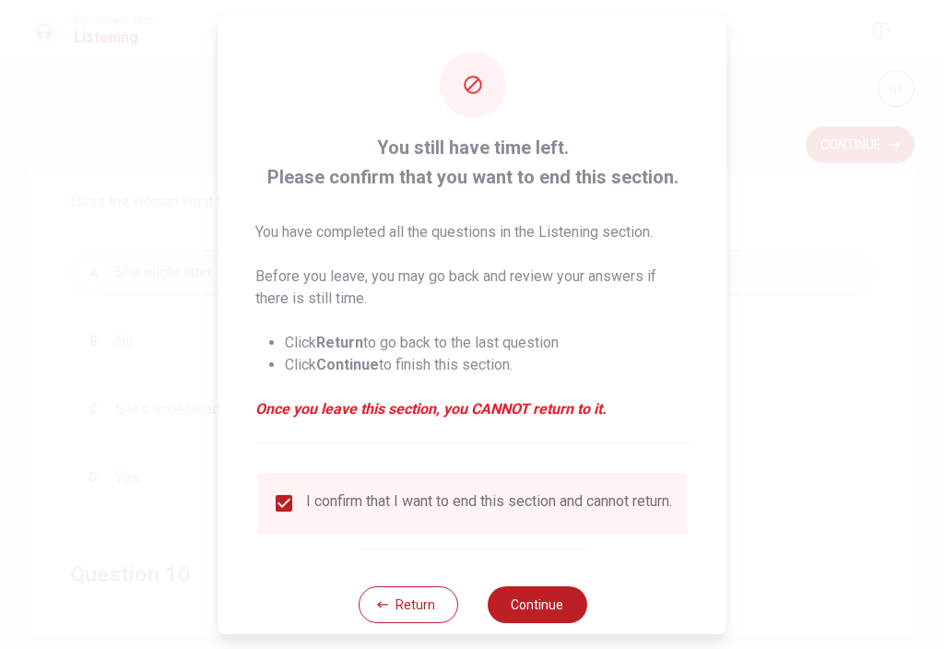
click at [526, 622] on button "Continue" at bounding box center [537, 604] width 100 height 37
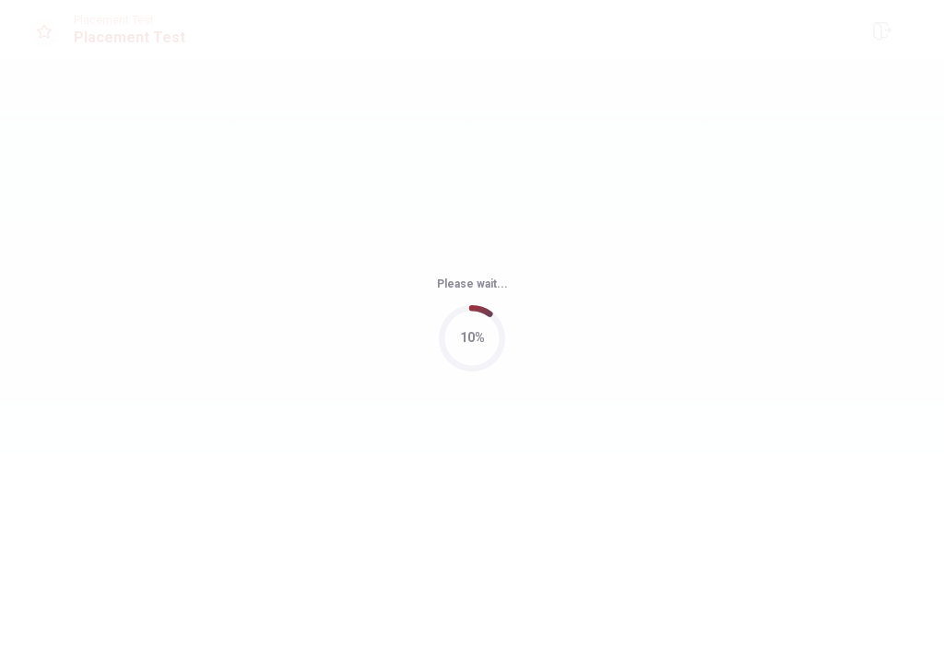
scroll to position [0, 0]
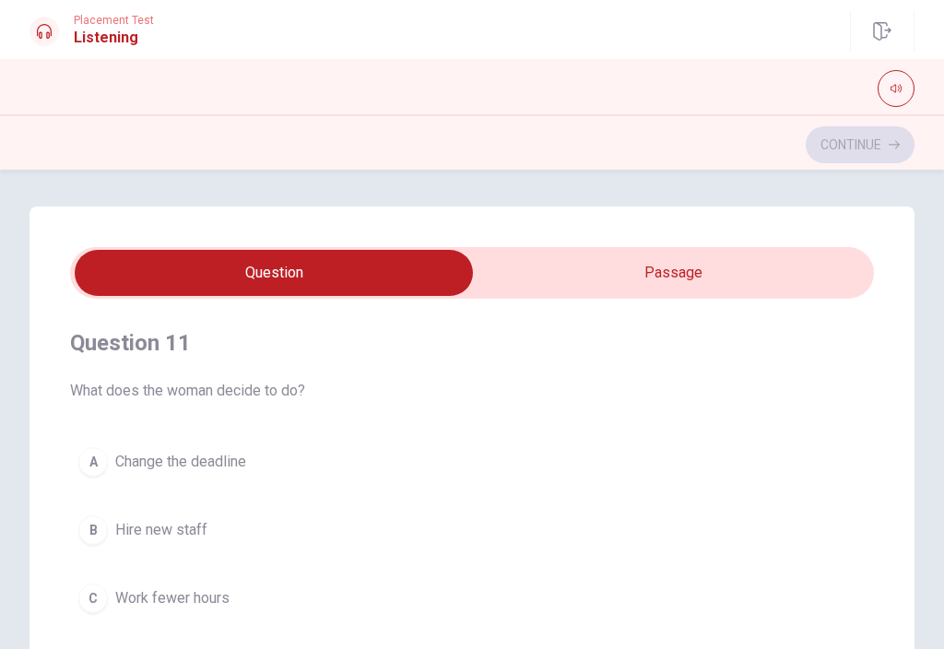
type input "3"
click at [795, 294] on input "checkbox" at bounding box center [274, 273] width 1206 height 46
checkbox input "true"
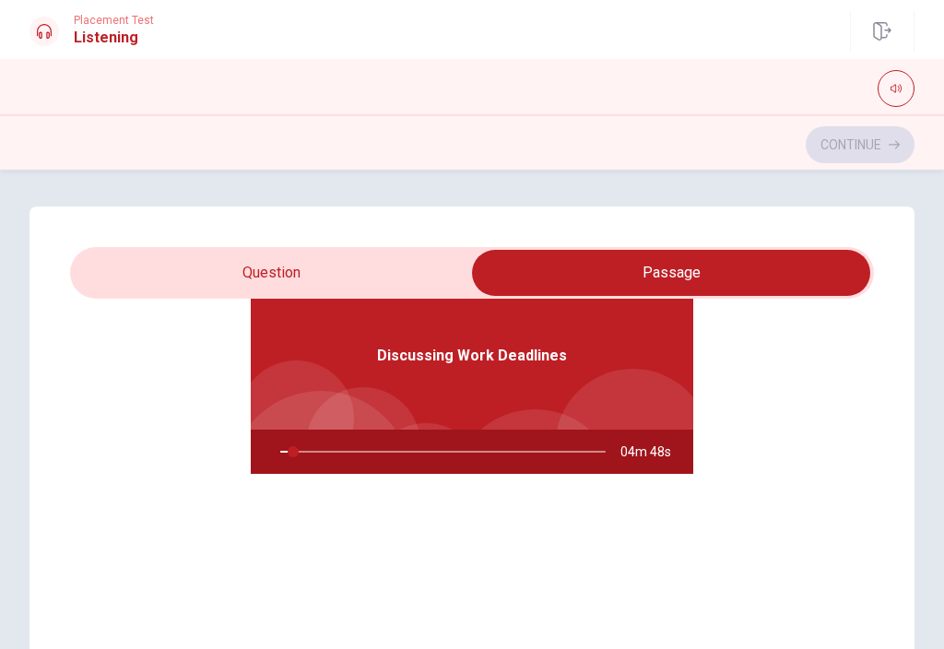
type input "4"
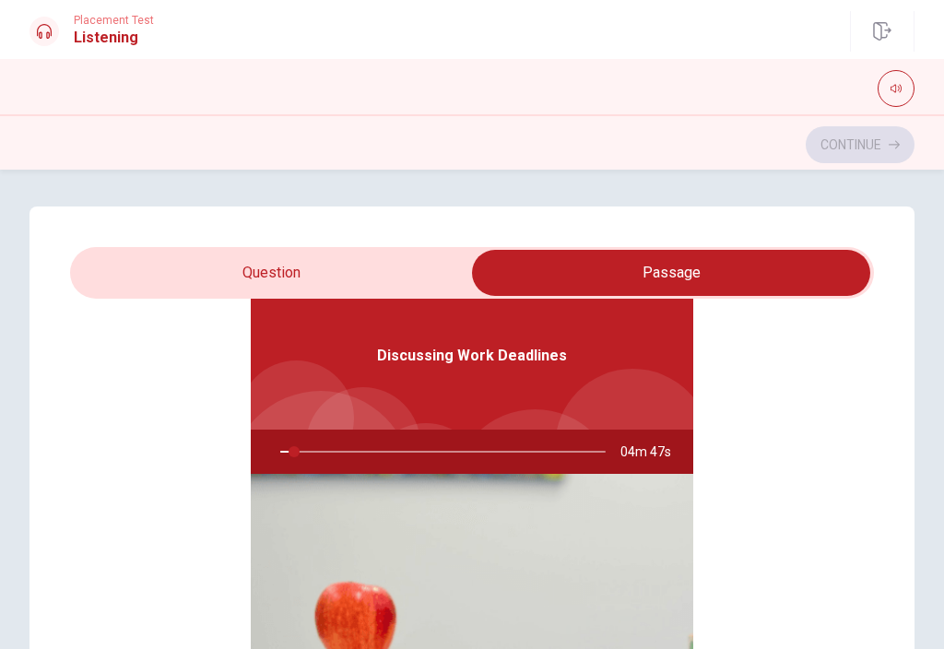
click at [371, 266] on input "checkbox" at bounding box center [671, 273] width 1206 height 46
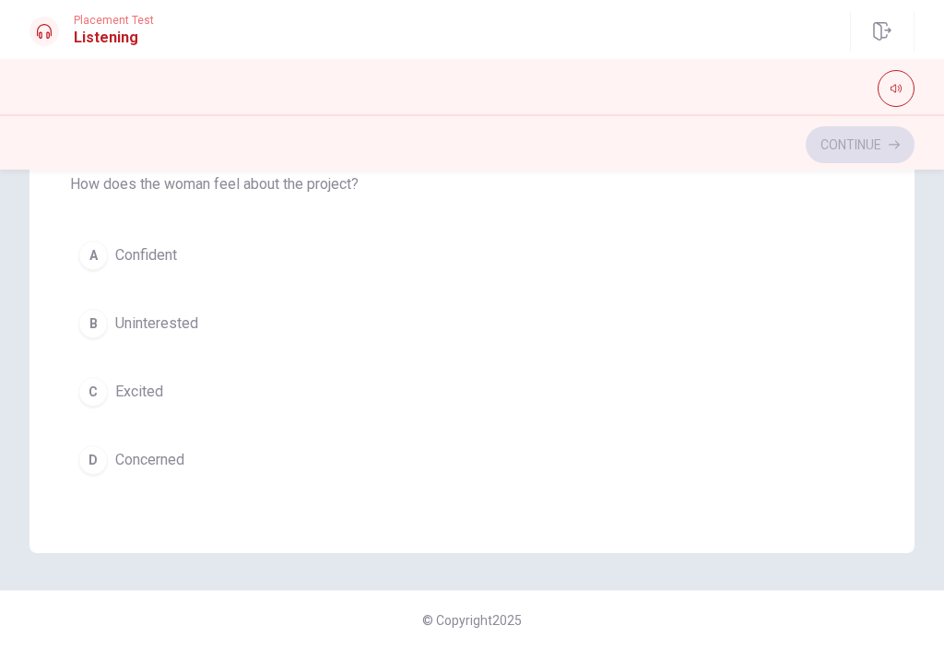
scroll to position [395, 0]
click at [234, 459] on button "D Concerned" at bounding box center [472, 460] width 804 height 46
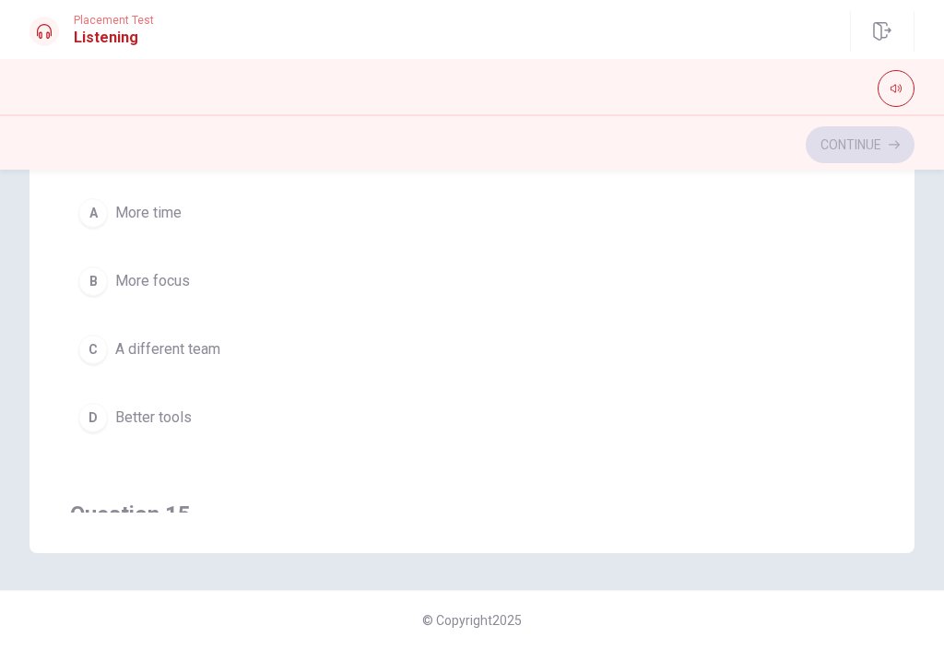
scroll to position [1096, 0]
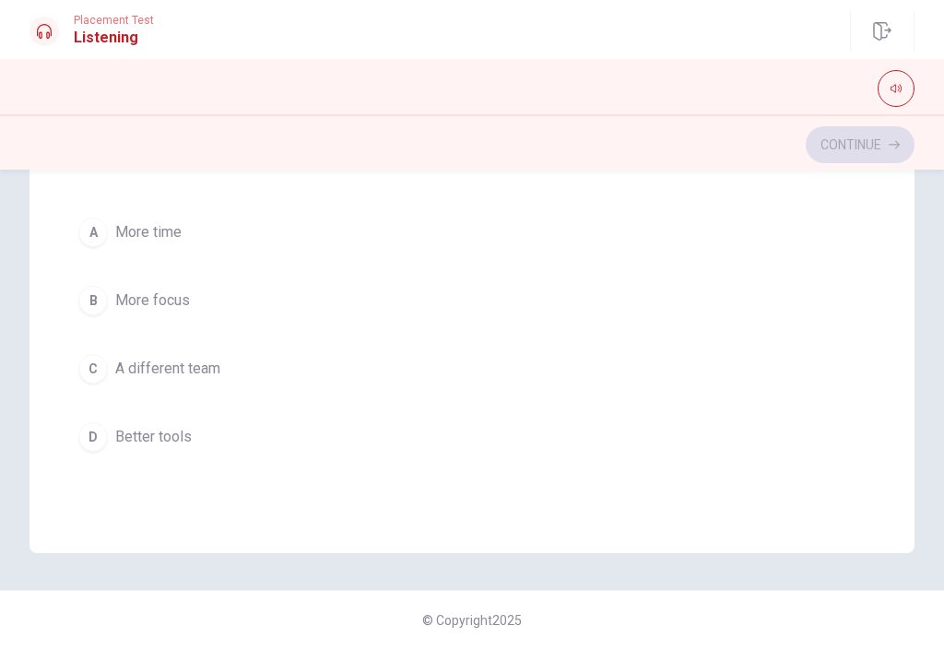
click at [261, 300] on button "B More focus" at bounding box center [472, 300] width 804 height 46
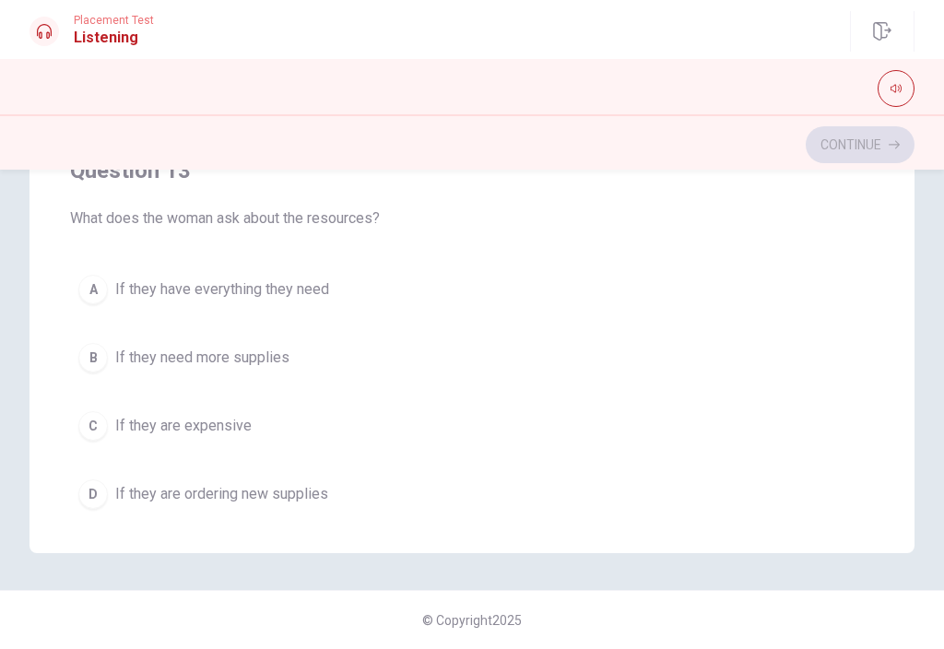
scroll to position [620, 0]
click at [335, 295] on button "A If they have everything they need" at bounding box center [472, 288] width 804 height 46
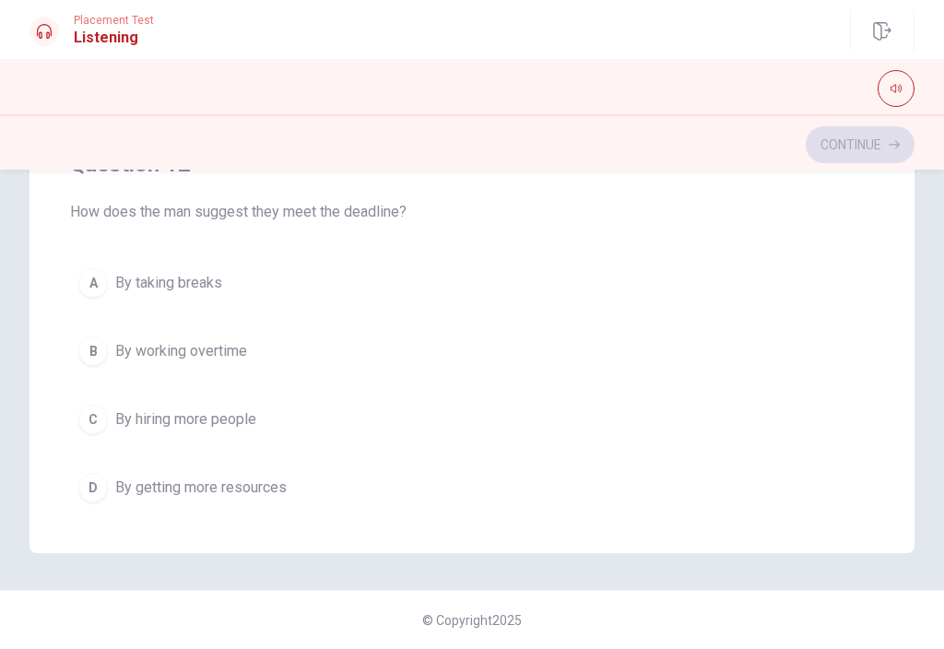
scroll to position [195, 0]
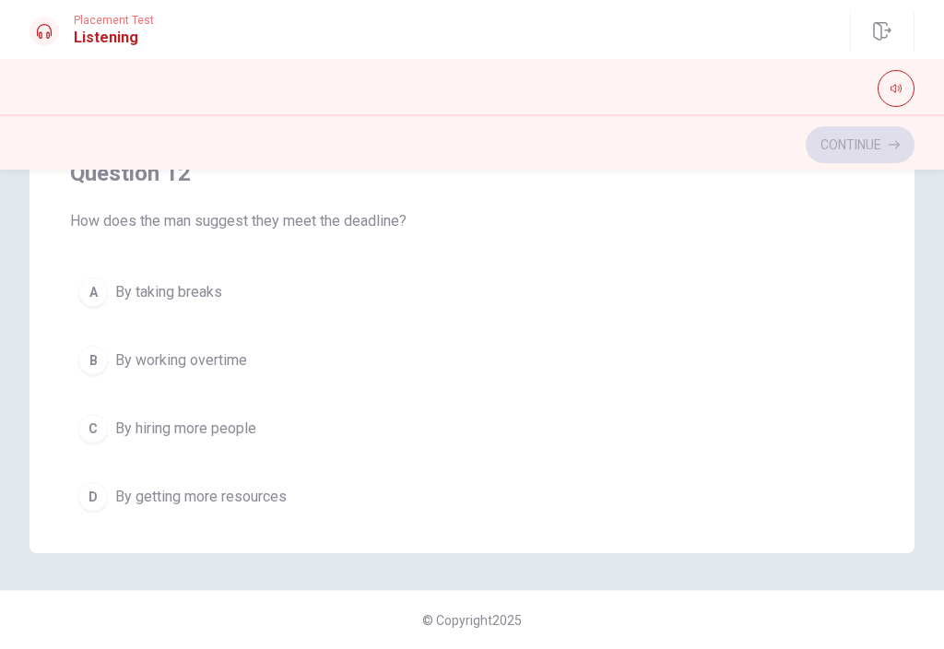
click at [340, 362] on button "B By working overtime" at bounding box center [472, 360] width 804 height 46
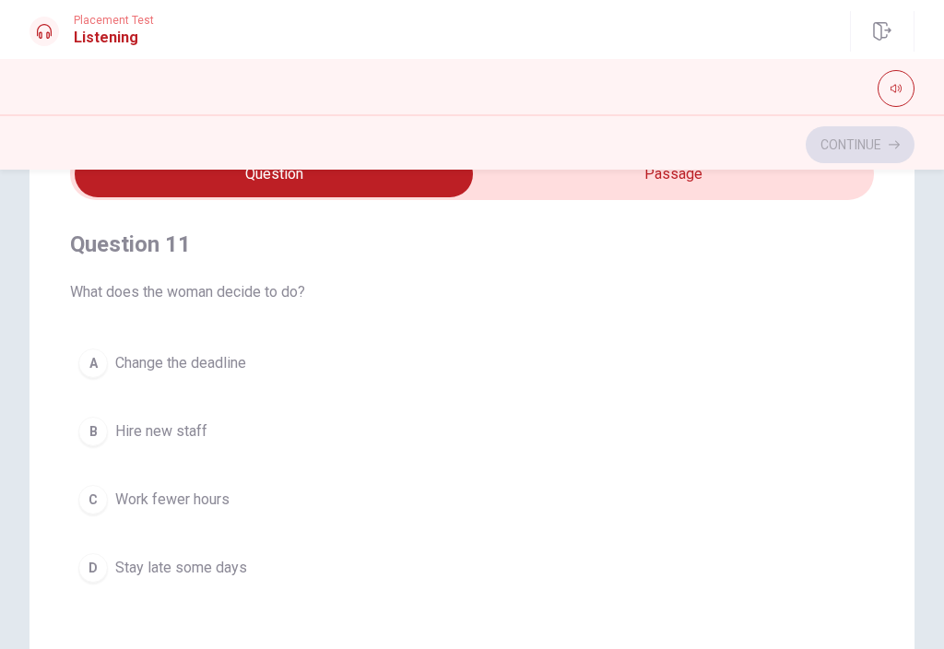
scroll to position [100, 0]
click at [263, 519] on button "C Work fewer hours" at bounding box center [472, 499] width 804 height 46
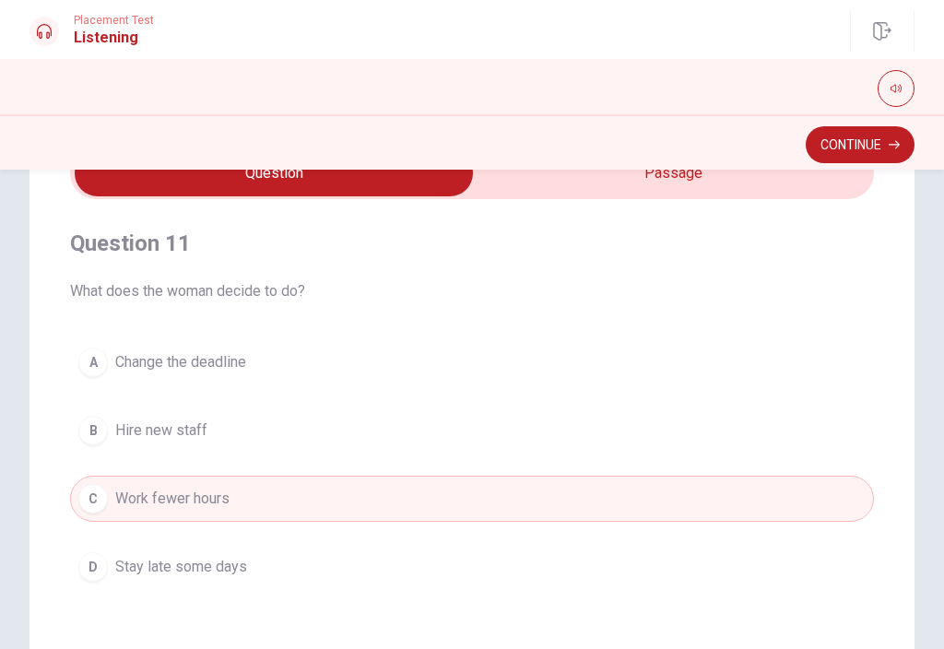
click at [346, 503] on button "C Work fewer hours" at bounding box center [472, 499] width 804 height 46
click at [368, 440] on button "B Hire new staff" at bounding box center [472, 430] width 804 height 46
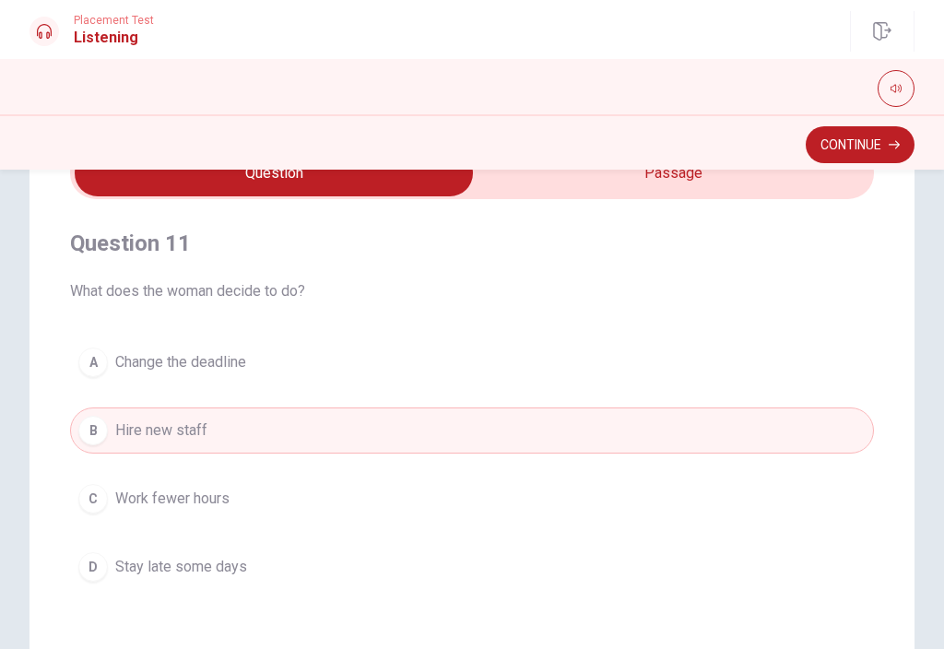
click at [323, 502] on button "C Work fewer hours" at bounding box center [472, 499] width 804 height 46
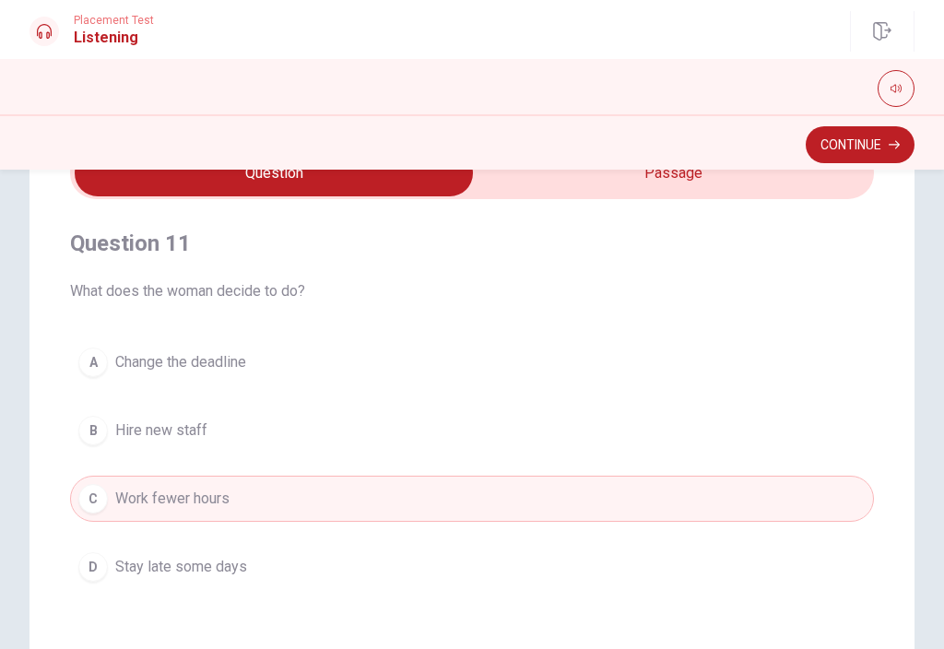
click at [694, 184] on input "checkbox" at bounding box center [274, 173] width 1206 height 46
checkbox input "true"
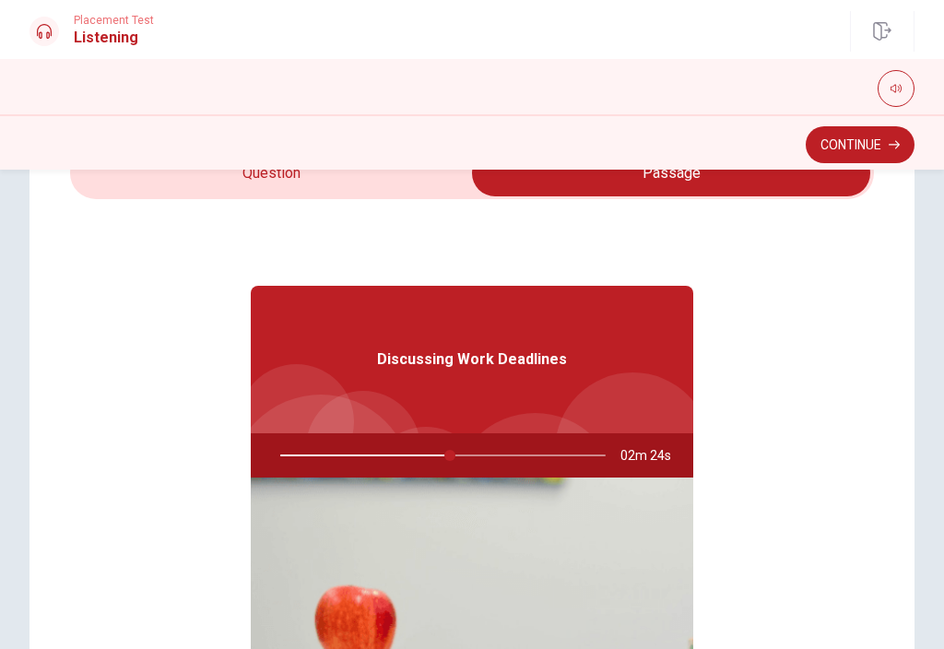
type input "52"
click at [293, 192] on input "checkbox" at bounding box center [671, 173] width 1206 height 46
checkbox input "false"
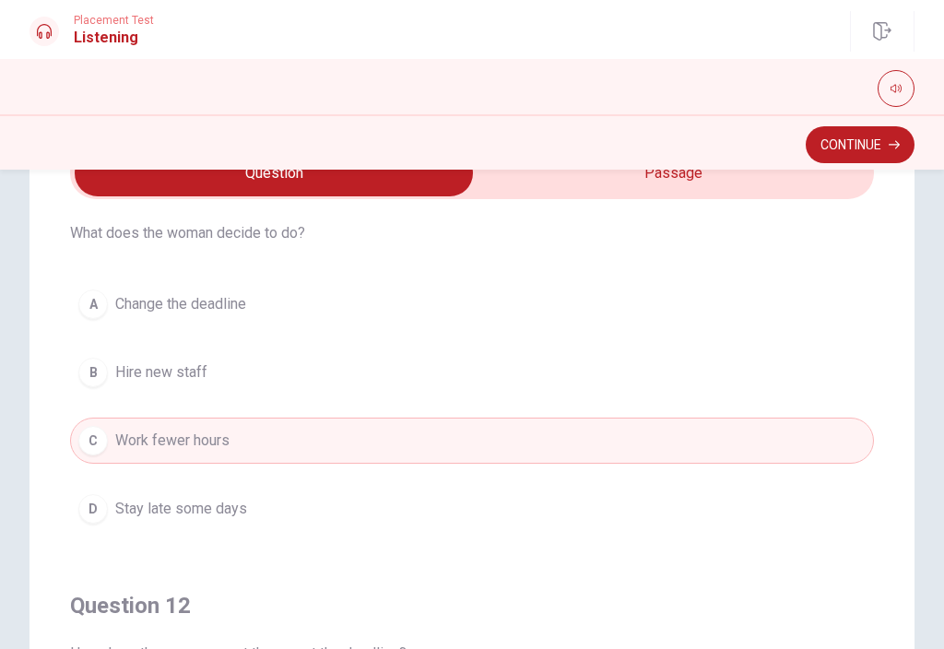
scroll to position [60, 0]
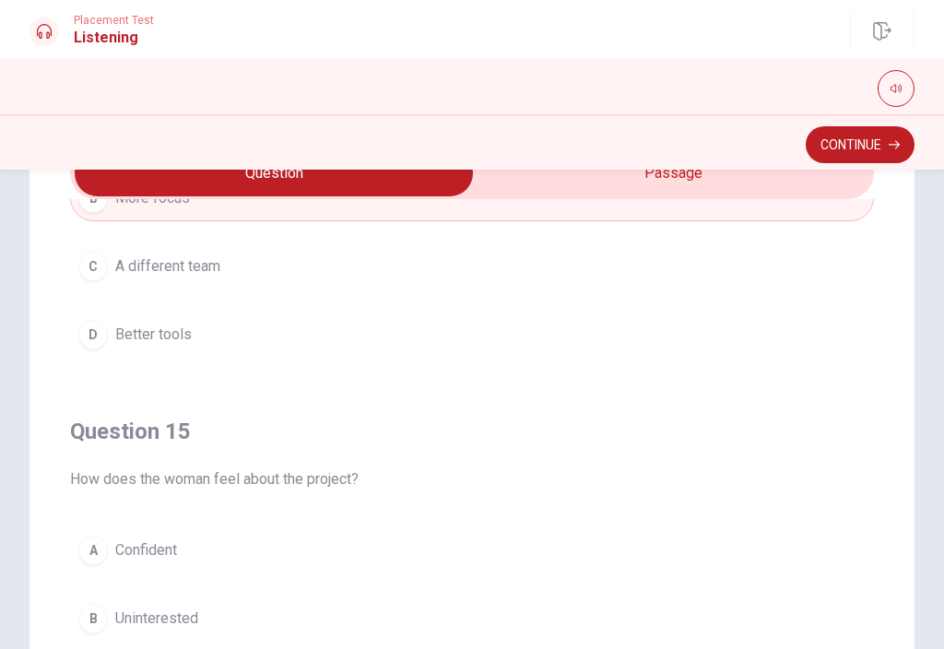
click at [887, 140] on button "Continue" at bounding box center [860, 144] width 109 height 37
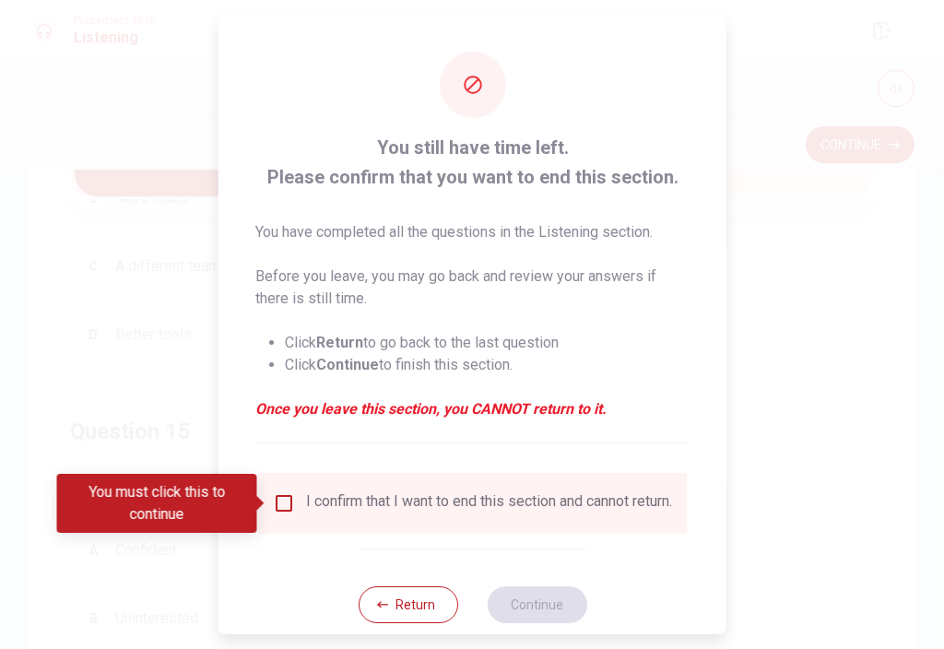
click at [281, 513] on input "You must click this to continue" at bounding box center [284, 503] width 22 height 22
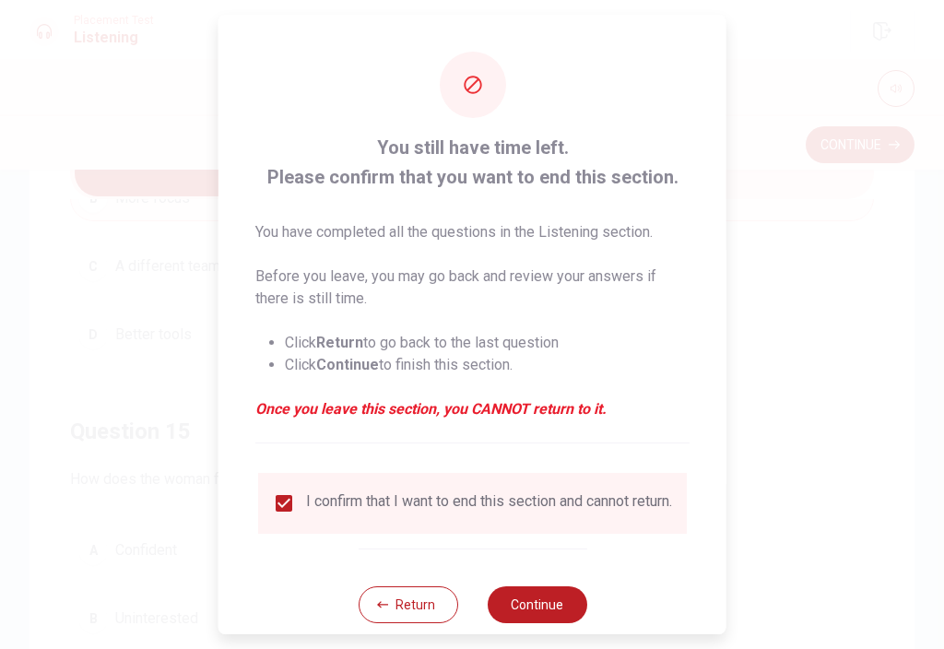
click at [554, 617] on button "Continue" at bounding box center [537, 604] width 100 height 37
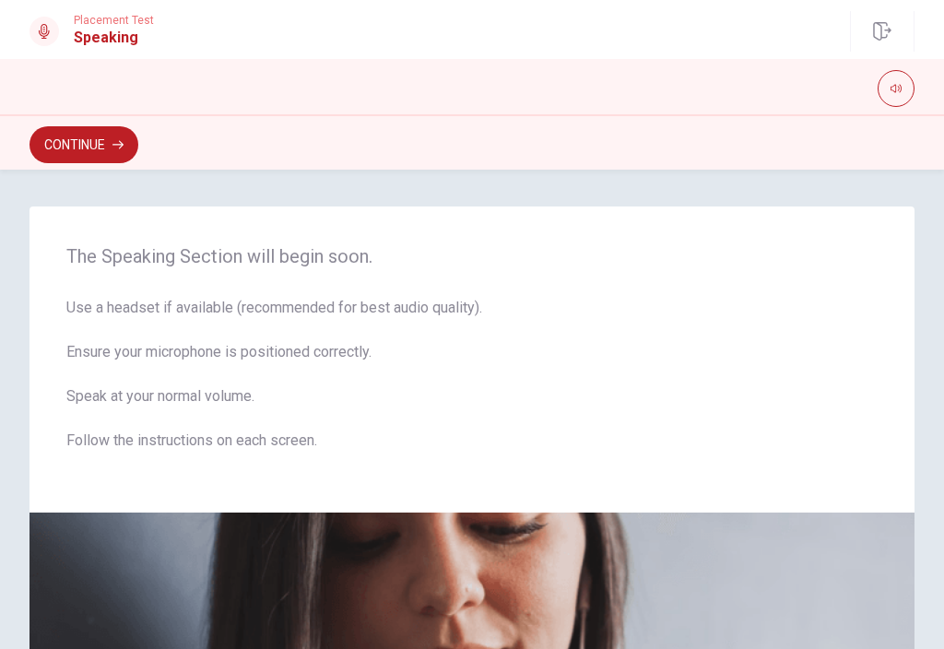
scroll to position [0, 0]
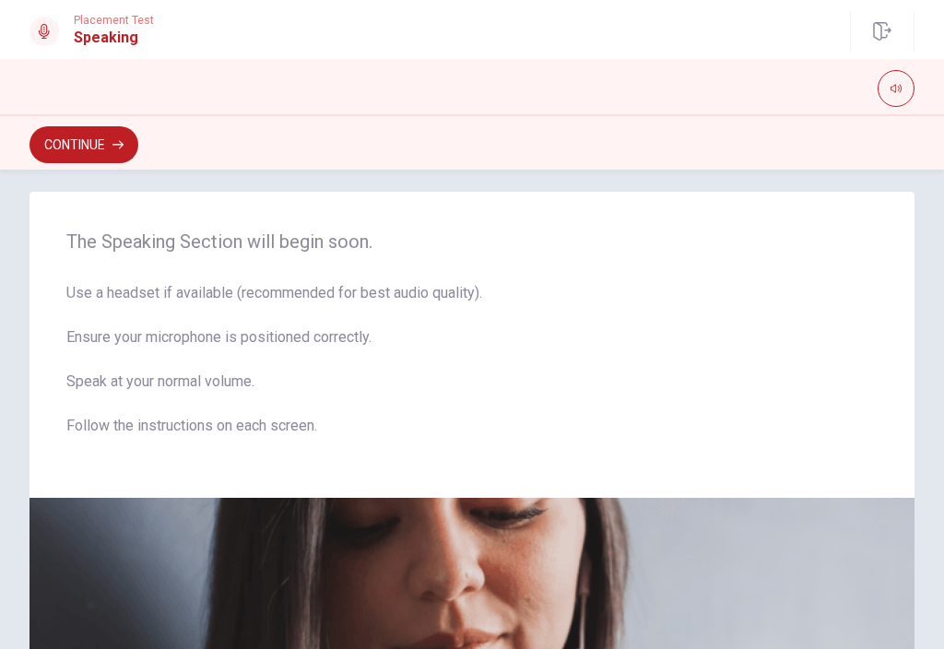
click at [93, 145] on button "Continue" at bounding box center [83, 144] width 109 height 37
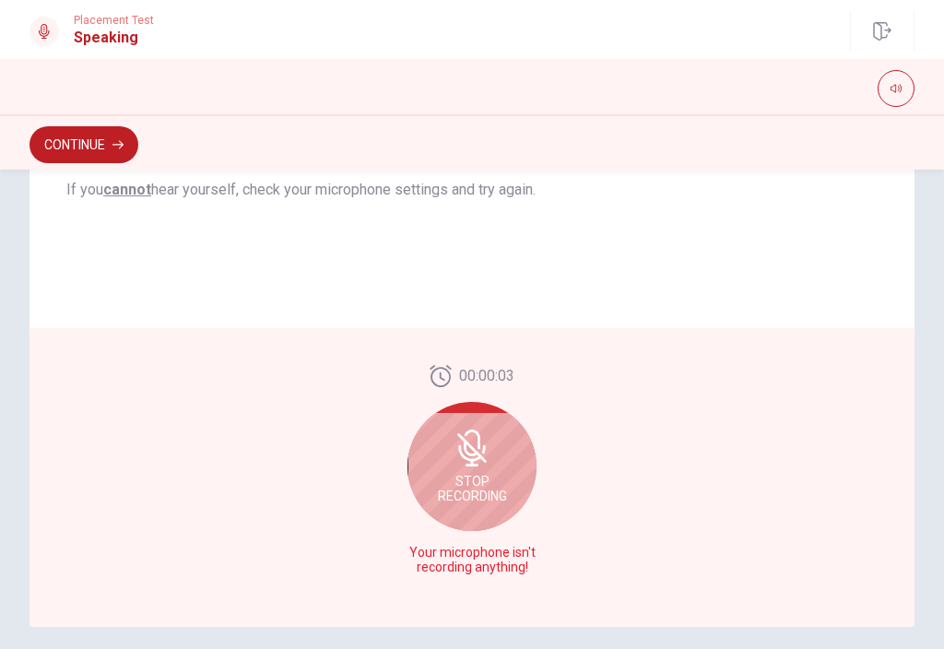
scroll to position [406, 0]
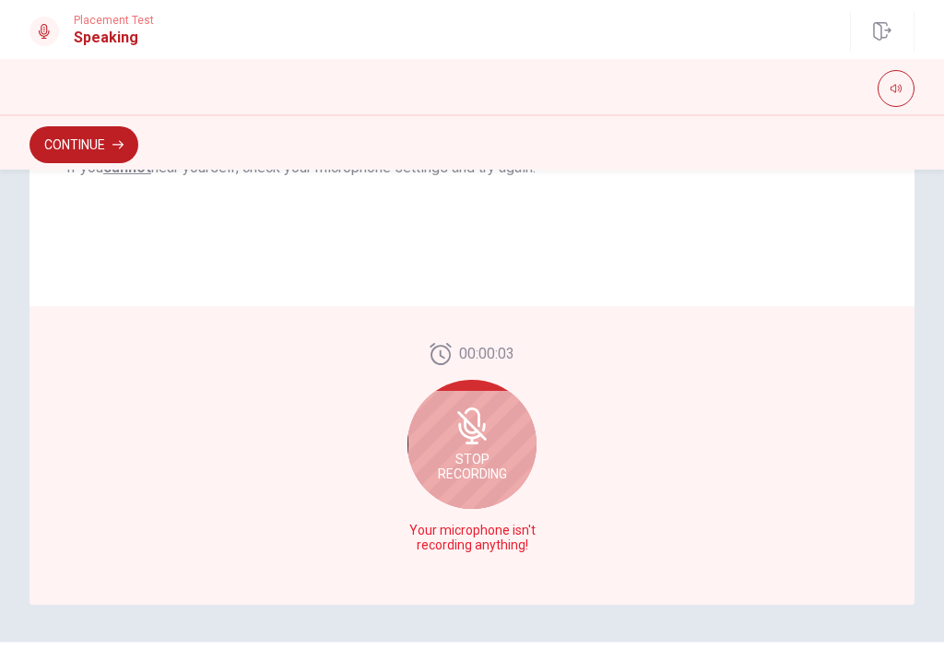
click at [481, 439] on icon at bounding box center [471, 425] width 29 height 29
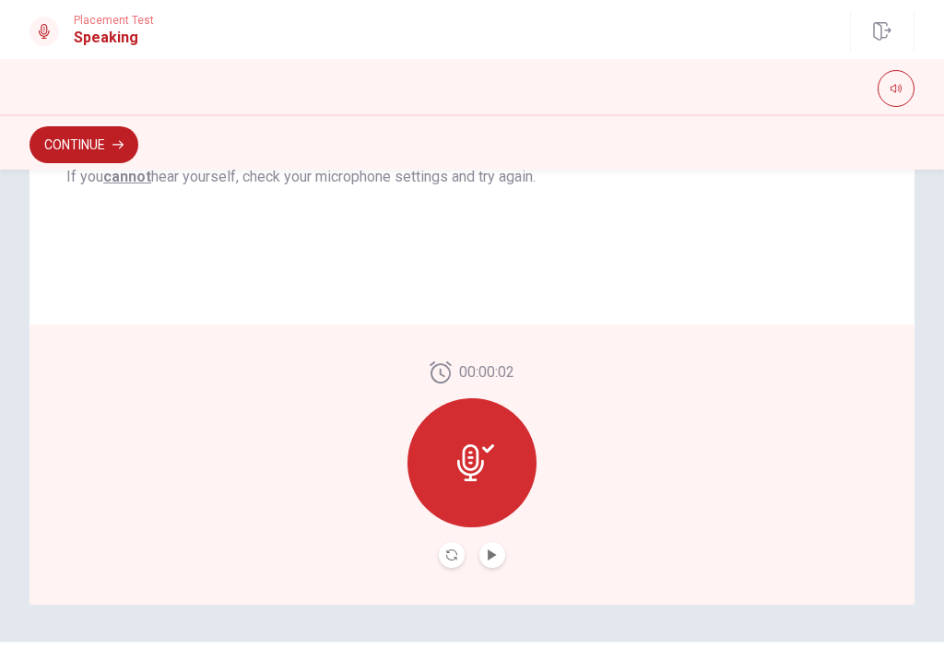
click at [484, 457] on icon at bounding box center [475, 462] width 37 height 37
click at [498, 557] on button "Play Audio" at bounding box center [492, 555] width 26 height 26
click at [449, 557] on icon "Record Again" at bounding box center [451, 554] width 11 height 11
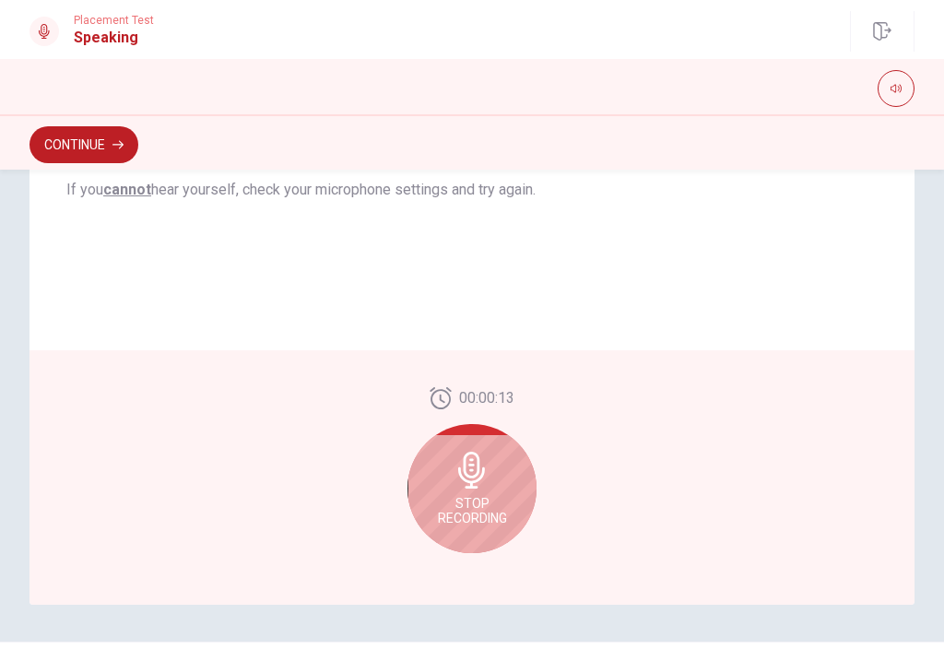
click at [487, 496] on span "Stop Recording" at bounding box center [472, 510] width 69 height 29
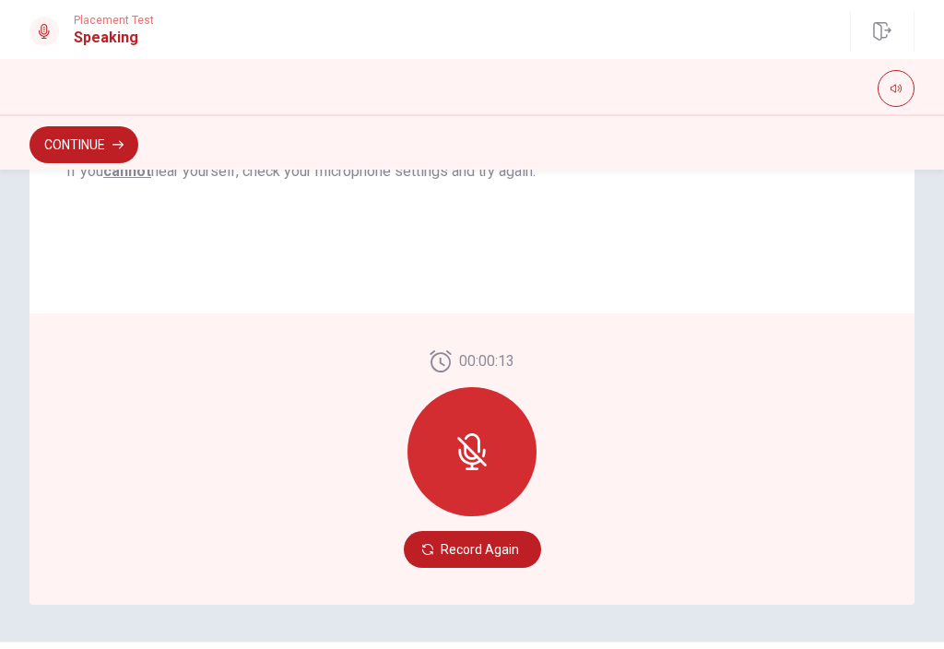
click at [489, 452] on icon at bounding box center [472, 451] width 37 height 37
click at [492, 472] on div at bounding box center [471, 451] width 129 height 129
click at [499, 550] on button "Record Again" at bounding box center [472, 549] width 137 height 37
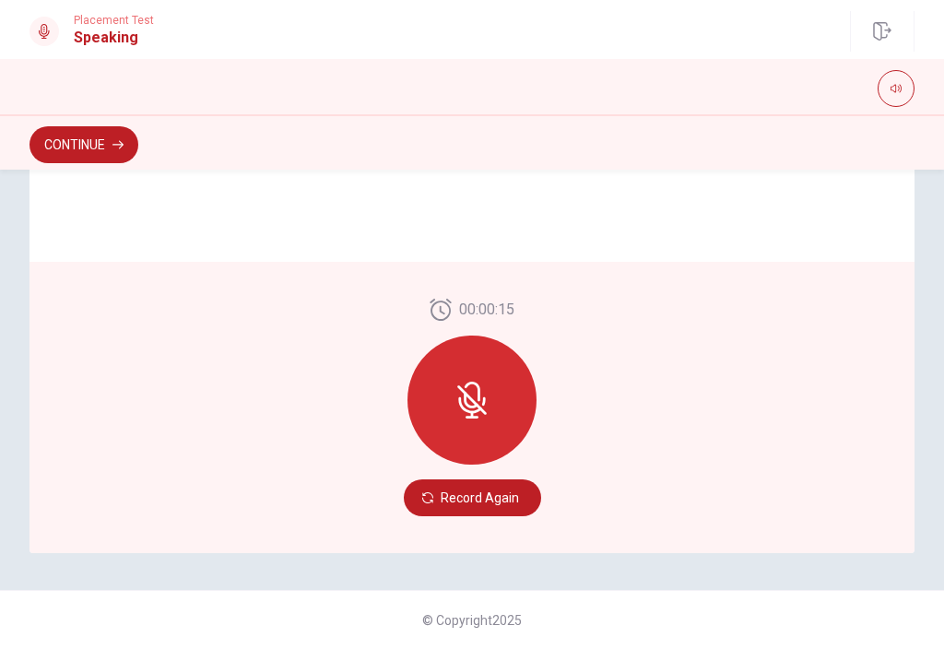
scroll to position [457, 0]
click at [483, 407] on icon at bounding box center [472, 400] width 37 height 37
click at [442, 495] on button "Record Again" at bounding box center [472, 497] width 137 height 37
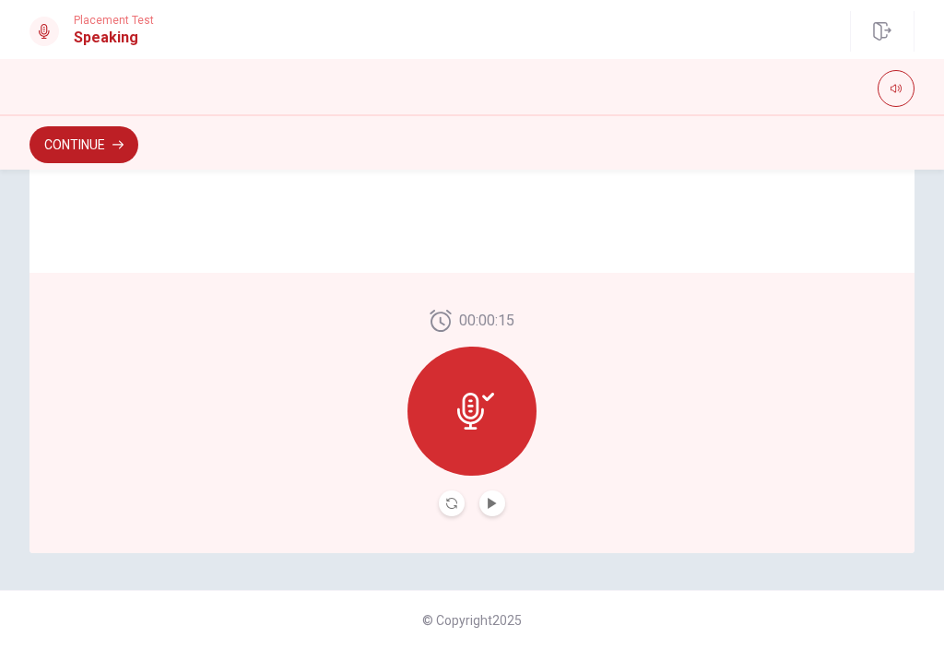
click at [470, 405] on icon at bounding box center [470, 411] width 27 height 37
click at [474, 419] on icon at bounding box center [470, 411] width 27 height 37
click at [478, 428] on icon at bounding box center [475, 411] width 37 height 37
click at [491, 510] on button "Play Audio" at bounding box center [492, 503] width 26 height 26
click at [469, 403] on icon at bounding box center [475, 411] width 37 height 37
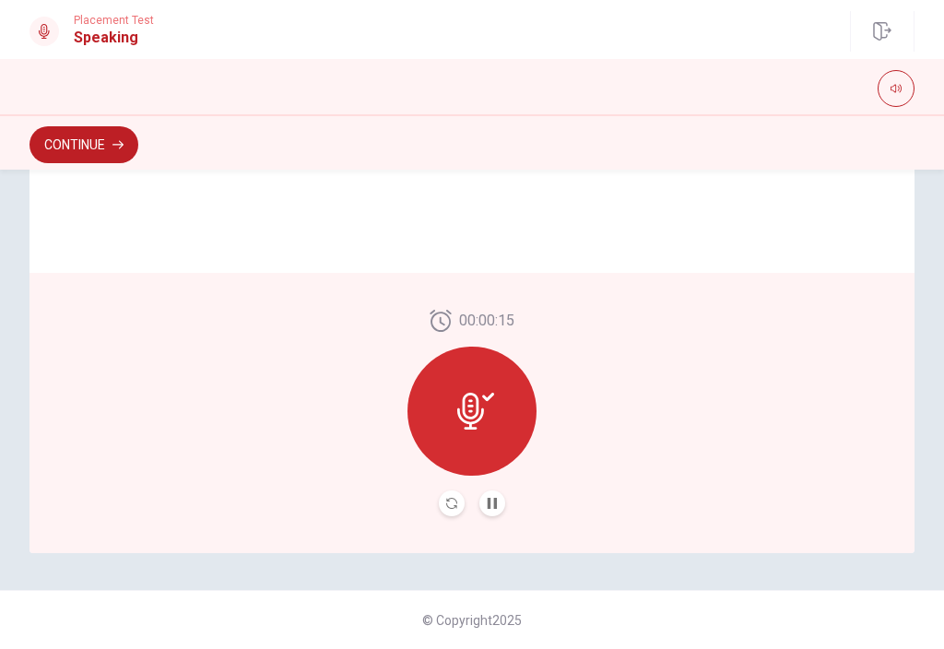
click at [478, 427] on icon at bounding box center [475, 411] width 37 height 37
click at [486, 417] on icon at bounding box center [475, 411] width 37 height 37
click at [485, 417] on icon at bounding box center [475, 411] width 37 height 37
click at [448, 506] on icon "Record Again" at bounding box center [451, 503] width 11 height 11
click at [455, 506] on icon "Record Again" at bounding box center [451, 503] width 11 height 11
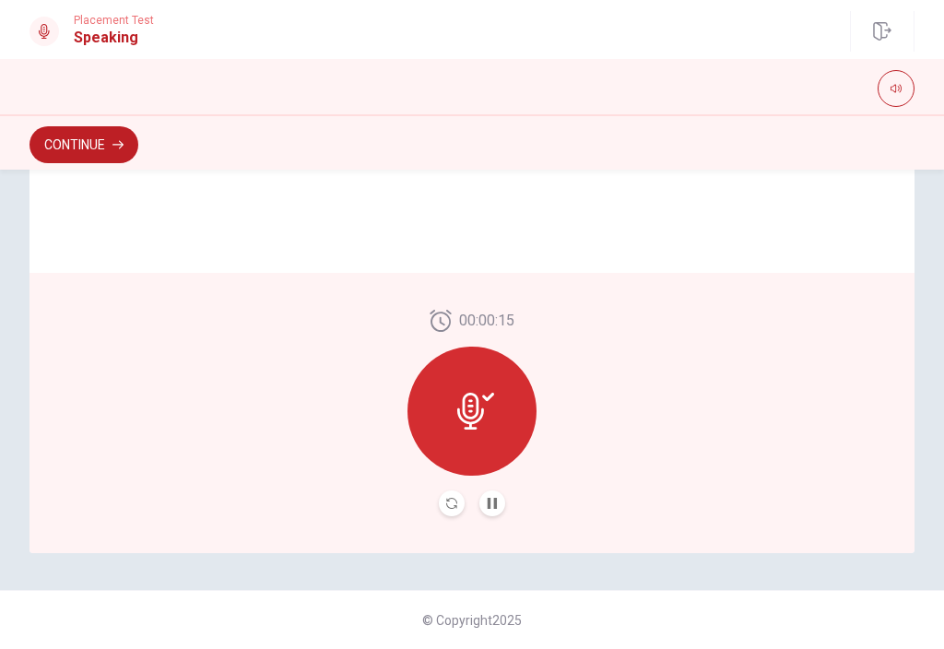
click at [449, 505] on icon "Record Again" at bounding box center [451, 503] width 11 height 11
click at [457, 512] on button "Record Again" at bounding box center [452, 503] width 26 height 26
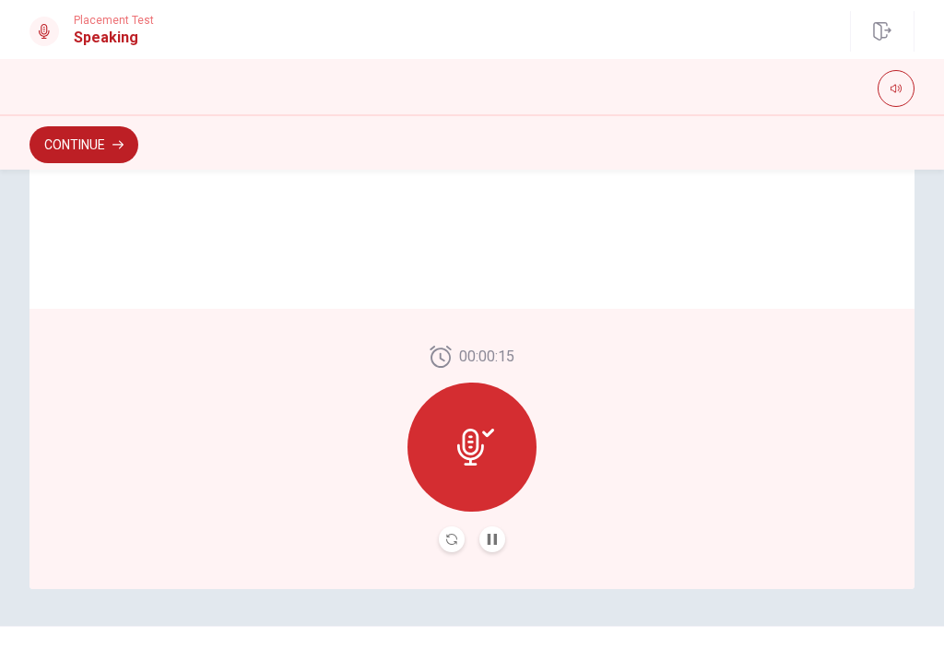
click at [472, 430] on icon at bounding box center [470, 447] width 27 height 37
